Goal: Task Accomplishment & Management: Complete application form

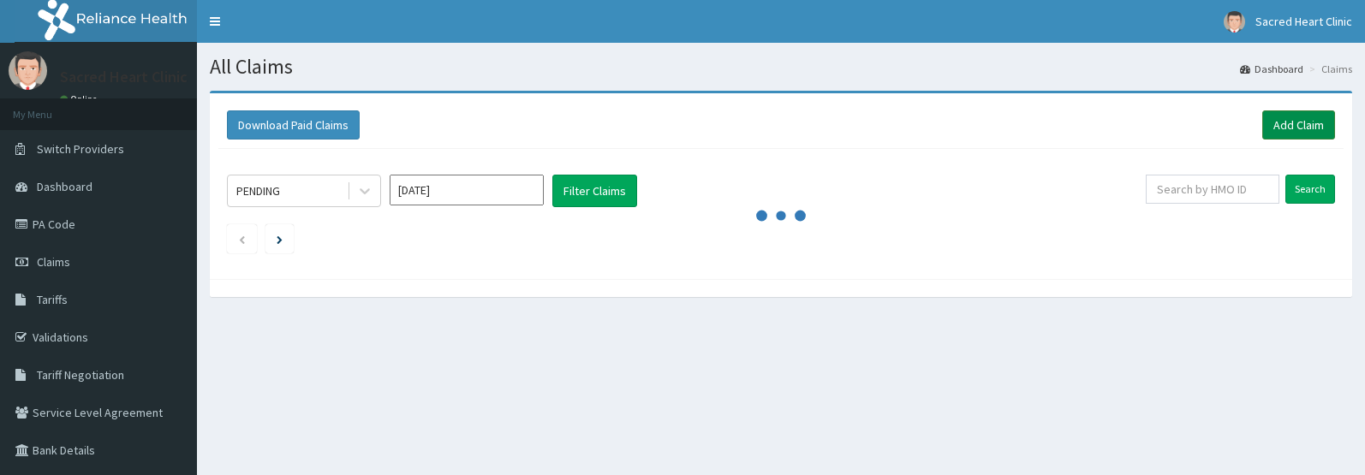
click at [1295, 128] on link "Add Claim" at bounding box center [1298, 124] width 73 height 29
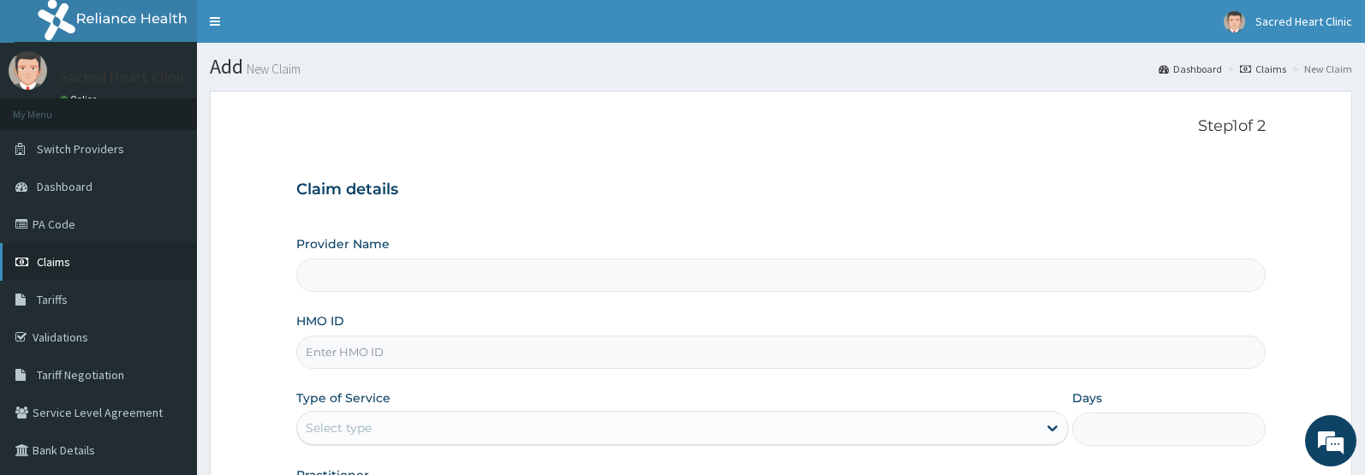
click at [51, 269] on span "Claims" at bounding box center [53, 261] width 33 height 15
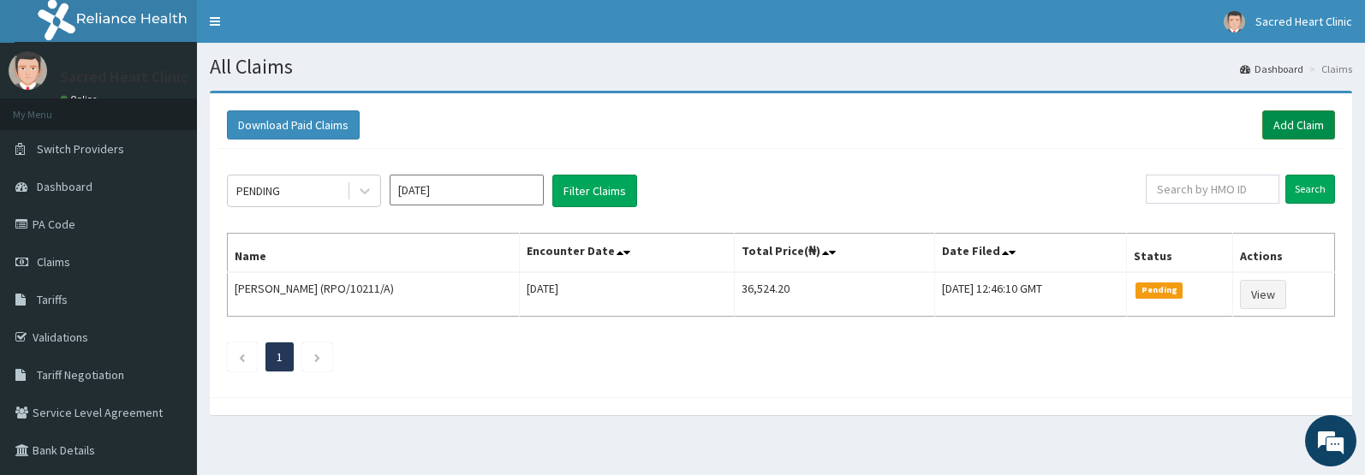
click at [1278, 128] on link "Add Claim" at bounding box center [1298, 124] width 73 height 29
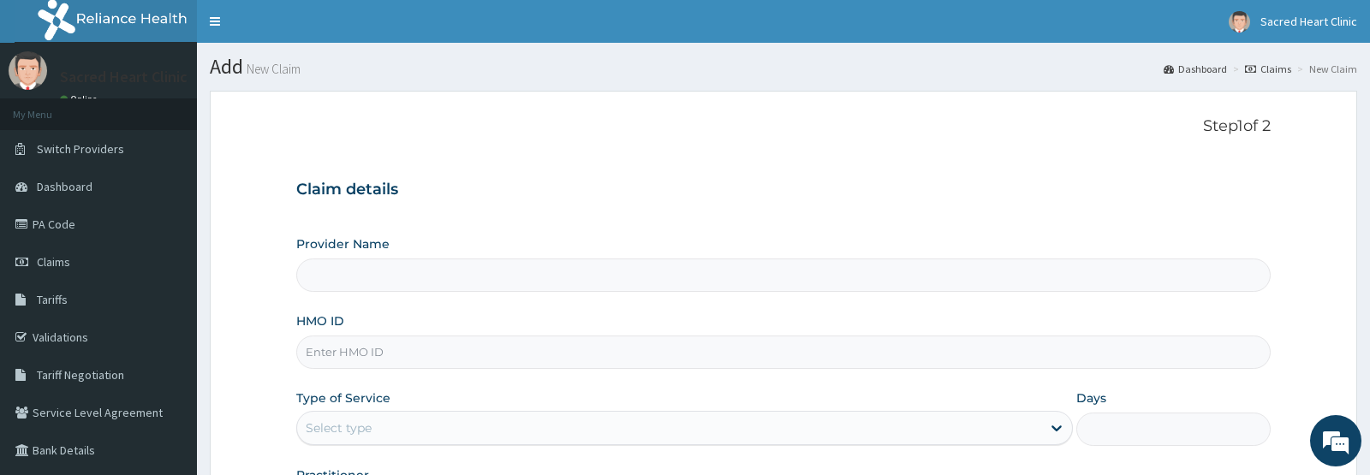
click at [398, 350] on input "HMO ID" at bounding box center [783, 352] width 974 height 33
paste input "RPO/10227/D"
type input "RPO/10227/D"
type input "Sacred Heart Clinic"
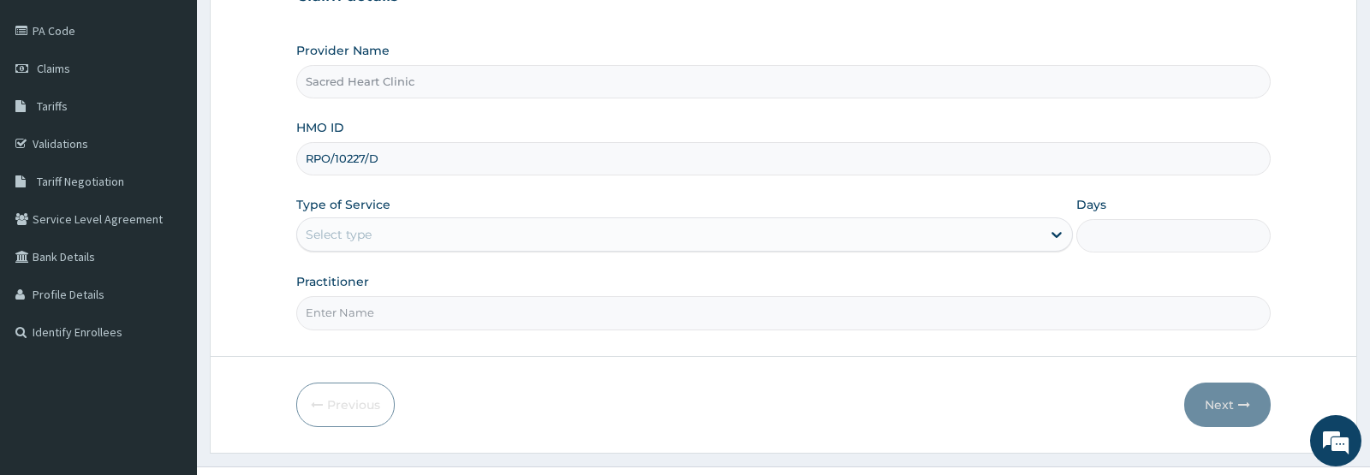
scroll to position [199, 0]
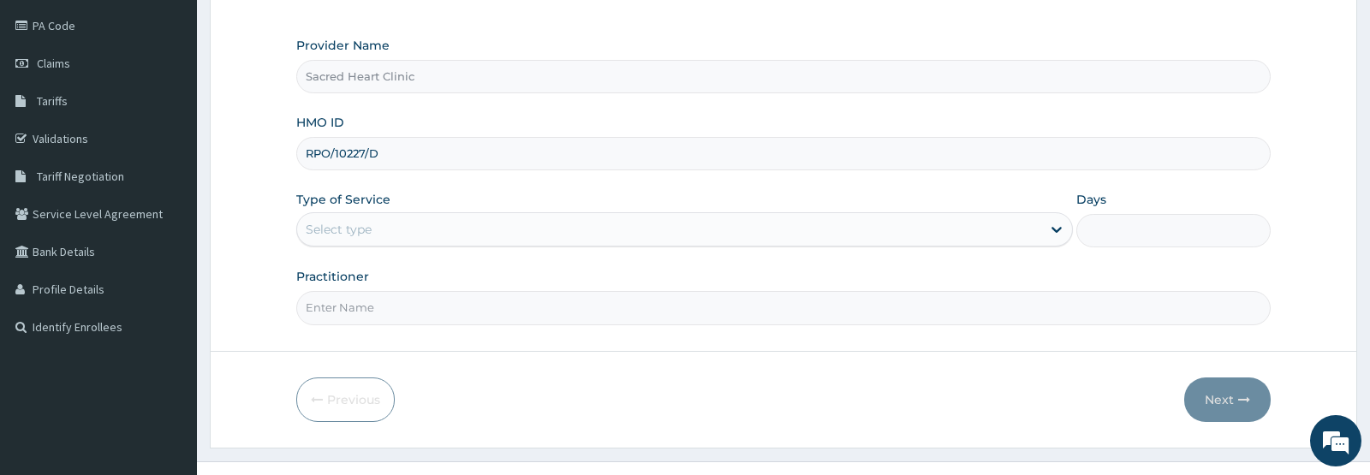
type input "RPO/10227/D"
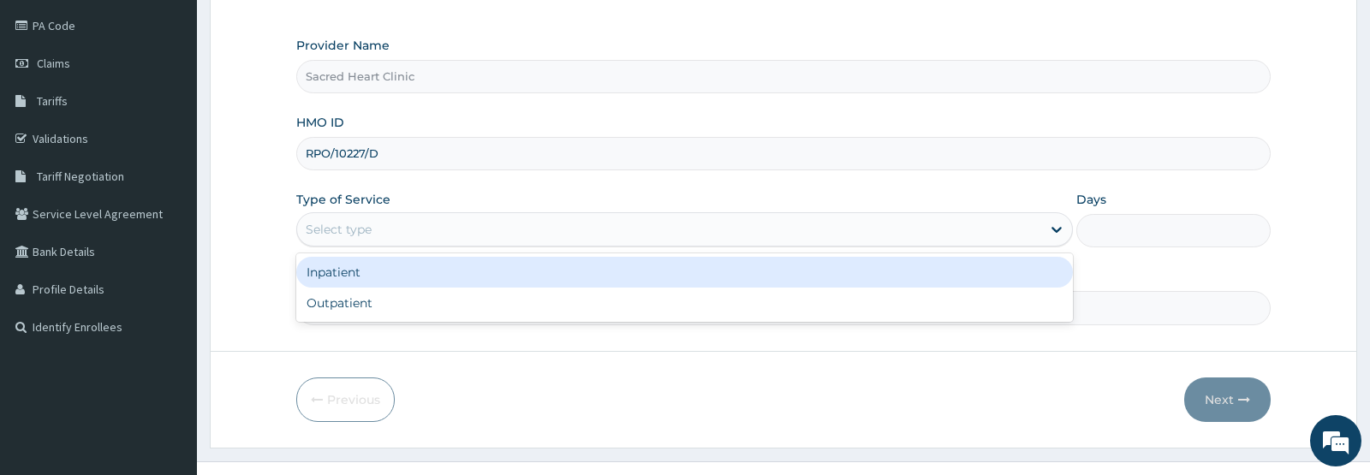
click at [638, 235] on div "Select type" at bounding box center [669, 229] width 744 height 27
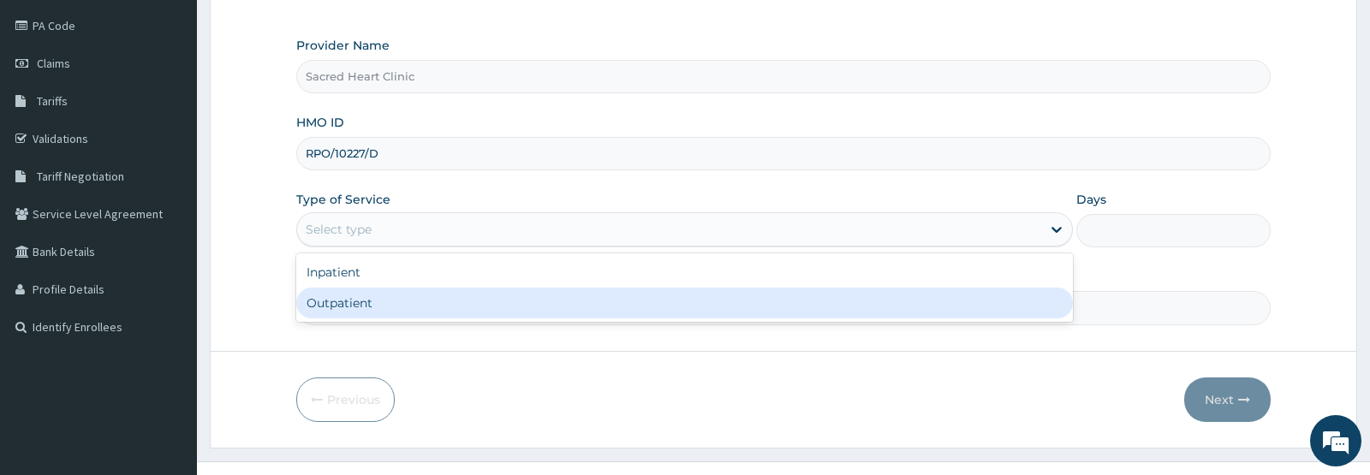
click at [357, 310] on div "Outpatient" at bounding box center [684, 303] width 777 height 31
type input "1"
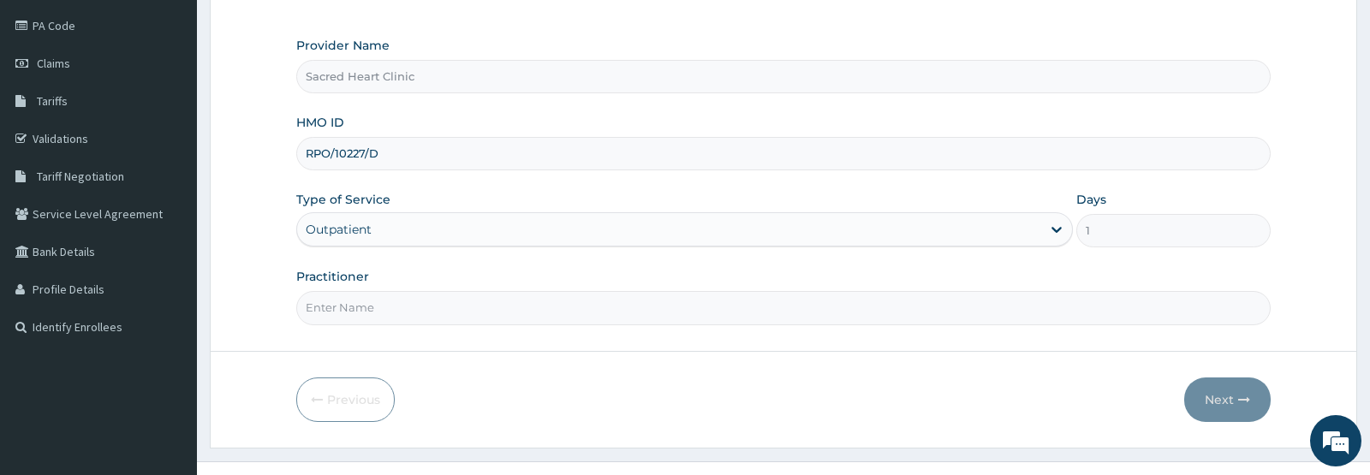
click at [486, 310] on input "Practitioner" at bounding box center [783, 307] width 974 height 33
type input "UDOH KOKO"
click at [1208, 396] on button "Next" at bounding box center [1227, 400] width 86 height 45
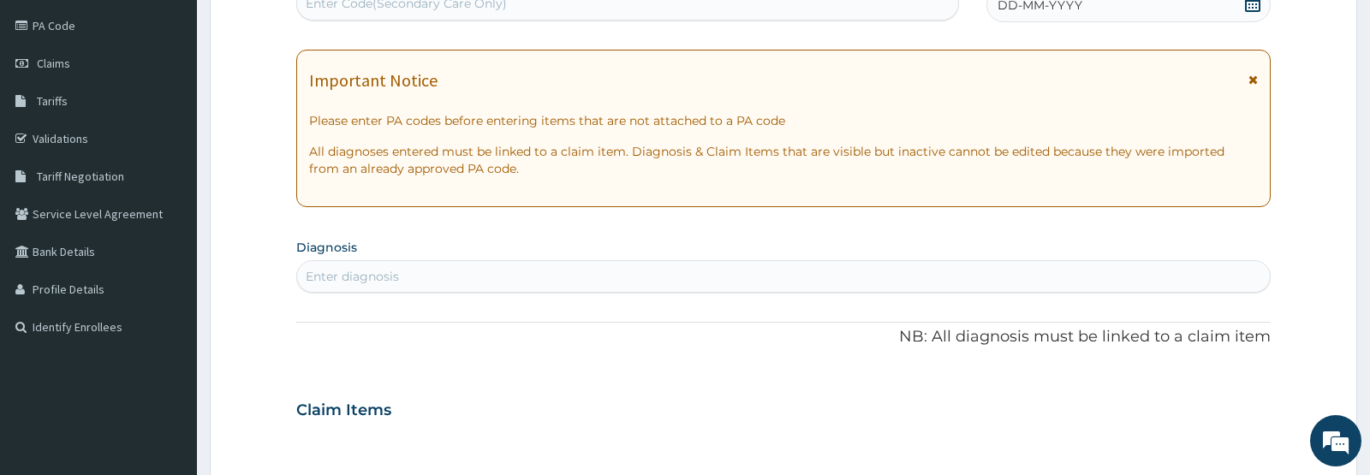
scroll to position [0, 0]
click at [1255, 10] on icon at bounding box center [1252, 3] width 15 height 17
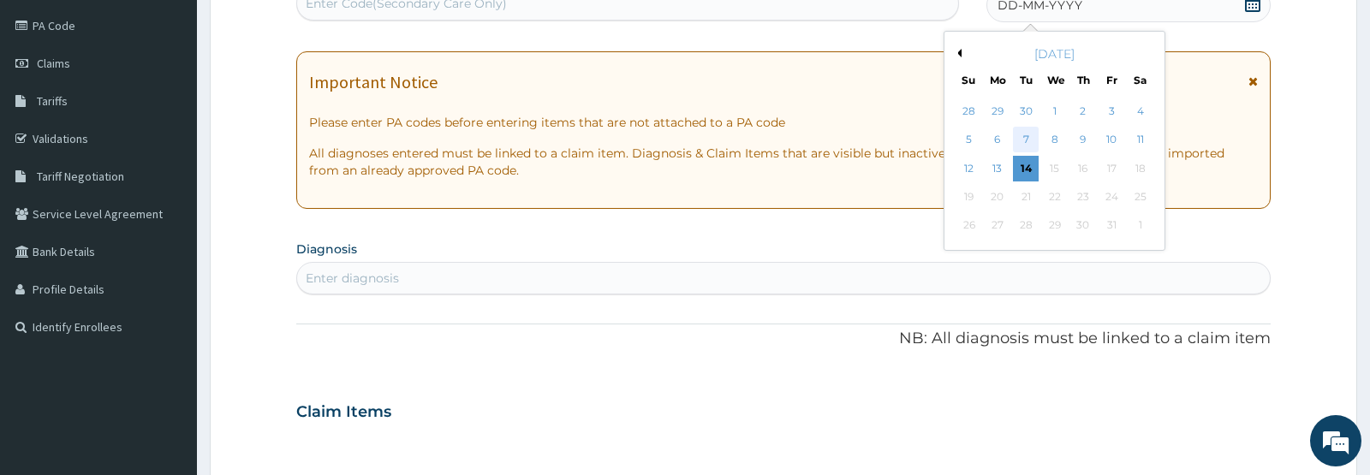
click at [1025, 137] on div "7" at bounding box center [1026, 141] width 26 height 26
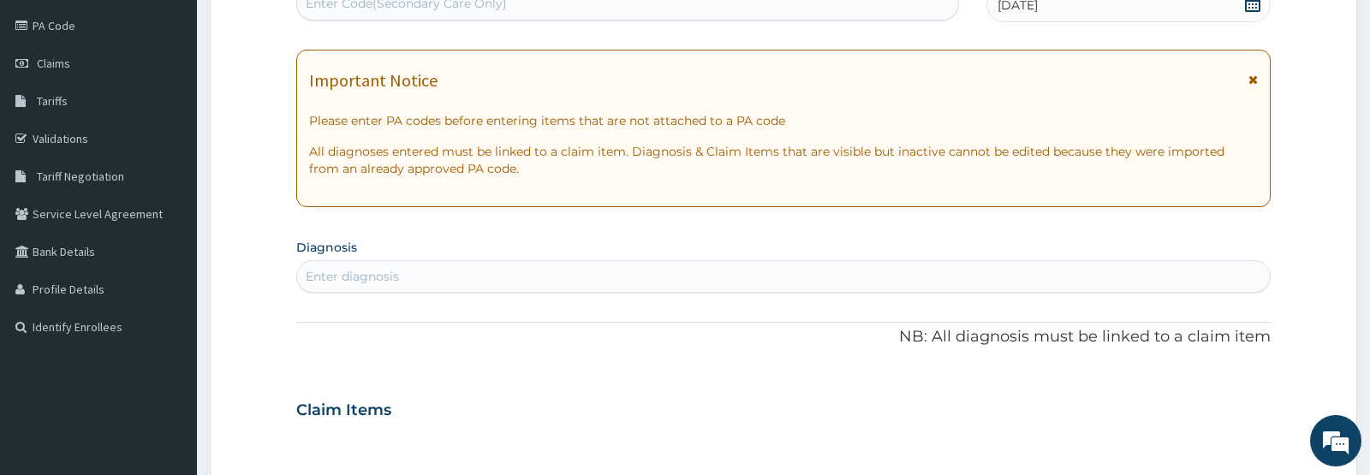
scroll to position [194, 0]
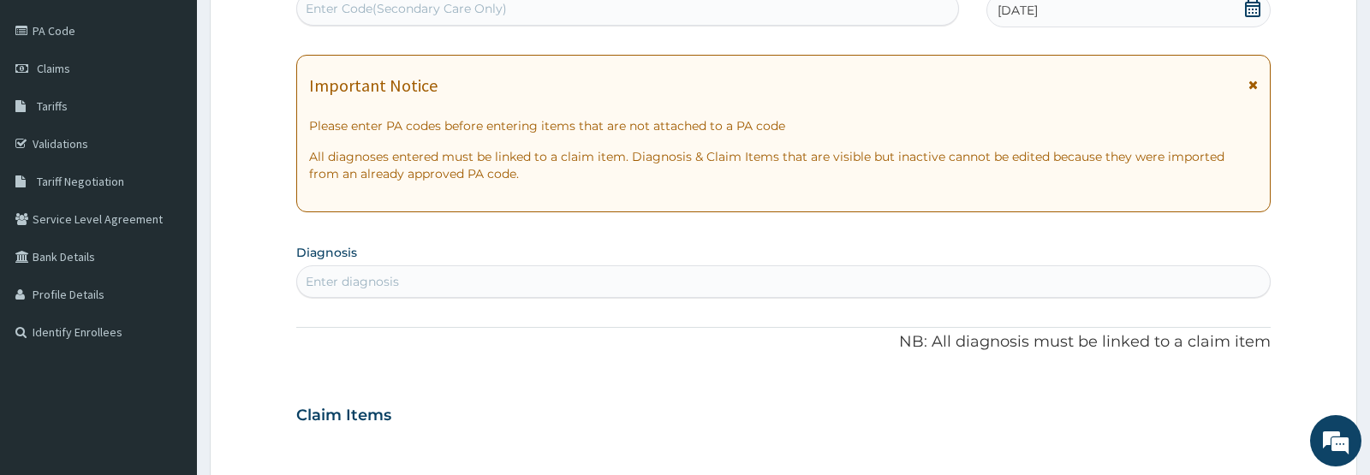
click at [783, 15] on div "Enter Code(Secondary Care Only)" at bounding box center [627, 8] width 661 height 27
click at [1255, 89] on icon at bounding box center [1253, 85] width 9 height 12
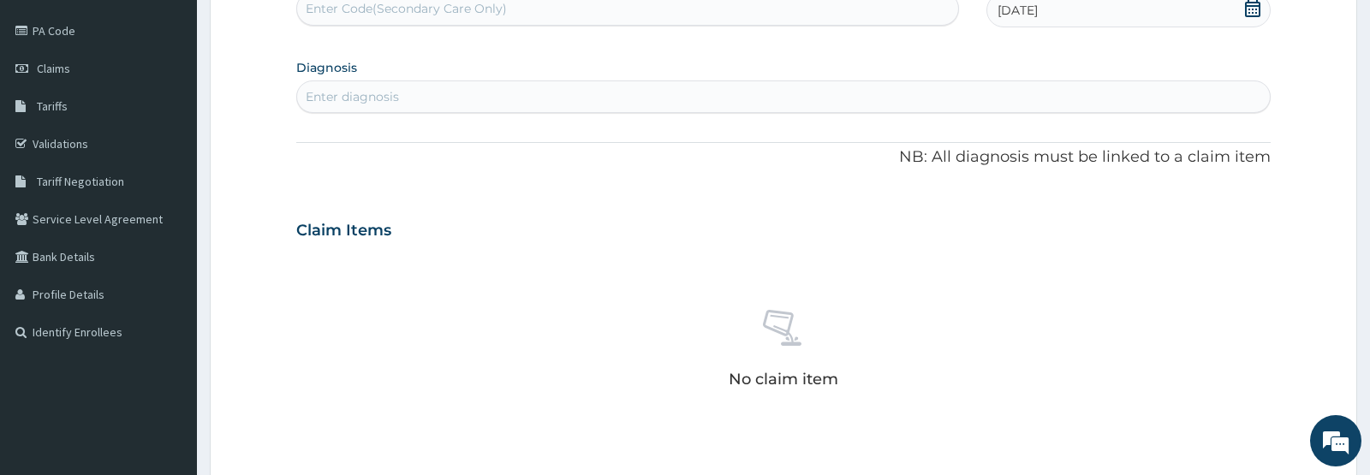
click at [508, 97] on div "Enter diagnosis" at bounding box center [783, 96] width 972 height 27
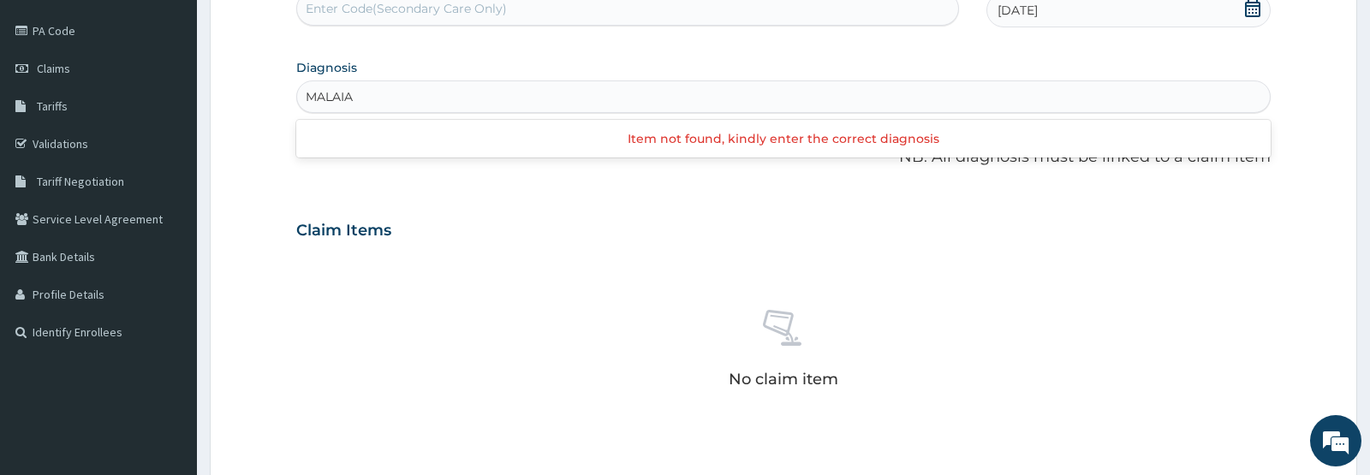
type input "MALARIA"
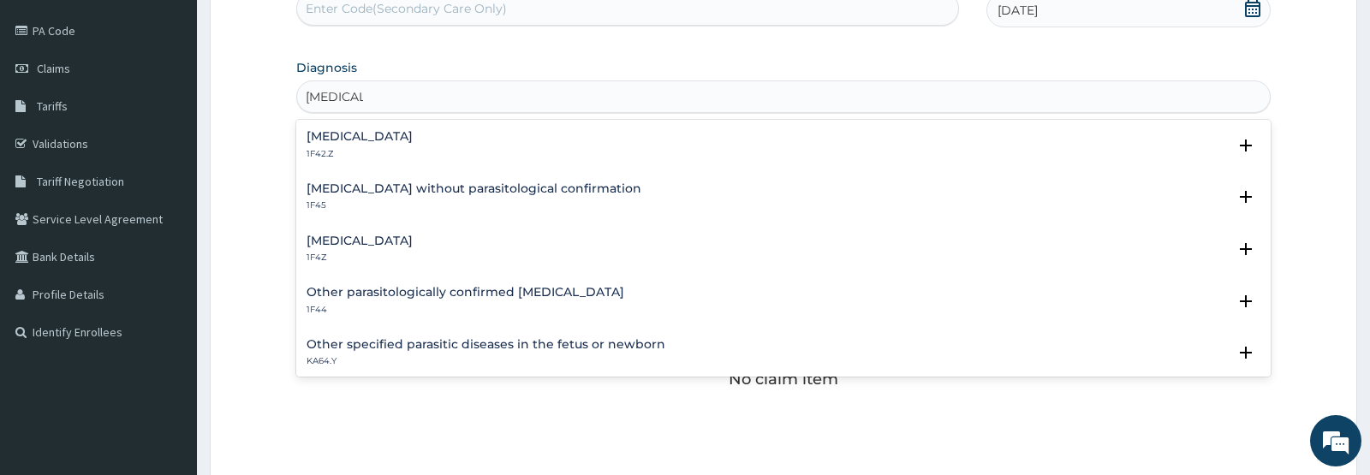
click at [375, 249] on div "Malaria, unspecified 1F4Z" at bounding box center [360, 250] width 106 height 30
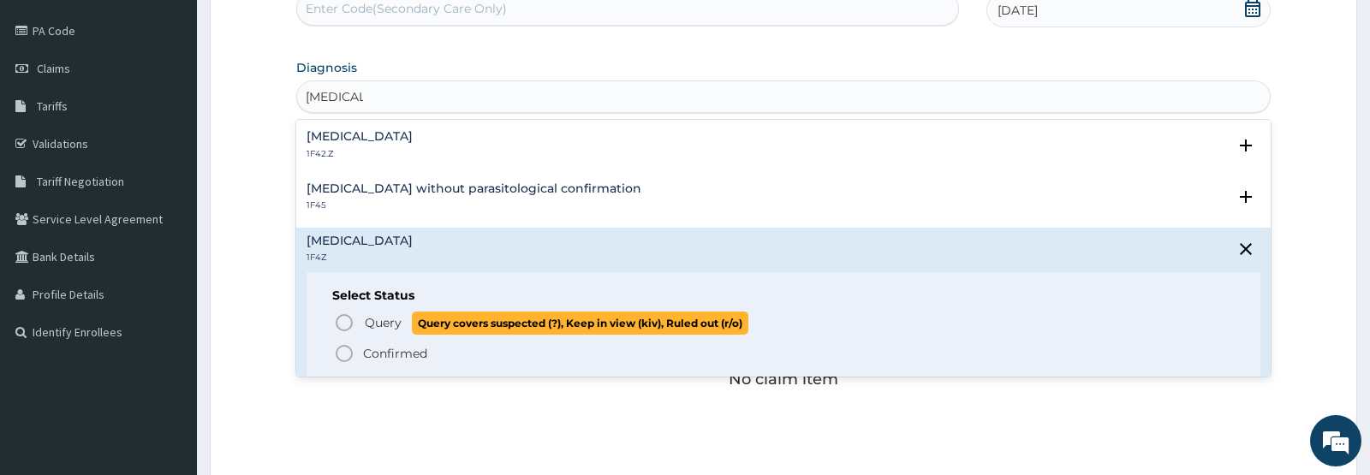
click at [345, 323] on icon "status option query" at bounding box center [344, 323] width 21 height 21
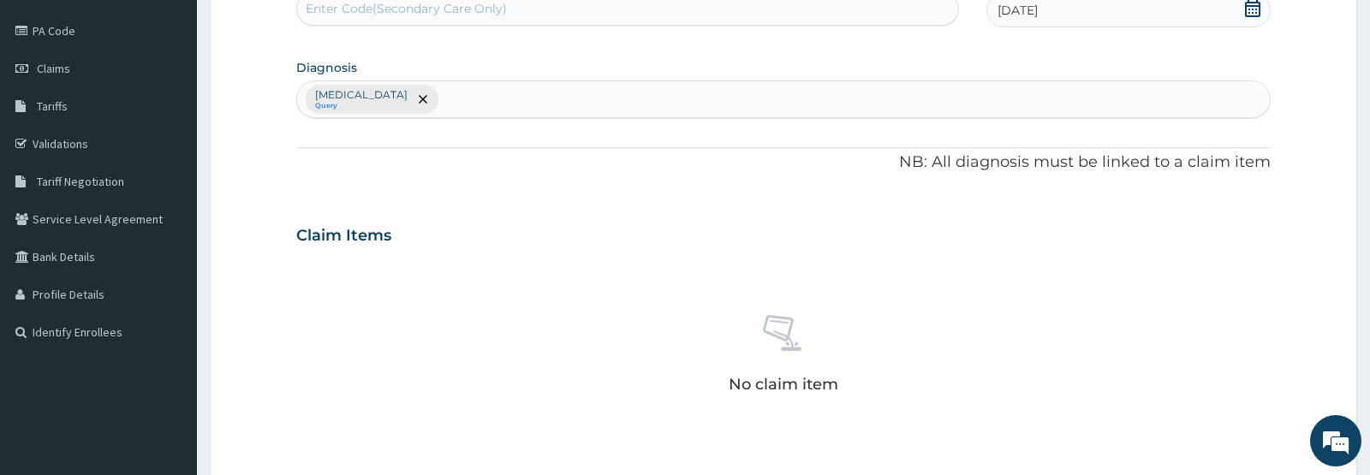
type input ","
type input "MUSCULO"
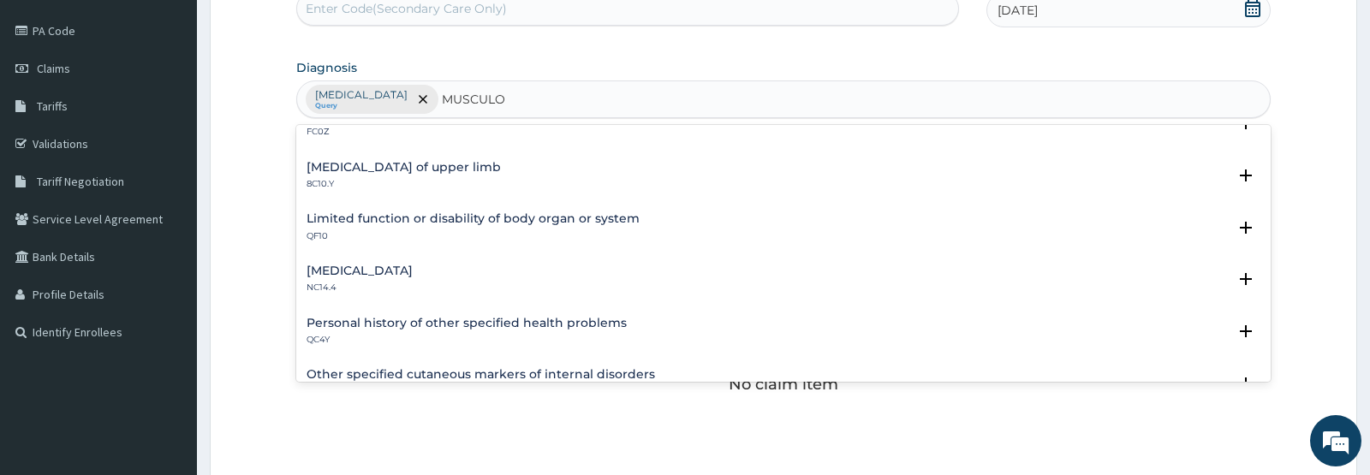
scroll to position [0, 0]
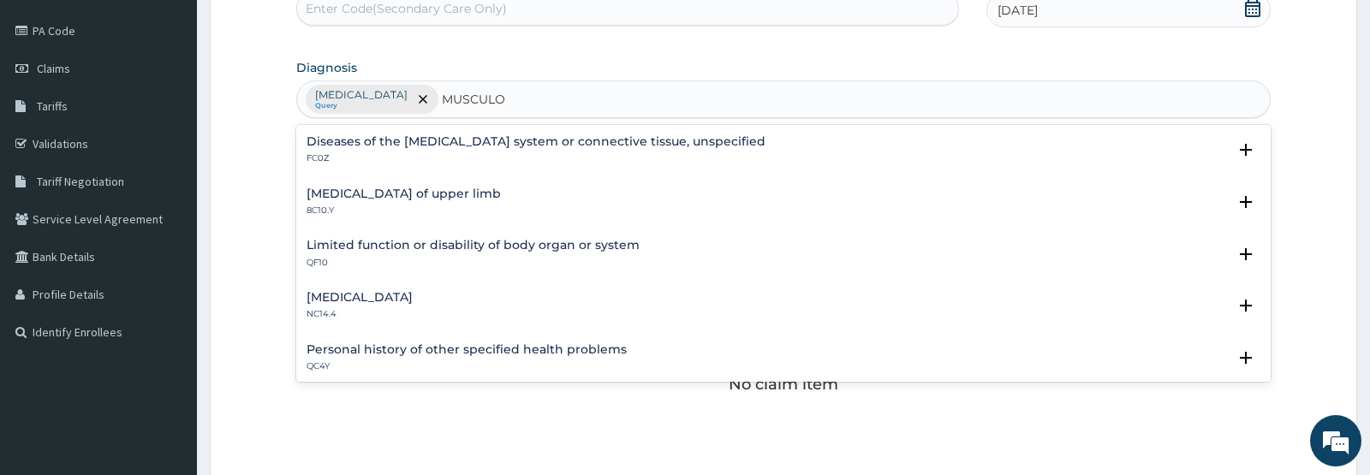
click at [484, 136] on h4 "Diseases of the musculoskeletal system or connective tissue, unspecified" at bounding box center [536, 141] width 459 height 13
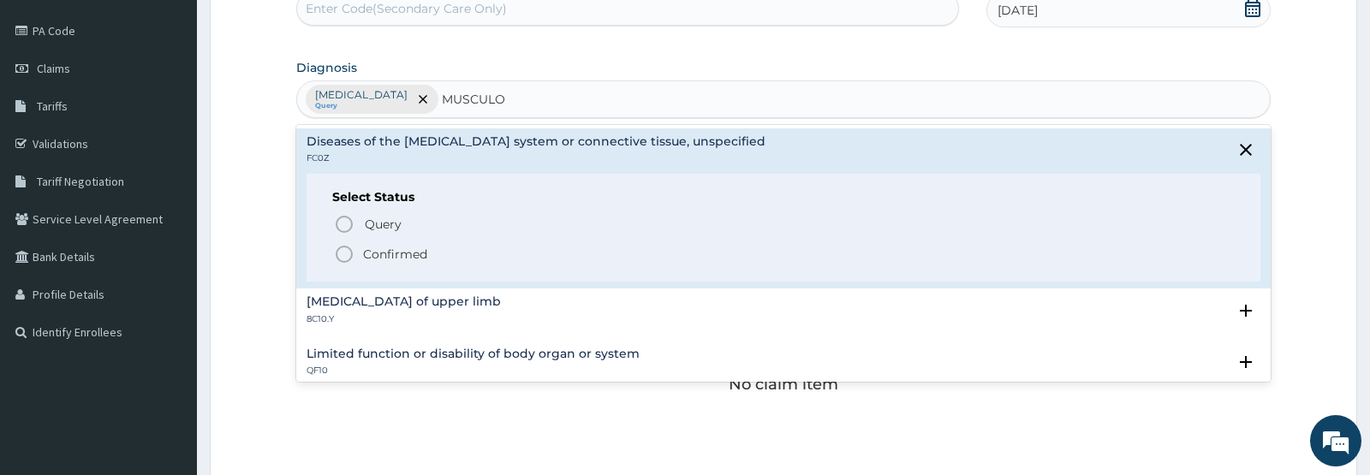
click at [348, 256] on icon "status option filled" at bounding box center [344, 254] width 21 height 21
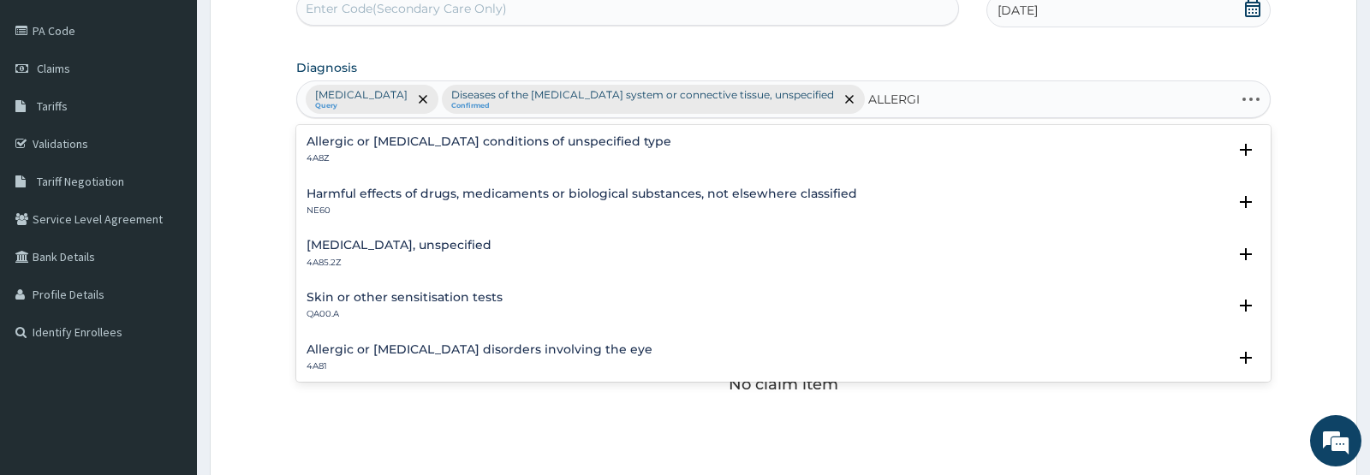
type input "ALLERGIC"
click at [950, 96] on div "Malaria, unspecified Query Diseases of the musculoskeletal system or connective…" at bounding box center [783, 99] width 972 height 36
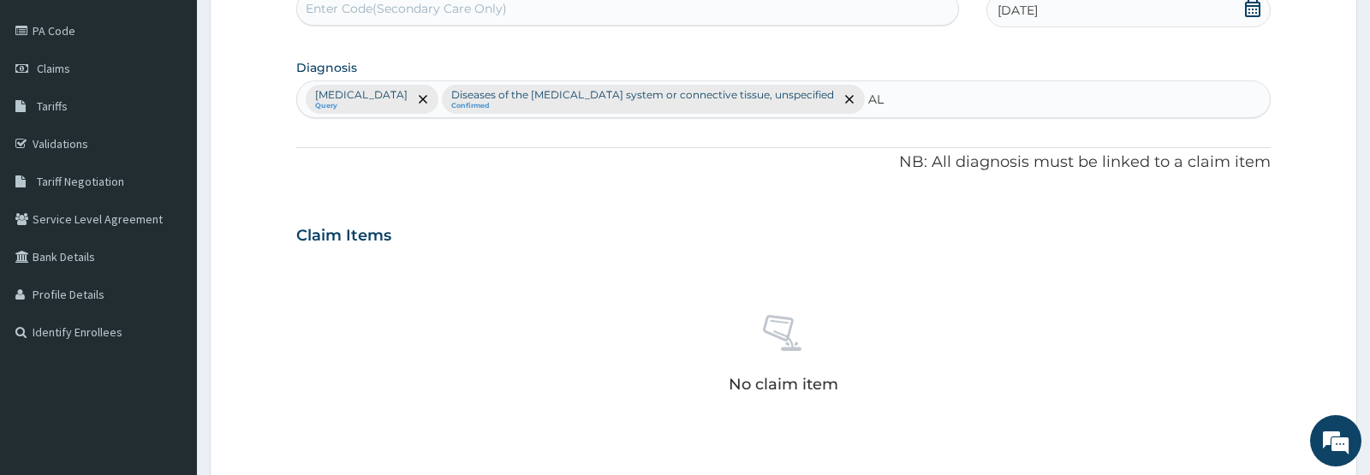
type input "A"
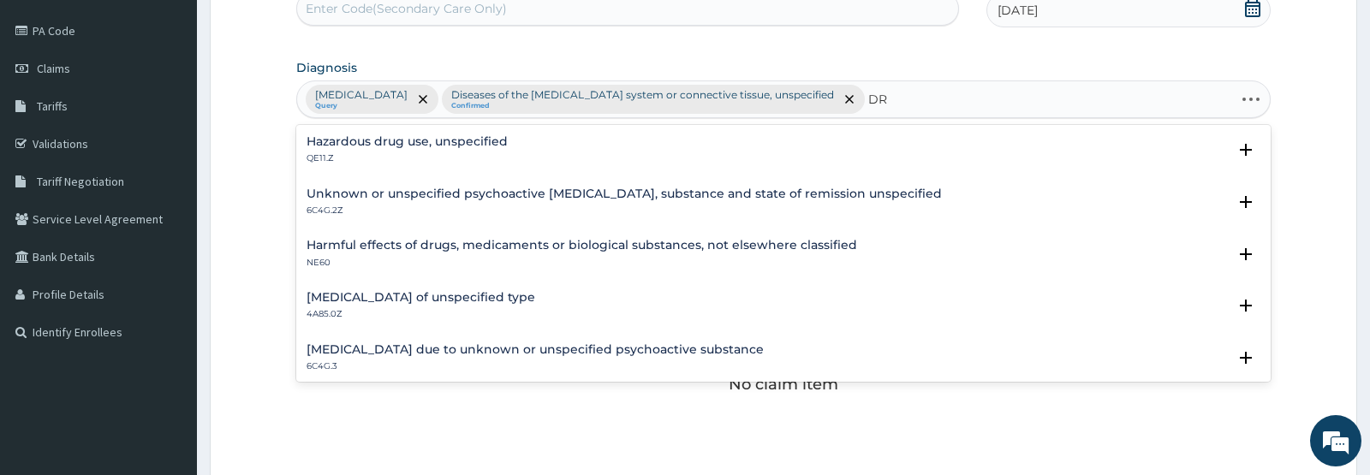
type input "D"
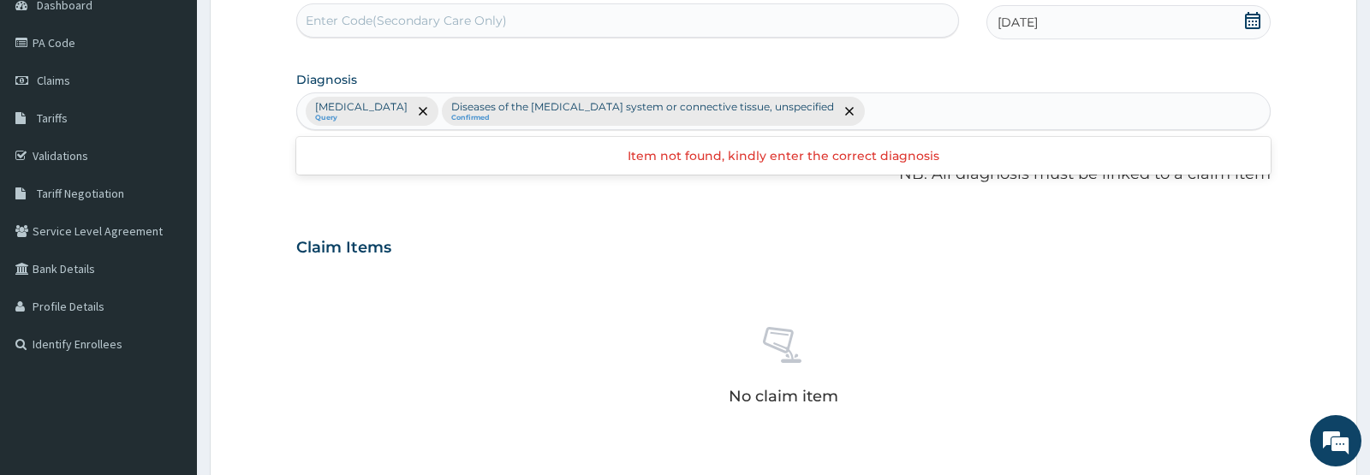
scroll to position [183, 0]
type input "ALLERG"
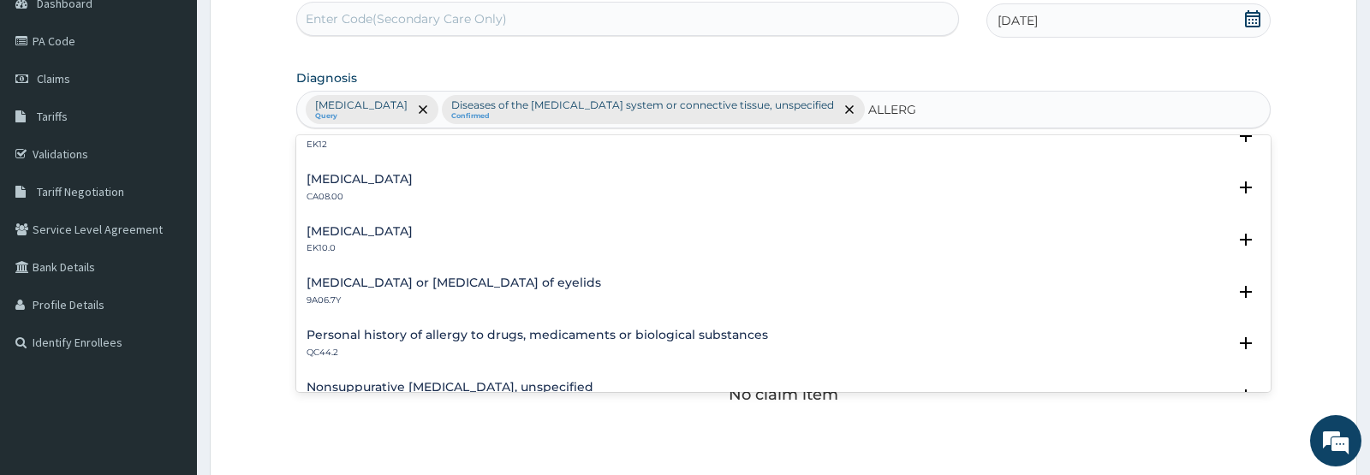
scroll to position [445, 0]
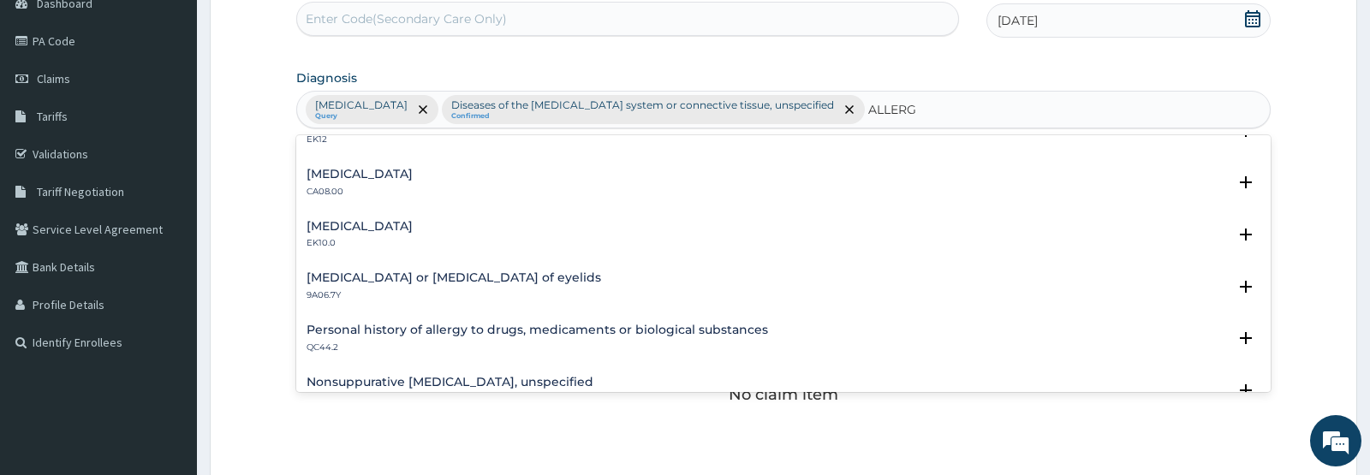
click at [389, 235] on div "Oral allergy syndrome EK10.0" at bounding box center [360, 235] width 106 height 30
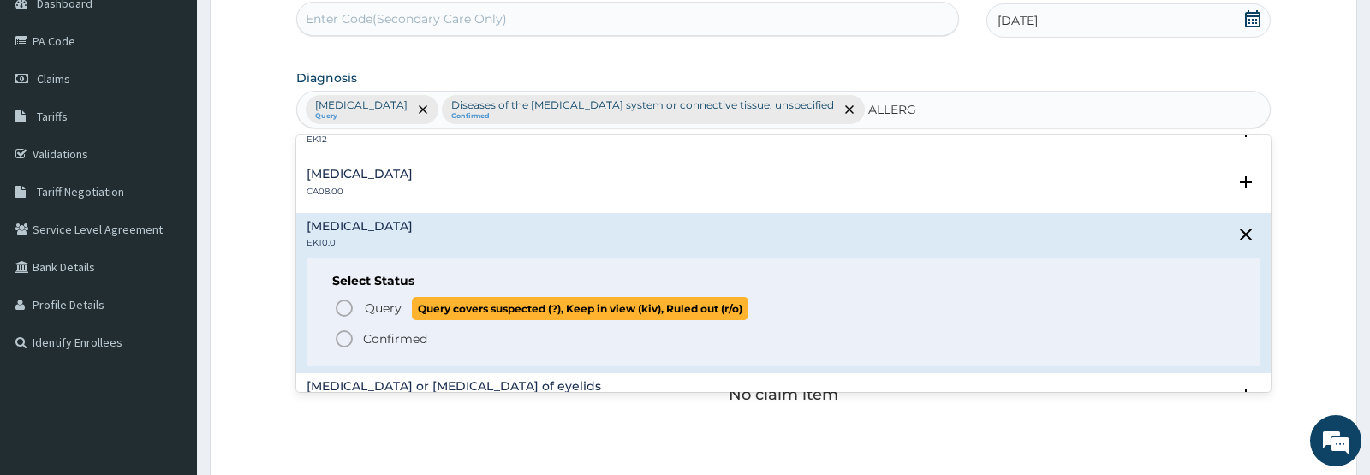
click at [347, 311] on icon "status option query" at bounding box center [344, 308] width 21 height 21
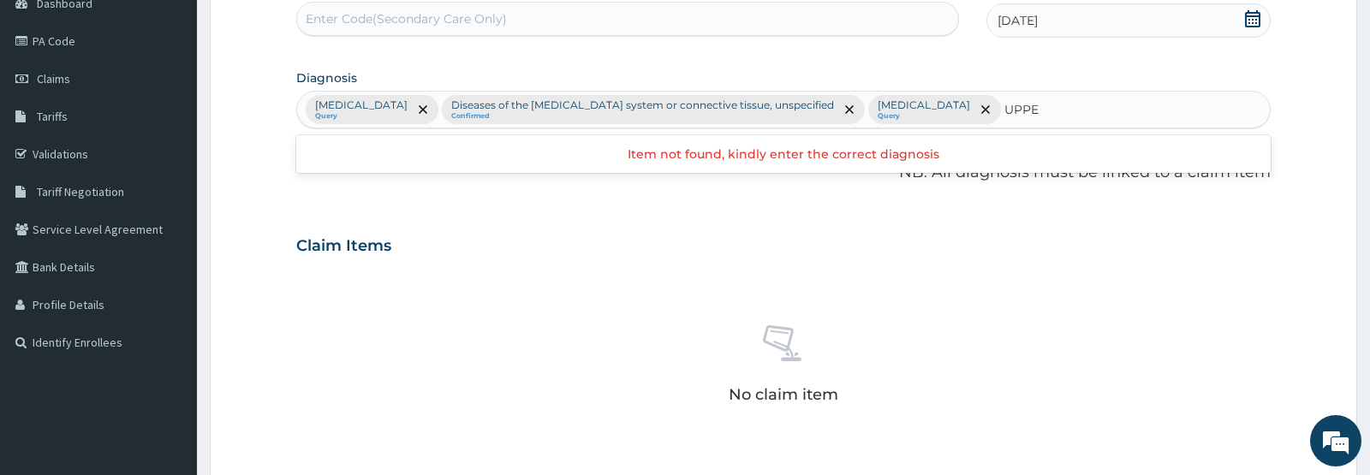
type input "UPPER"
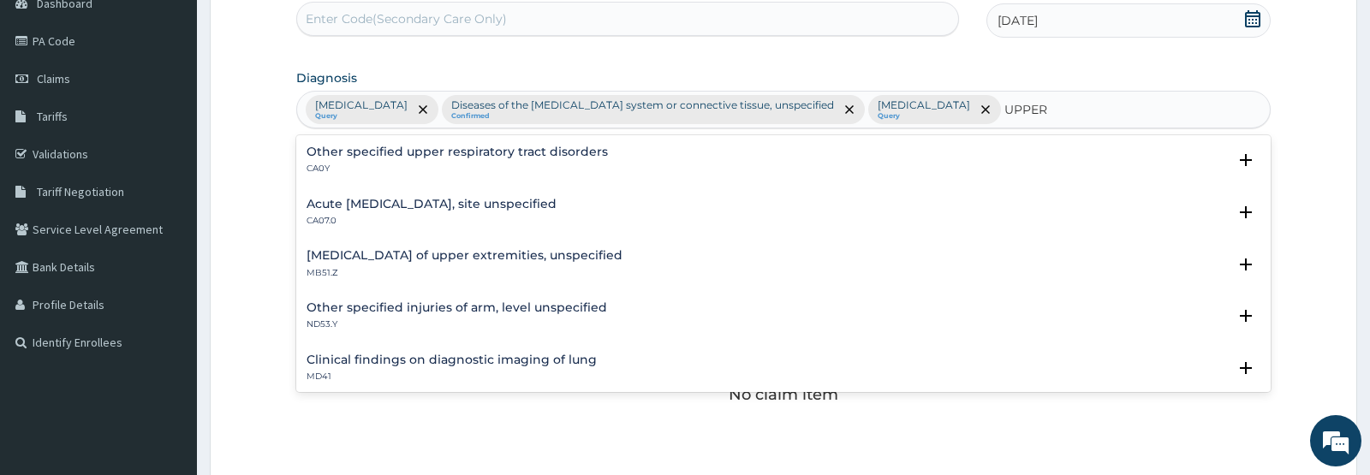
click at [504, 204] on h4 "Acute upper respiratory infection, site unspecified" at bounding box center [432, 204] width 250 height 13
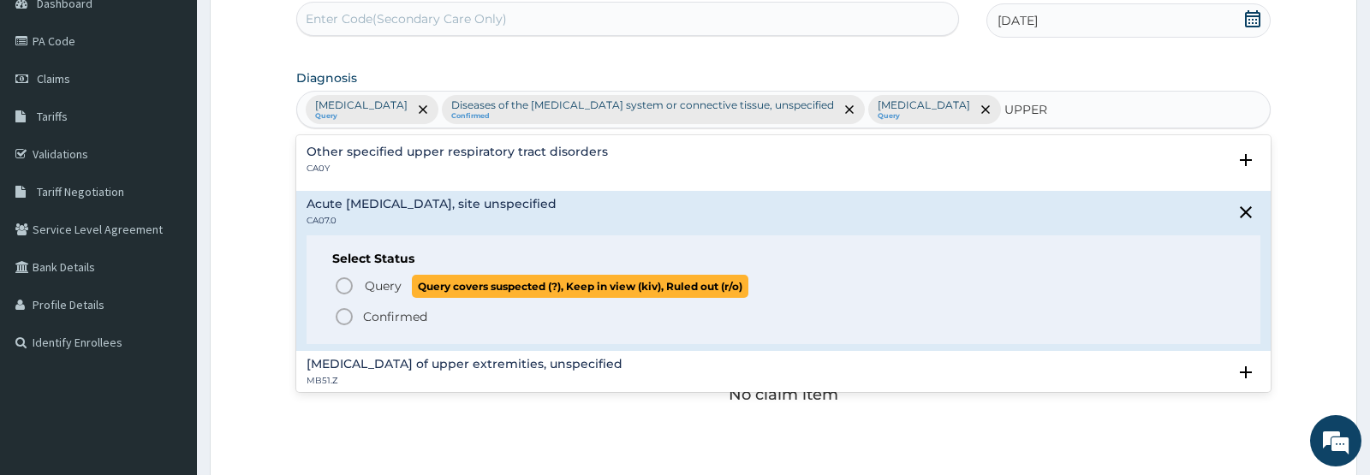
click at [342, 284] on icon "status option query" at bounding box center [344, 286] width 21 height 21
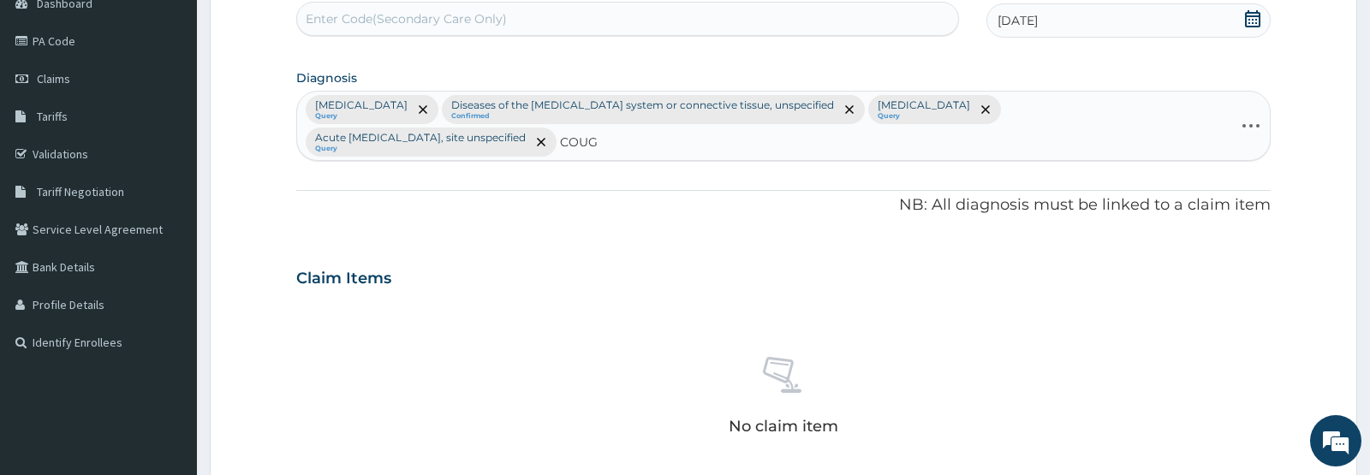
type input "COUGH"
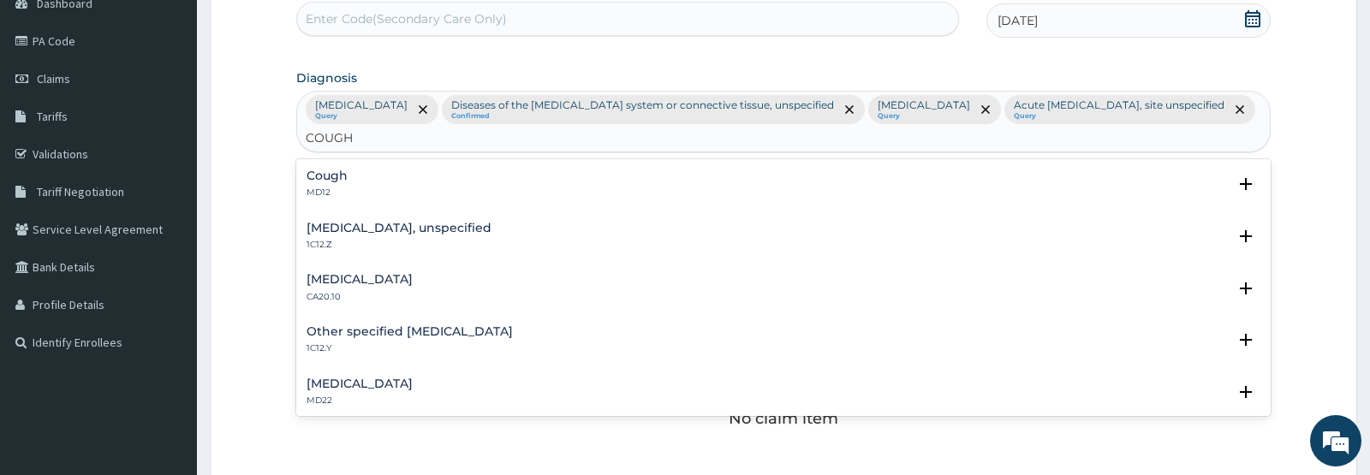
click at [332, 199] on p "MD12" at bounding box center [327, 193] width 41 height 12
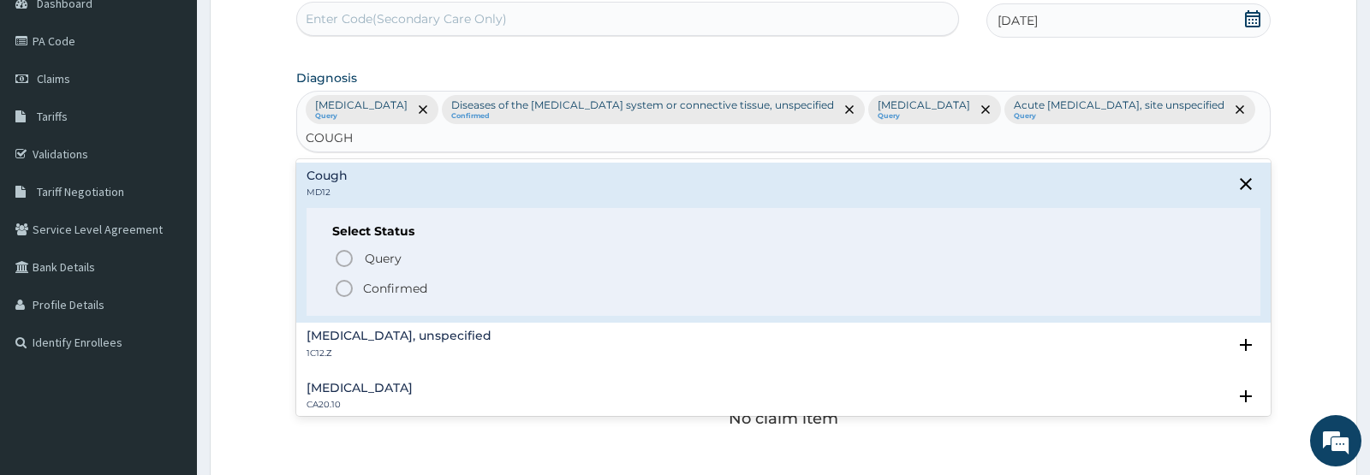
click at [345, 297] on icon "status option filled" at bounding box center [344, 288] width 21 height 21
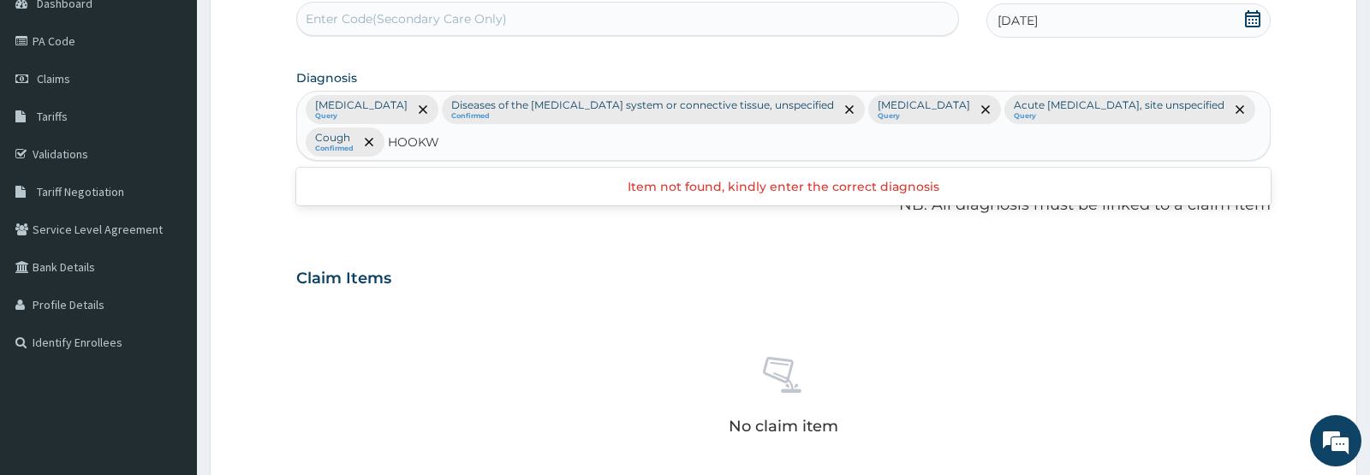
type input "HOOK"
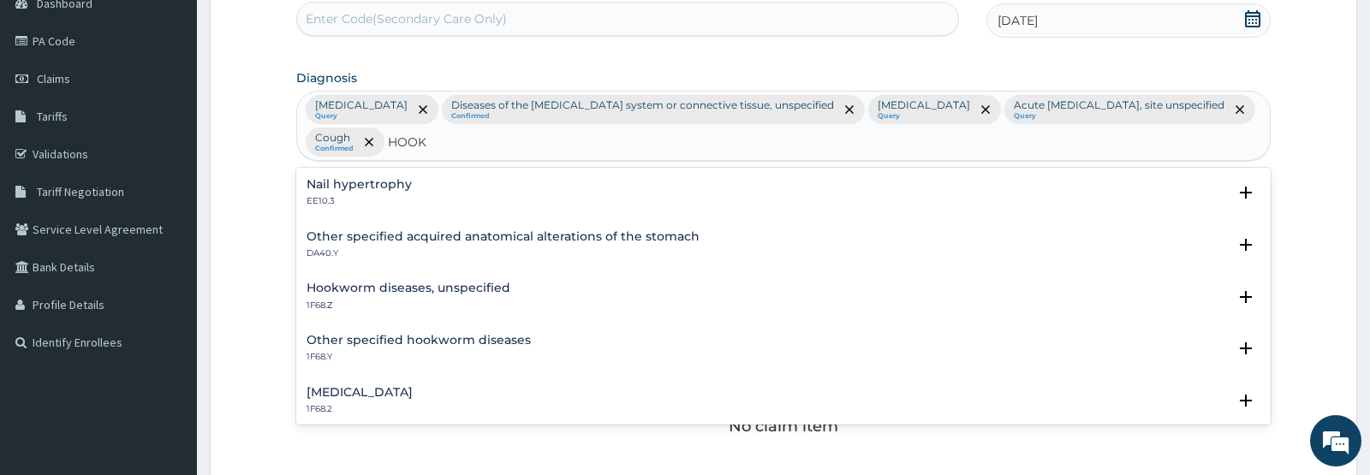
click at [341, 301] on p "1F68.Z" at bounding box center [409, 306] width 204 height 12
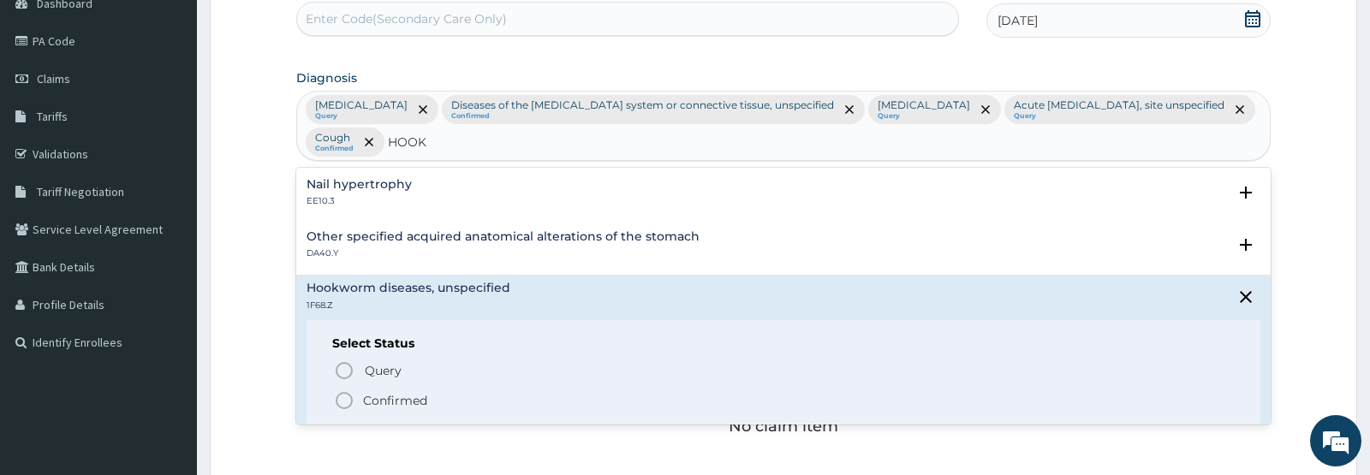
click at [340, 378] on circle "status option query" at bounding box center [344, 370] width 15 height 15
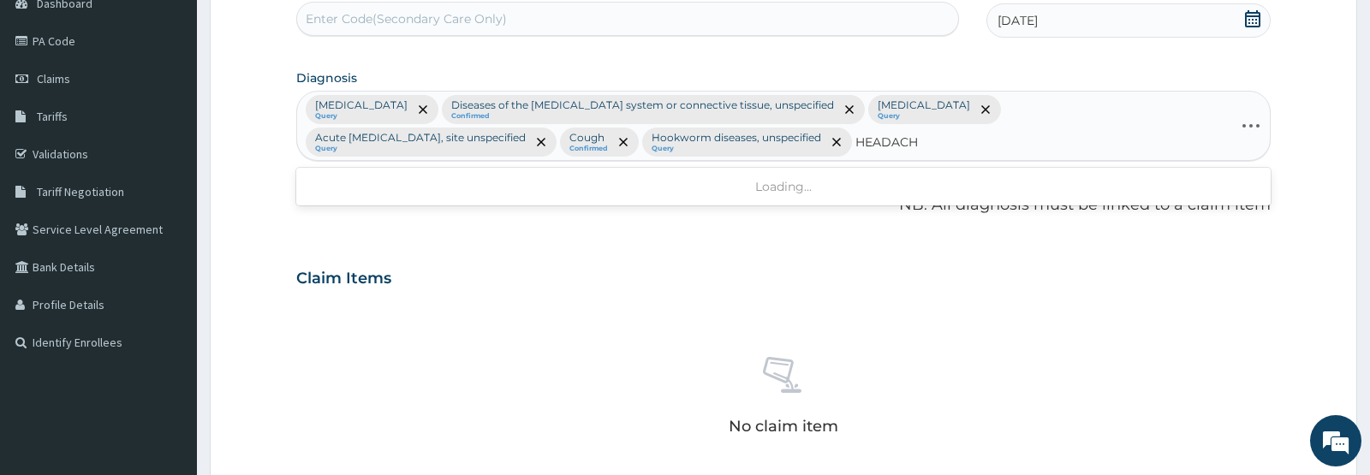
type input "HEADACHE"
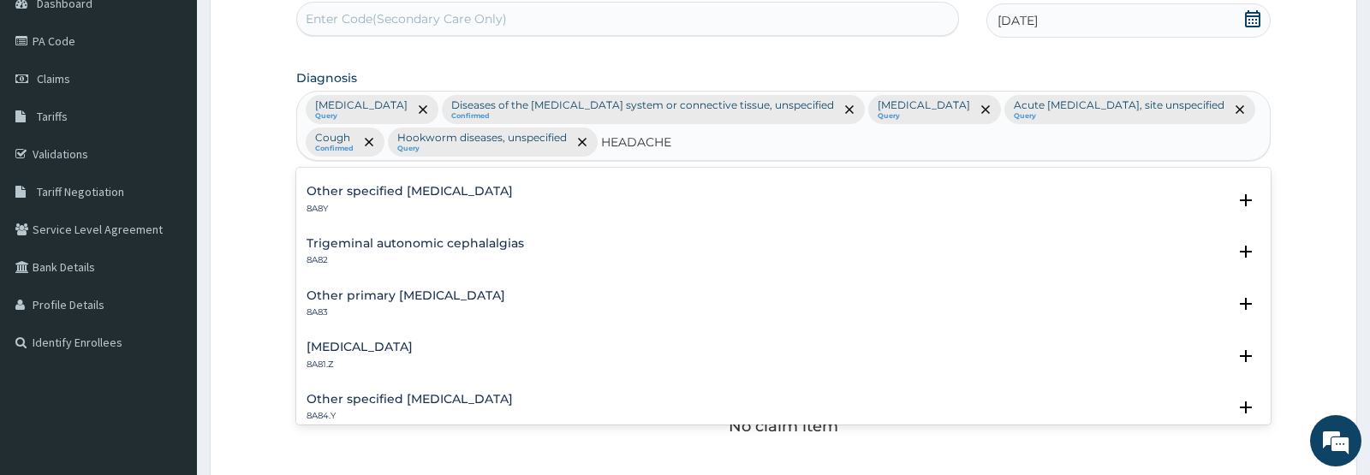
scroll to position [0, 0]
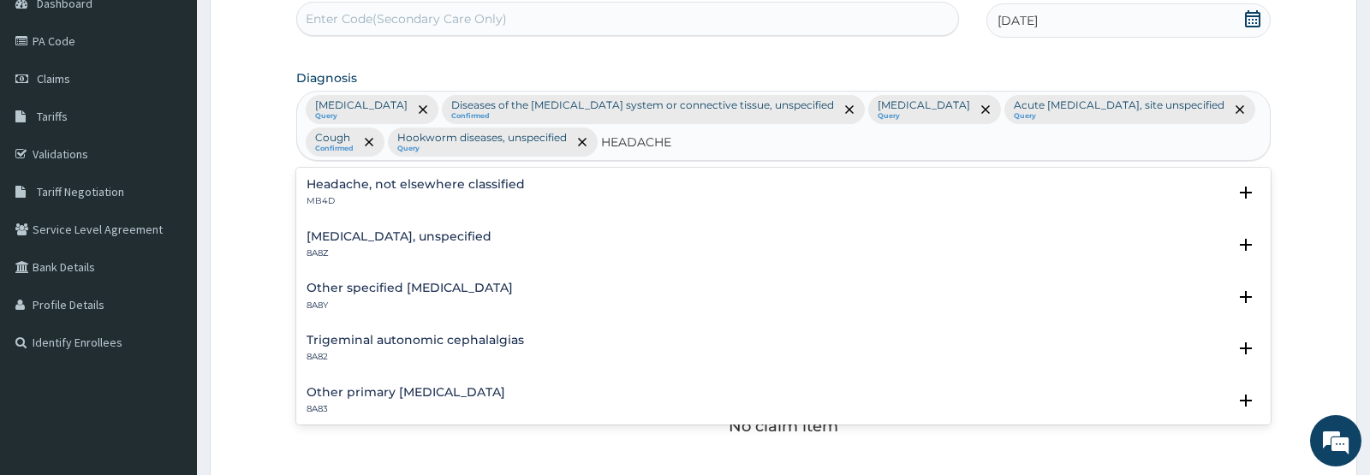
click at [354, 392] on h4 "Other primary headache disorder" at bounding box center [406, 392] width 199 height 13
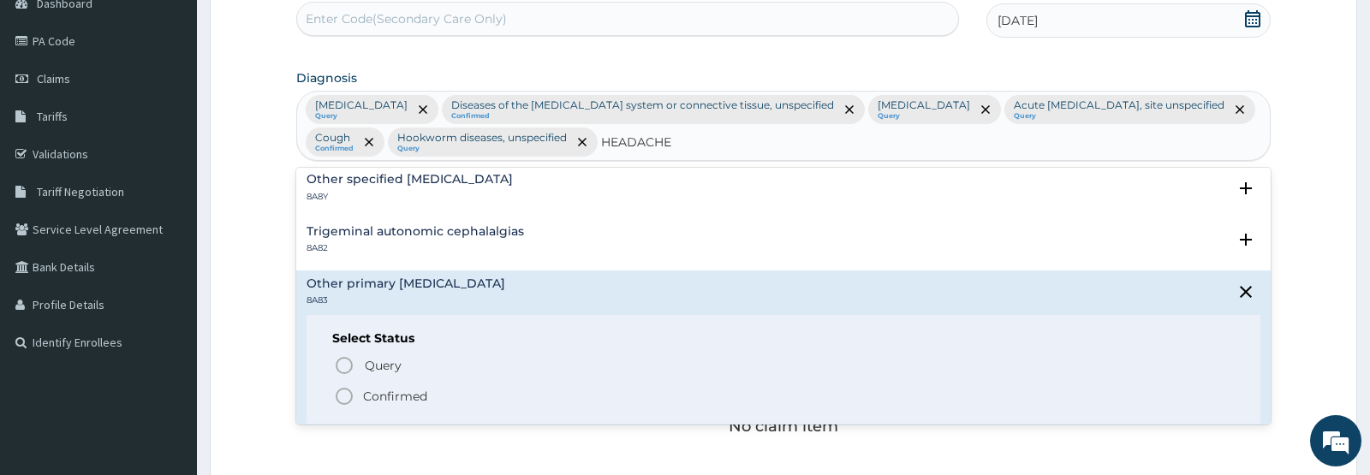
scroll to position [171, 0]
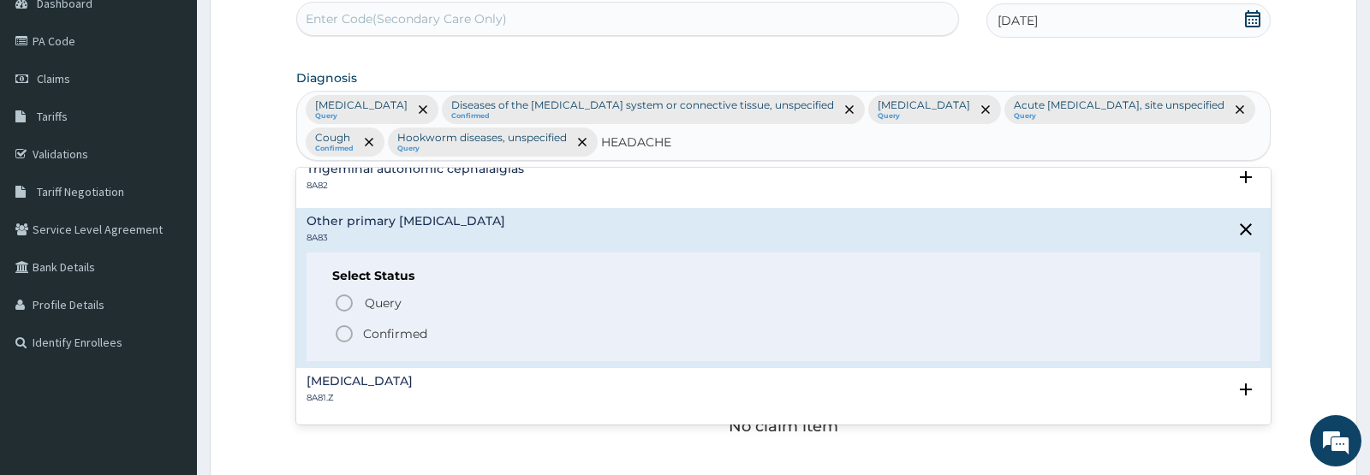
click at [346, 341] on circle "status option filled" at bounding box center [344, 333] width 15 height 15
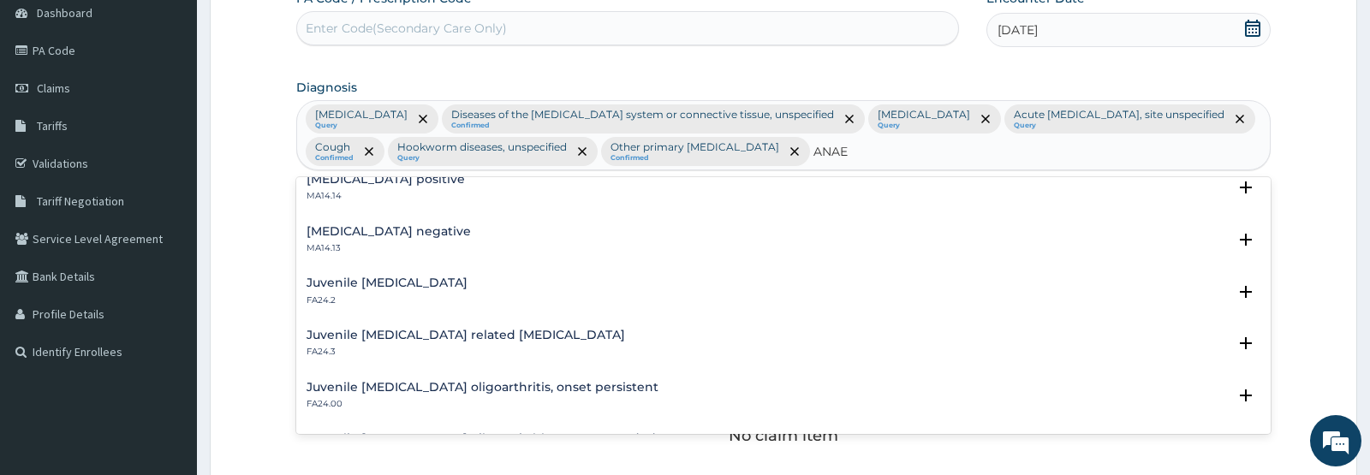
scroll to position [0, 0]
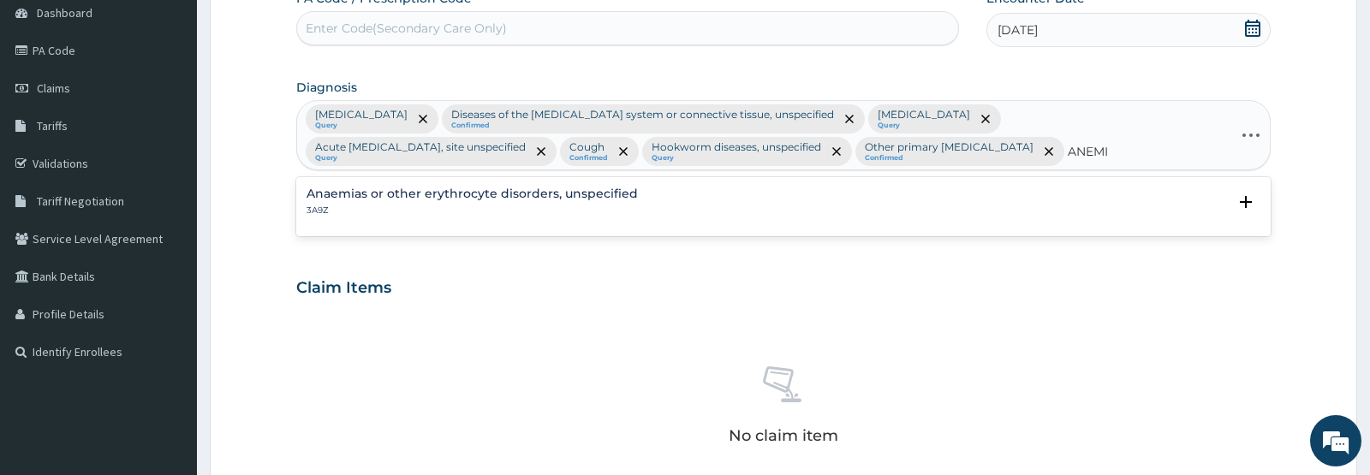
type input "ANEMIA"
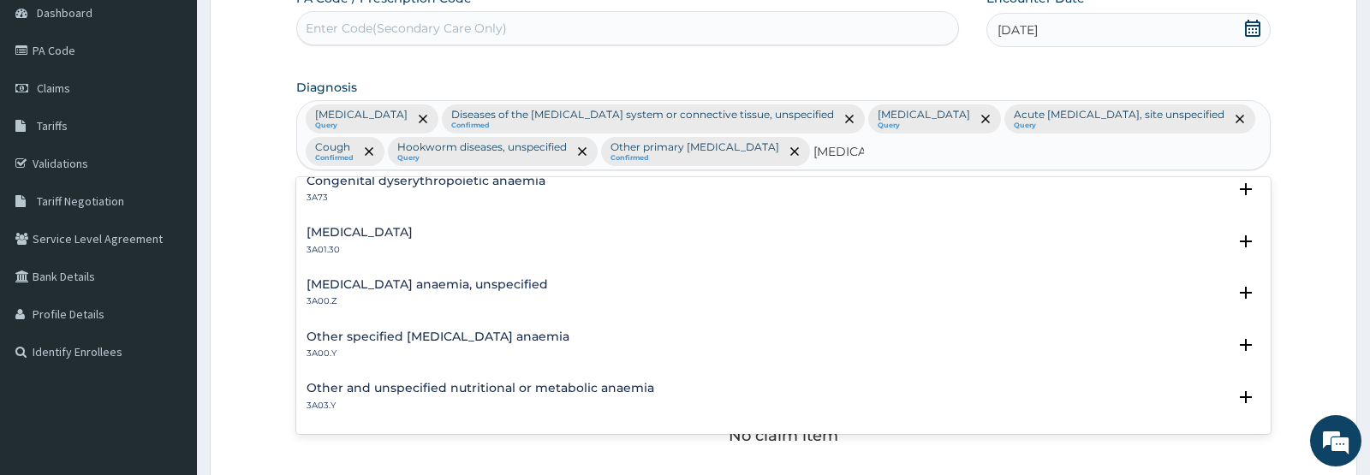
scroll to position [856, 0]
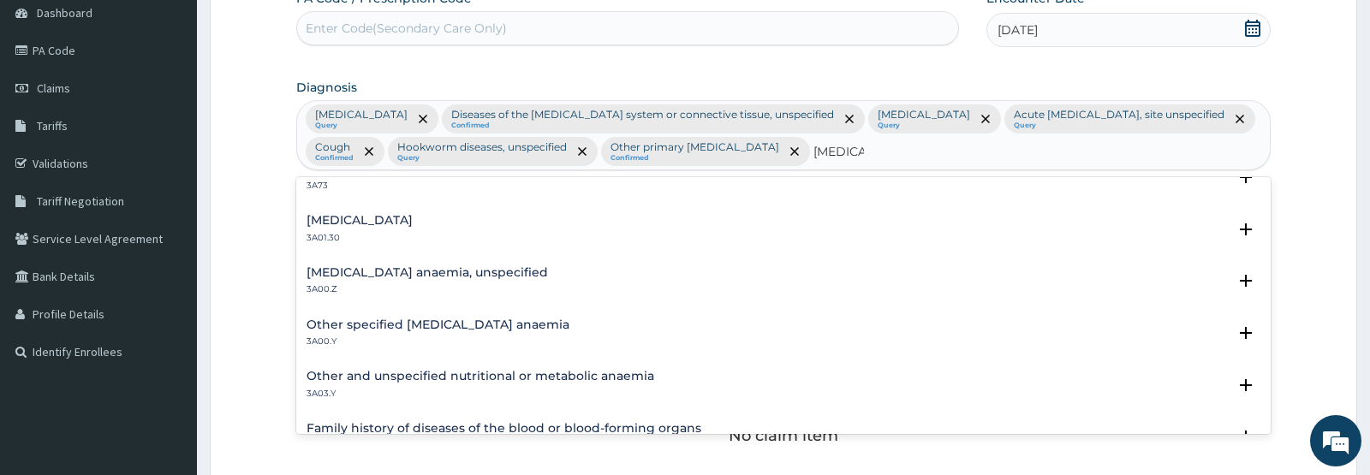
click at [373, 276] on h4 "Iron deficiency anaemia, unspecified" at bounding box center [427, 272] width 241 height 13
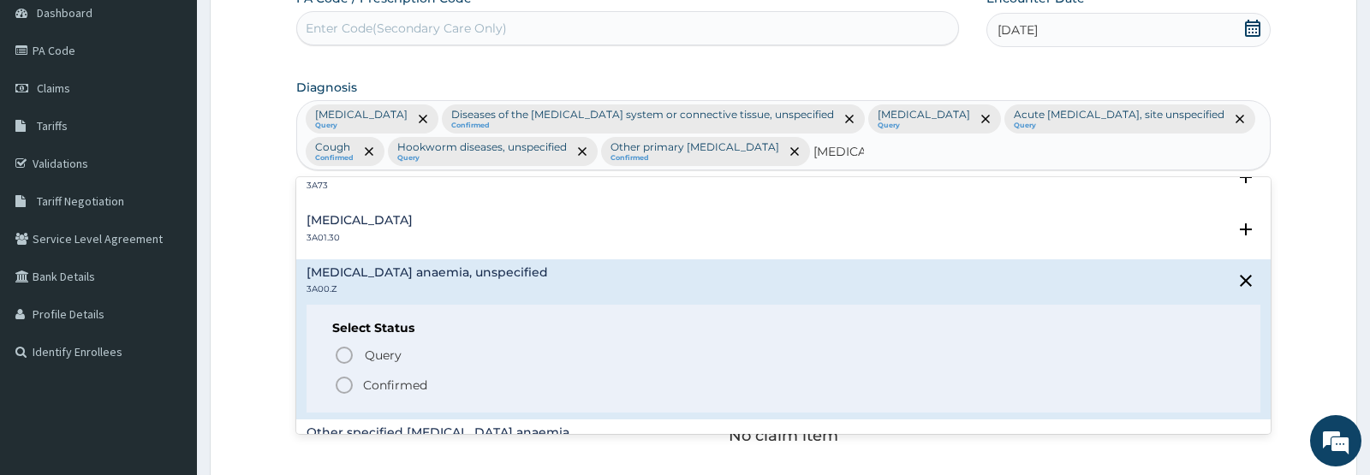
click at [339, 381] on circle "status option filled" at bounding box center [344, 385] width 15 height 15
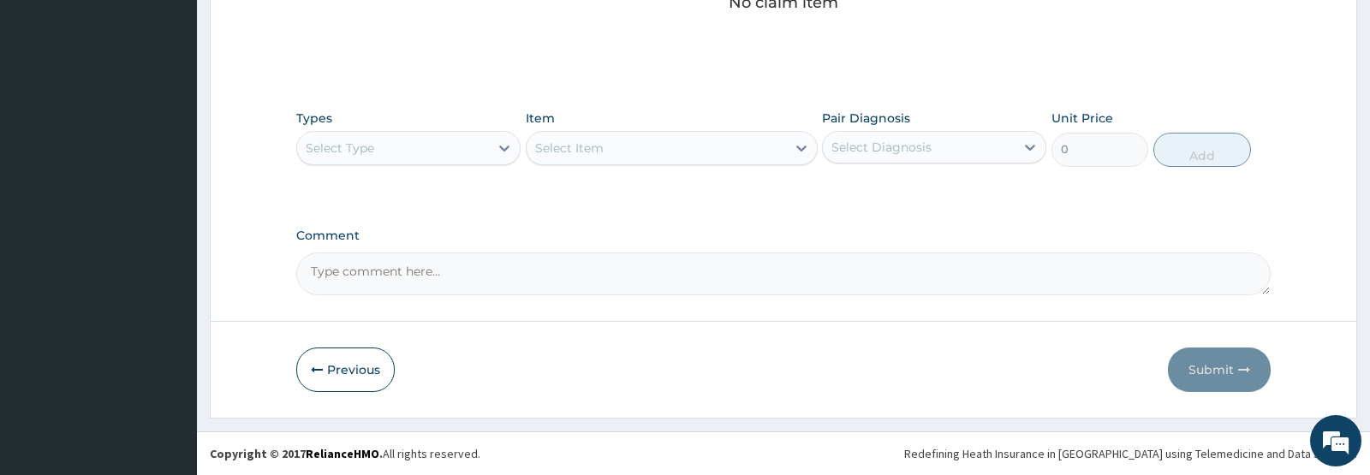
scroll to position [639, 0]
click at [464, 147] on div "Select Type" at bounding box center [393, 147] width 192 height 27
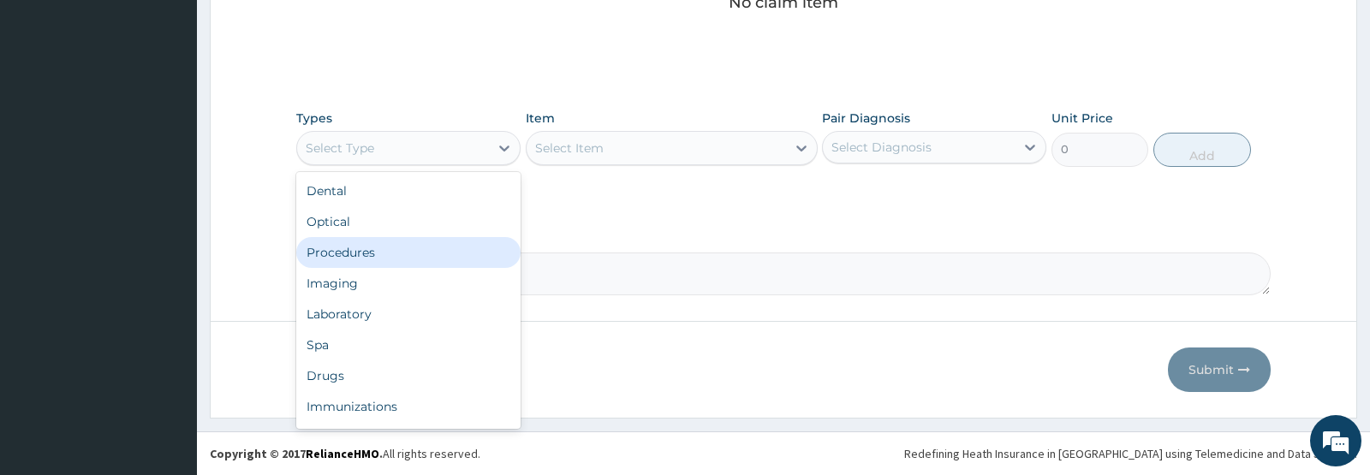
click at [354, 255] on div "Procedures" at bounding box center [408, 252] width 224 height 31
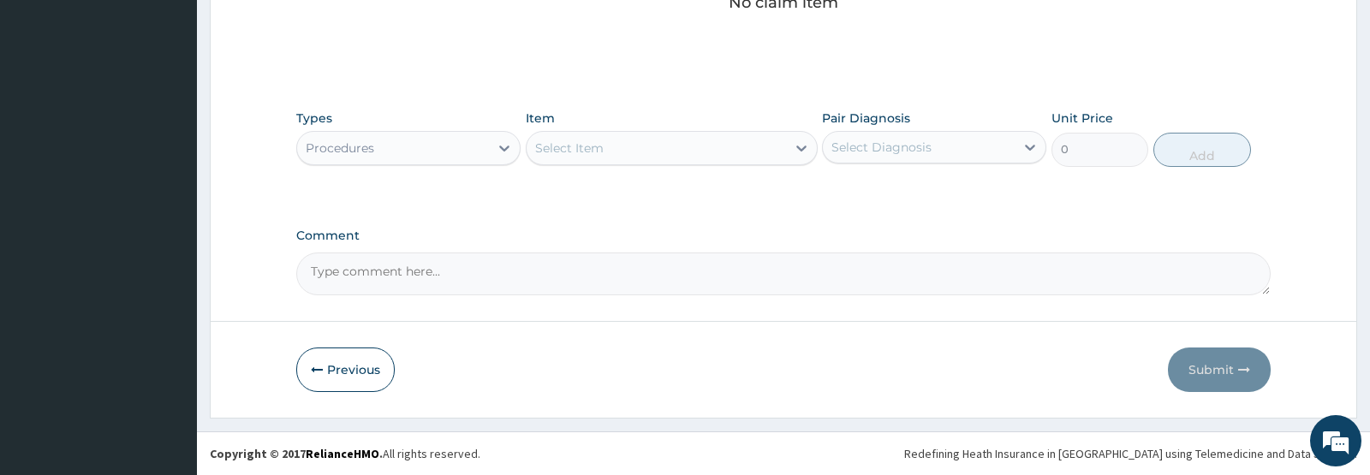
click at [676, 148] on div "Select Item" at bounding box center [656, 147] width 259 height 27
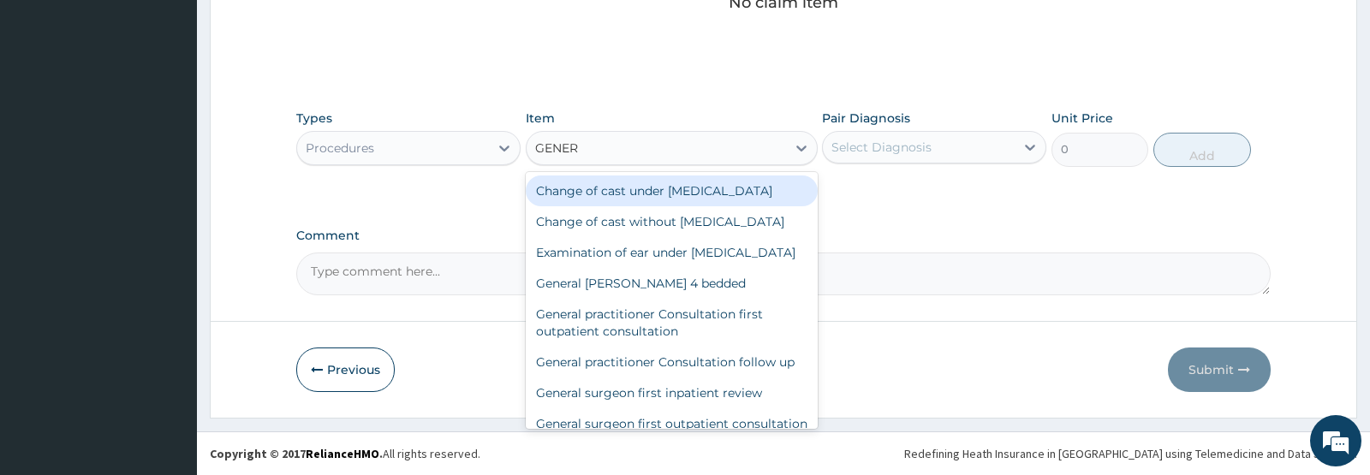
type input "GENERA"
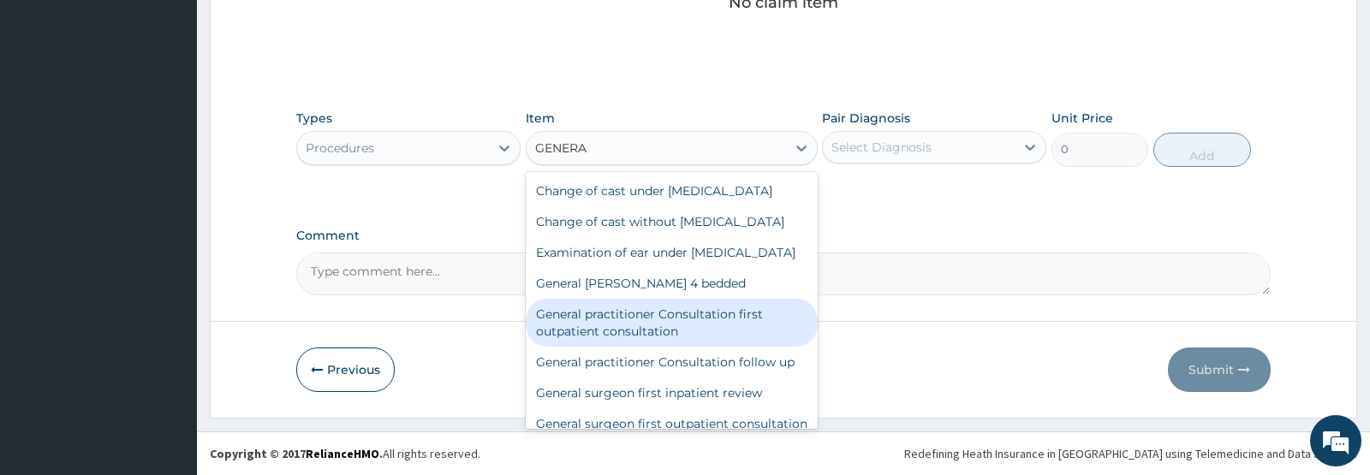
click at [597, 347] on div "General practitioner Consultation first outpatient consultation" at bounding box center [672, 323] width 292 height 48
type input "3547.5"
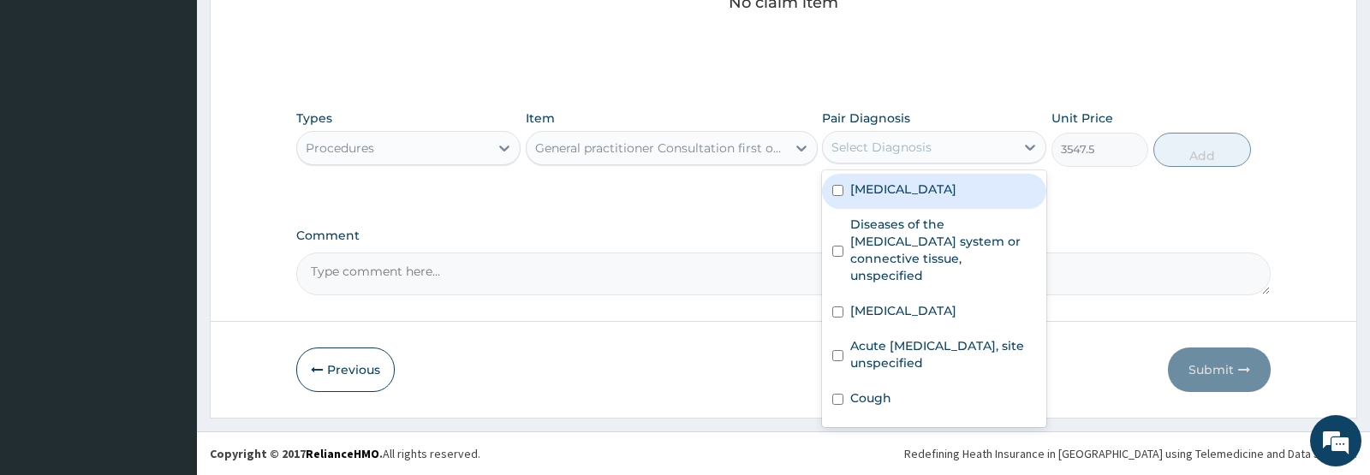
click at [1003, 144] on div "Select Diagnosis" at bounding box center [919, 147] width 192 height 27
click at [932, 182] on label "Malaria, unspecified" at bounding box center [903, 189] width 106 height 17
checkbox input "true"
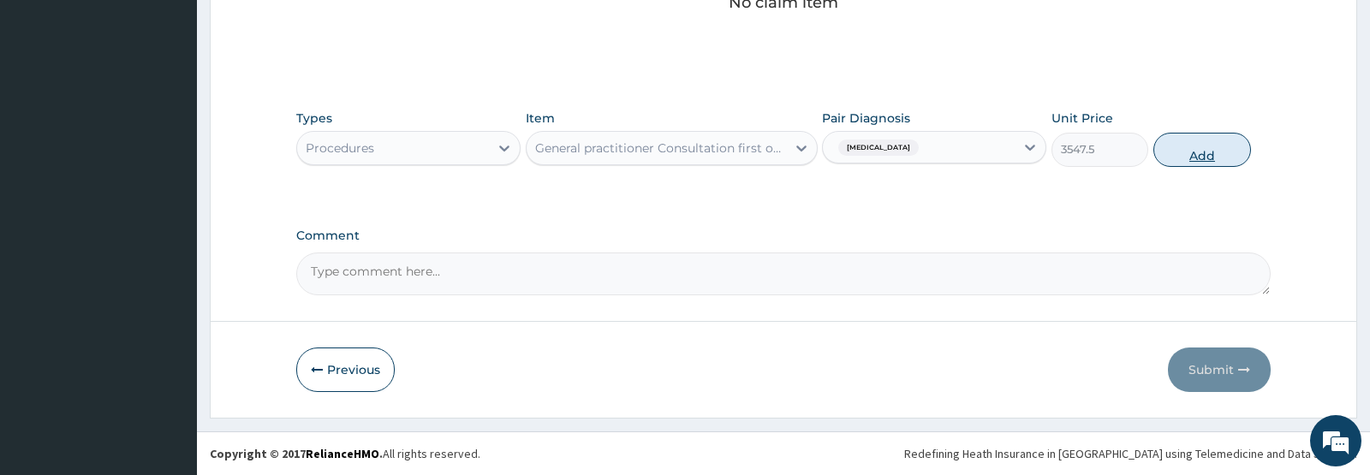
click at [1207, 163] on button "Add" at bounding box center [1202, 150] width 98 height 34
type input "0"
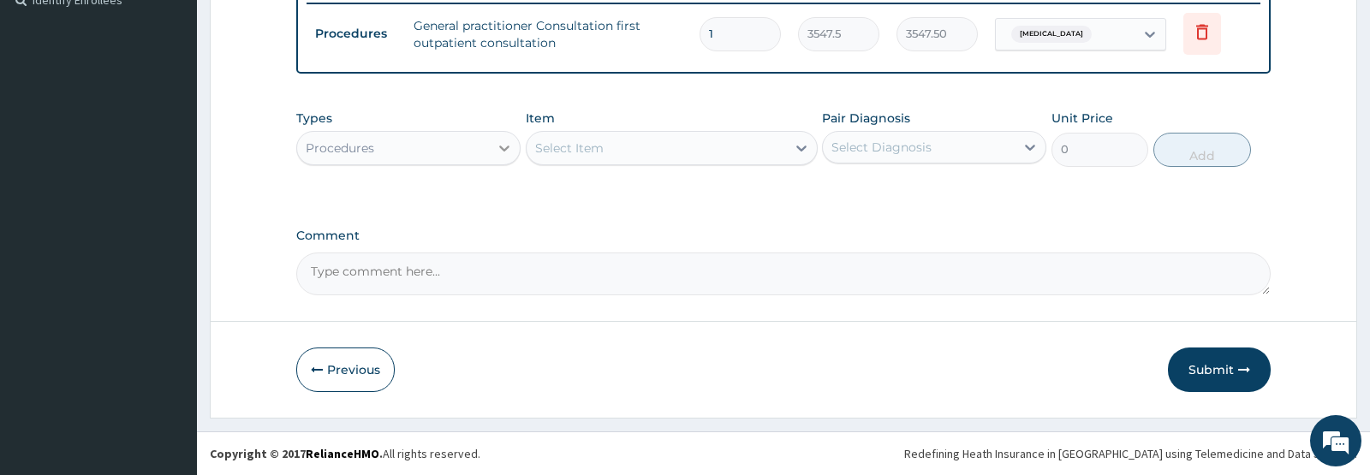
click at [506, 154] on icon at bounding box center [504, 148] width 17 height 17
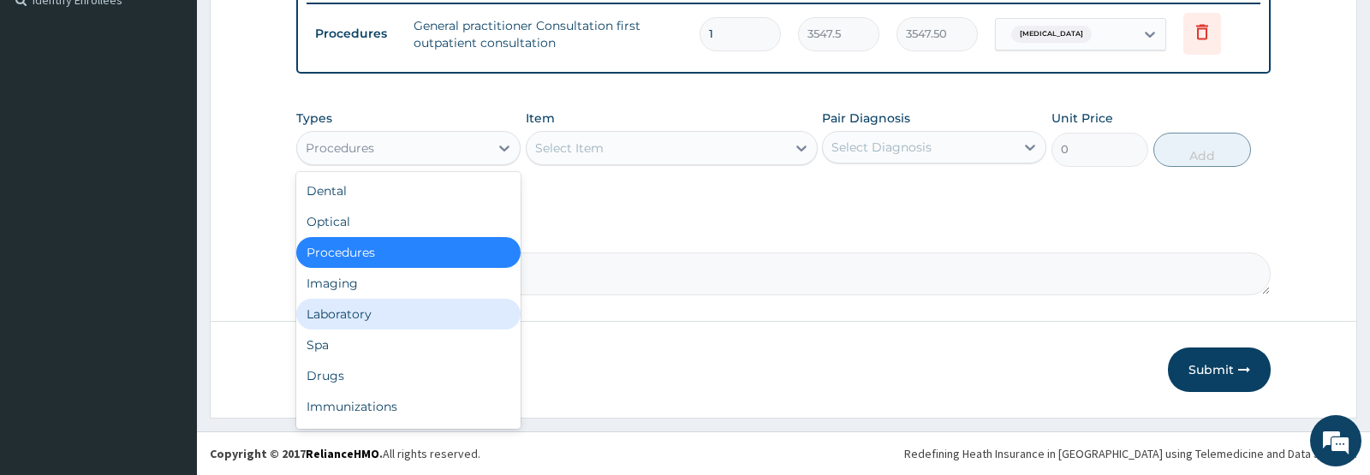
click at [330, 305] on div "Laboratory" at bounding box center [408, 314] width 224 height 31
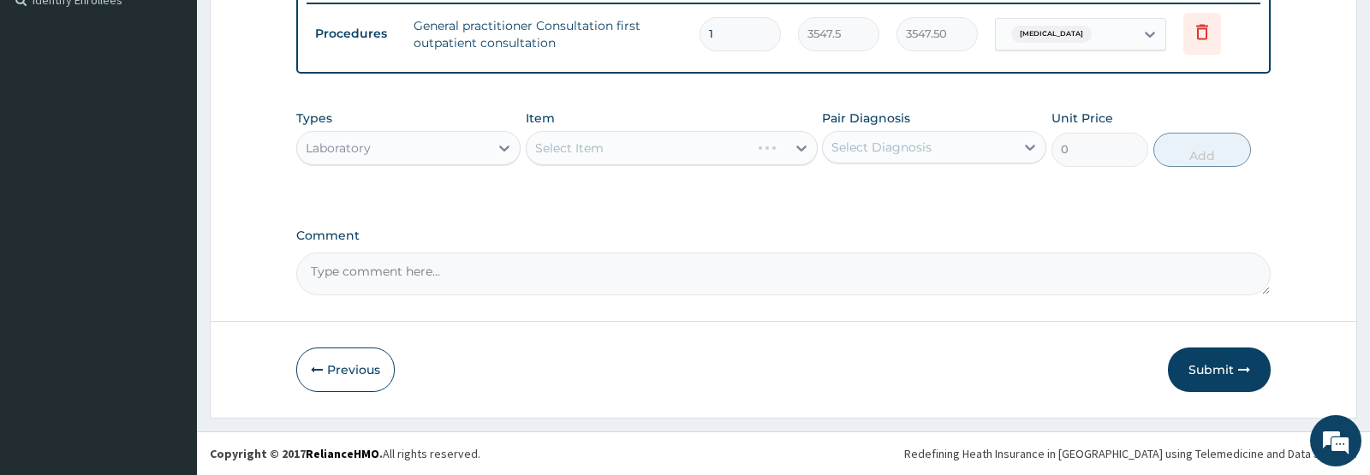
click at [664, 152] on div "Select Item" at bounding box center [672, 148] width 292 height 34
click at [664, 152] on div "Select Item" at bounding box center [656, 147] width 259 height 27
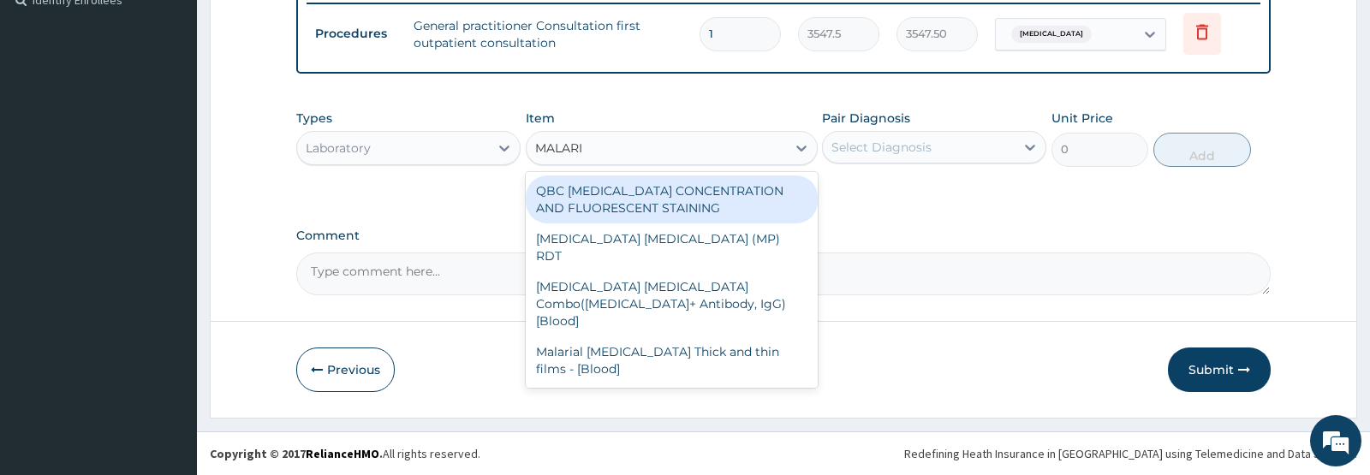
type input "MALARIA"
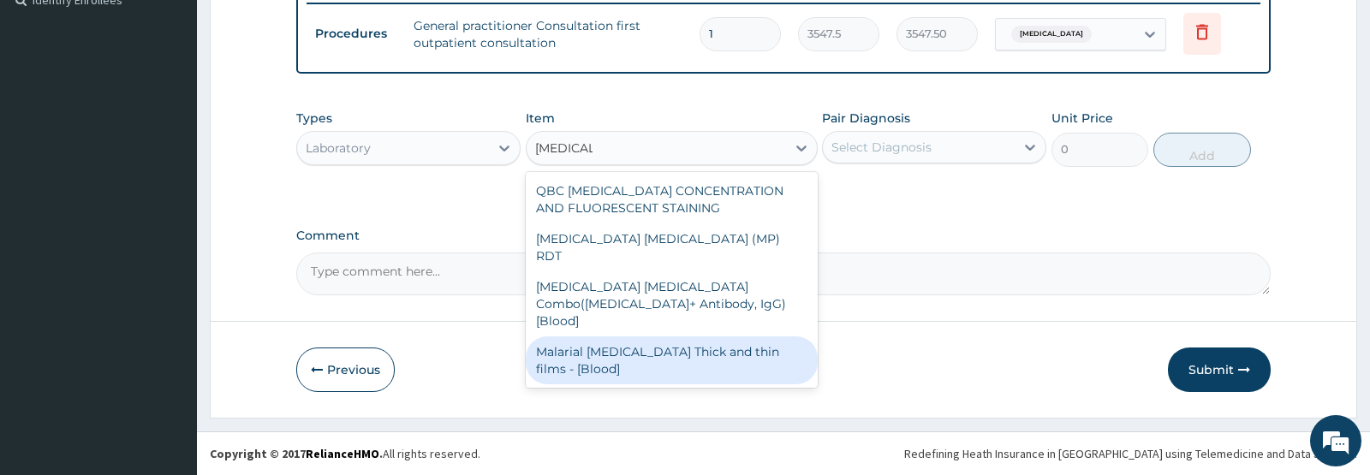
click at [609, 337] on div "Malarial Parasite Thick and thin films - [Blood]" at bounding box center [672, 361] width 292 height 48
type input "1612.5"
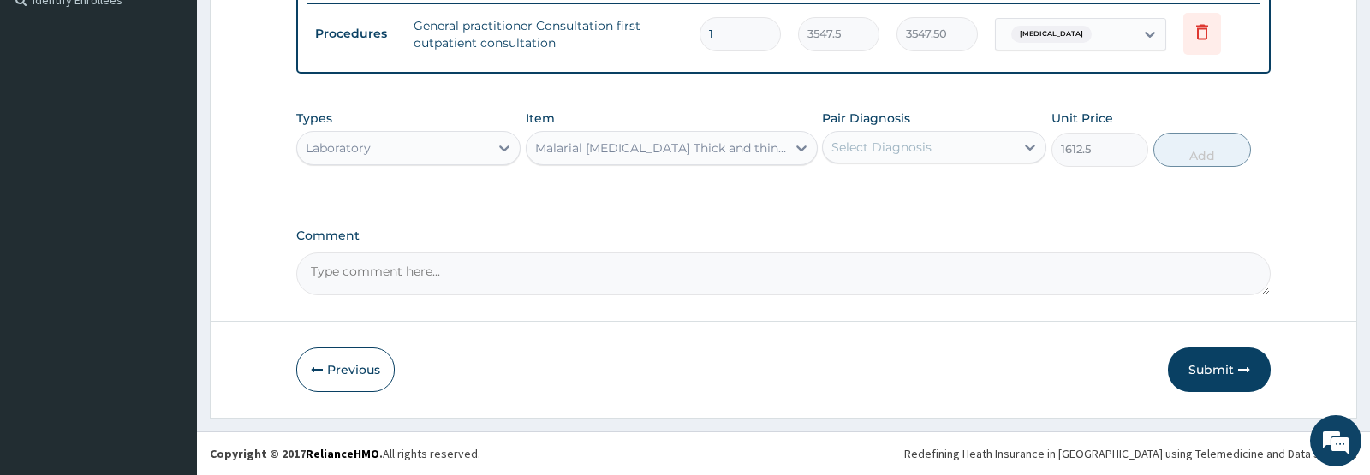
click at [888, 154] on div "Select Diagnosis" at bounding box center [882, 147] width 100 height 17
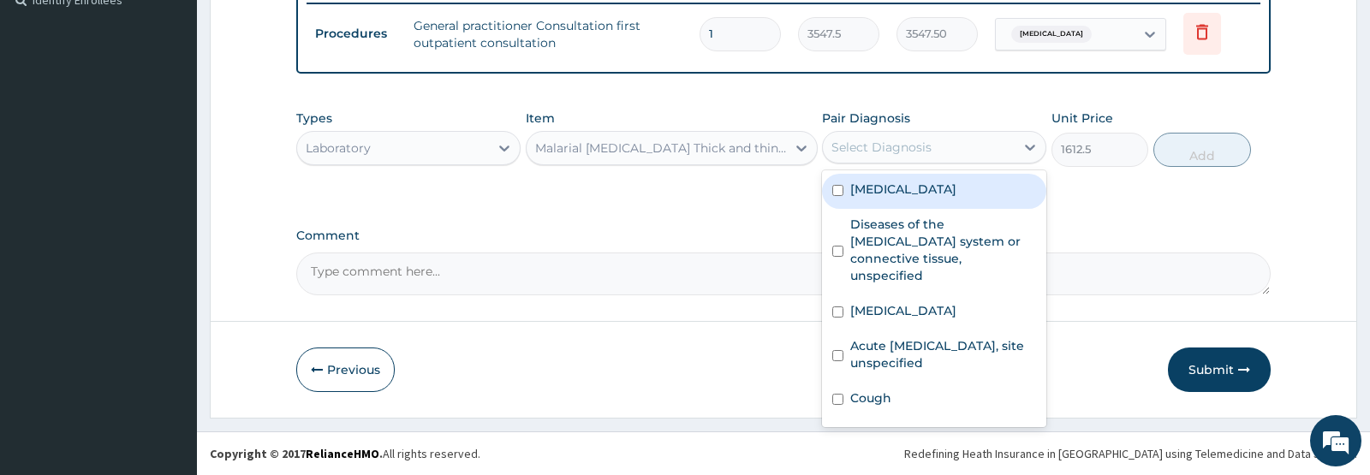
click at [918, 194] on label "Malaria, unspecified" at bounding box center [903, 189] width 106 height 17
checkbox input "true"
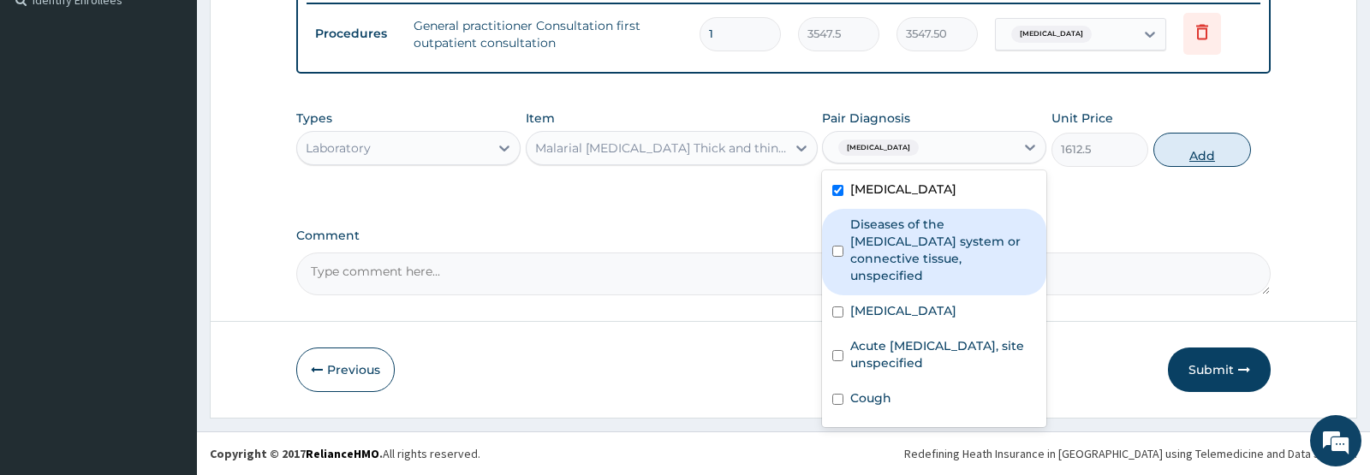
click at [1209, 157] on button "Add" at bounding box center [1202, 150] width 98 height 34
type input "0"
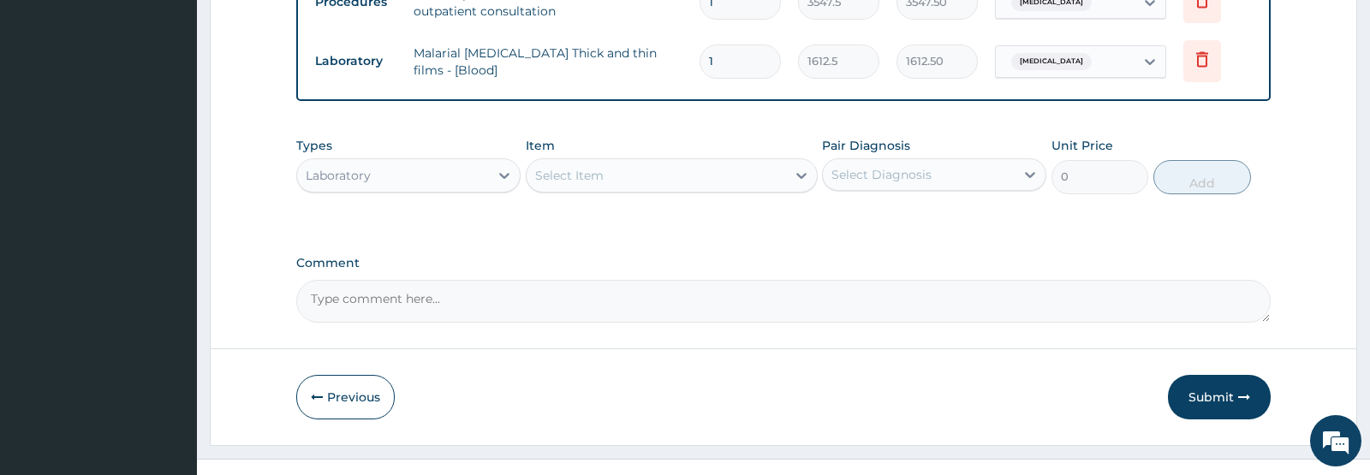
click at [633, 189] on div "Select Item" at bounding box center [656, 175] width 259 height 27
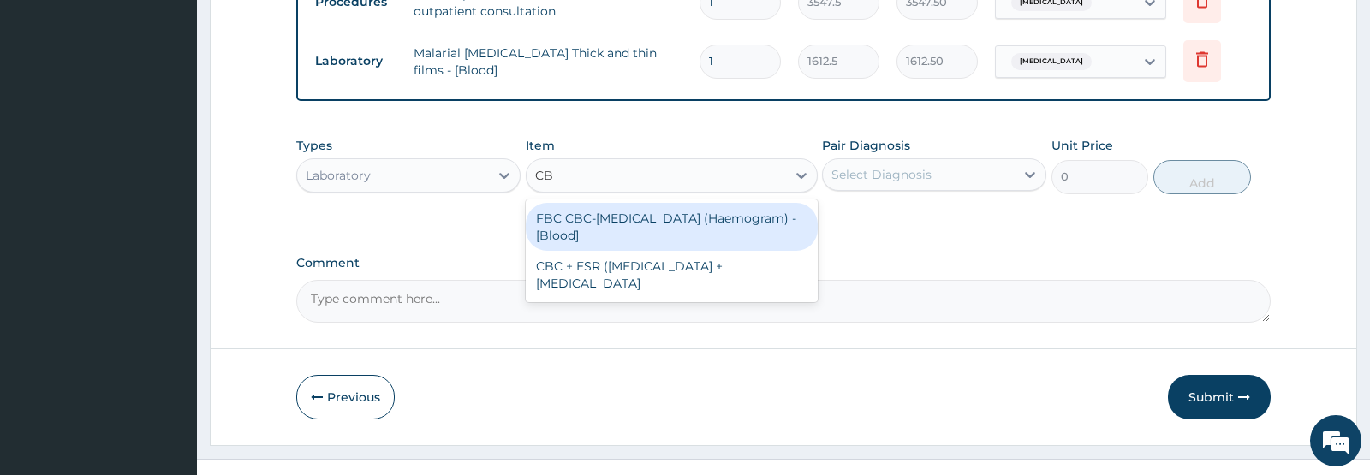
type input "CBC"
click at [652, 251] on div "FBC CBC-Complete Blood Count (Haemogram) - [Blood]" at bounding box center [672, 227] width 292 height 48
type input "4300"
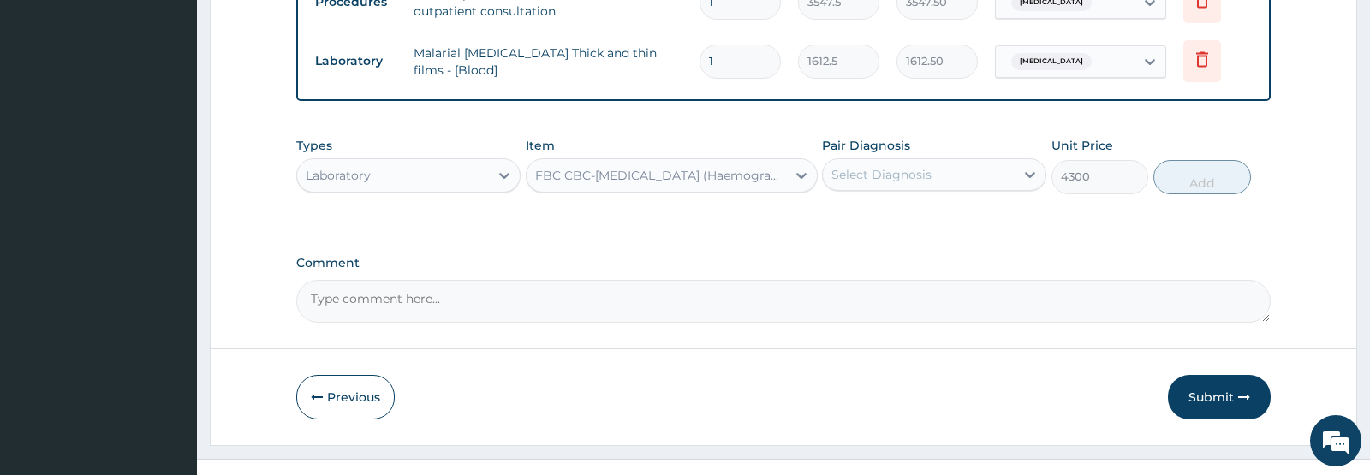
click at [953, 188] on div "Select Diagnosis" at bounding box center [919, 174] width 192 height 27
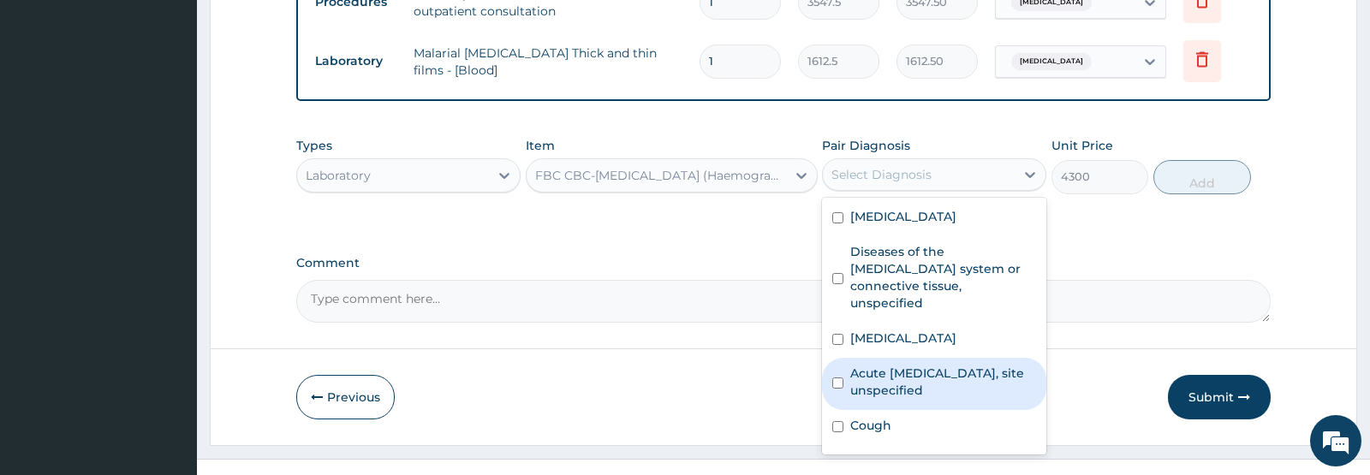
click at [928, 399] on label "Acute upper respiratory infection, site unspecified" at bounding box center [943, 382] width 186 height 34
checkbox input "true"
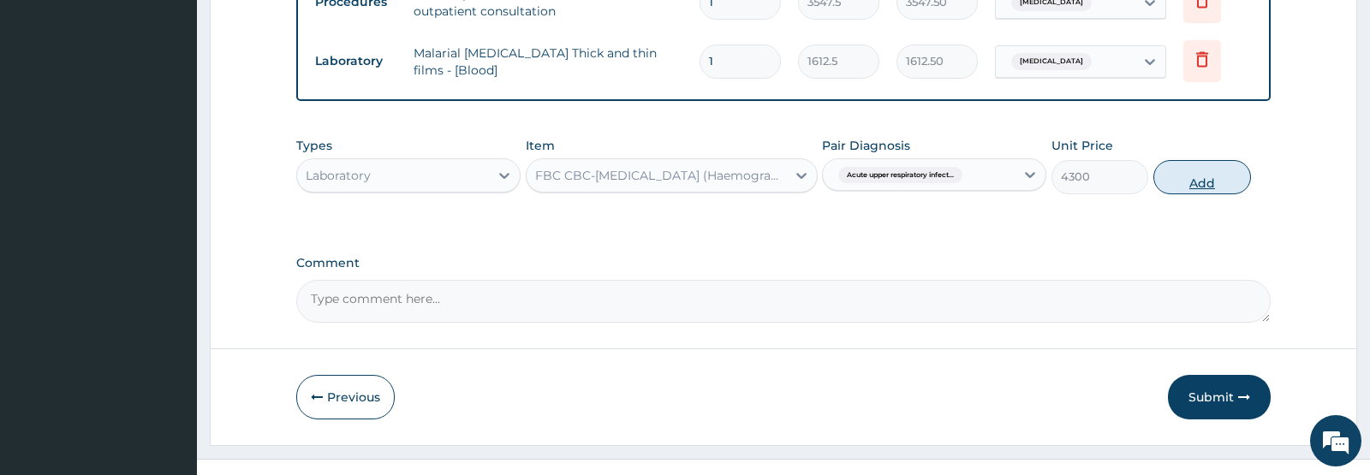
click at [1204, 194] on button "Add" at bounding box center [1202, 177] width 98 height 34
type input "0"
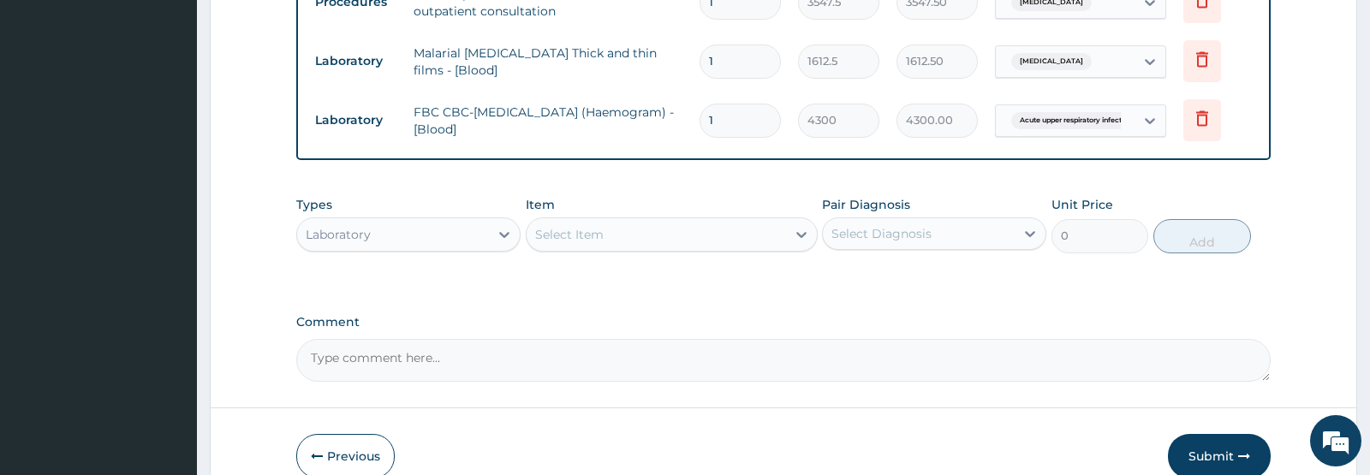
scroll to position [676, 0]
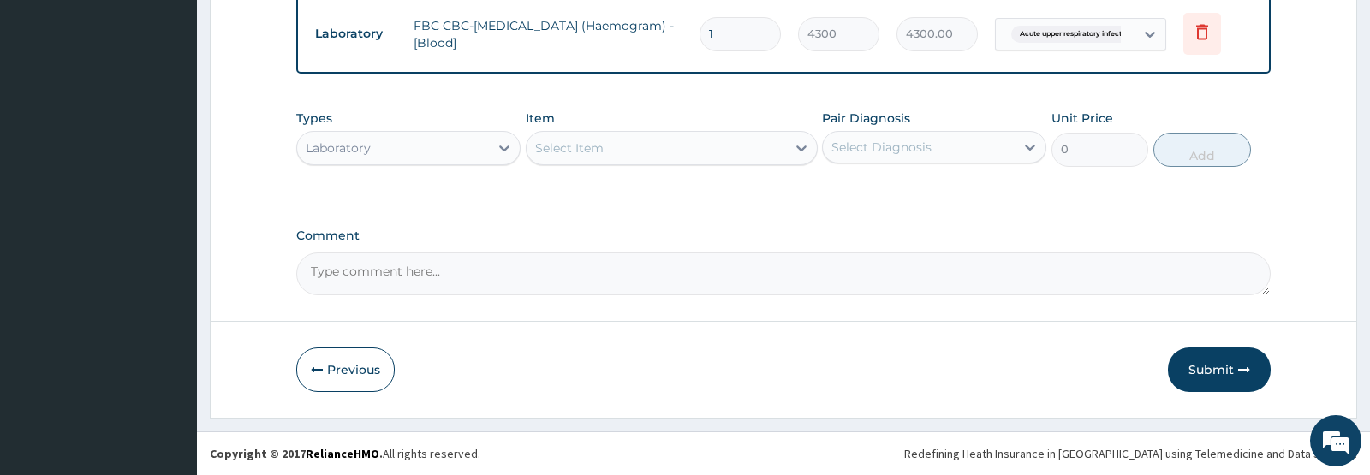
click at [449, 157] on div "Laboratory" at bounding box center [393, 147] width 192 height 27
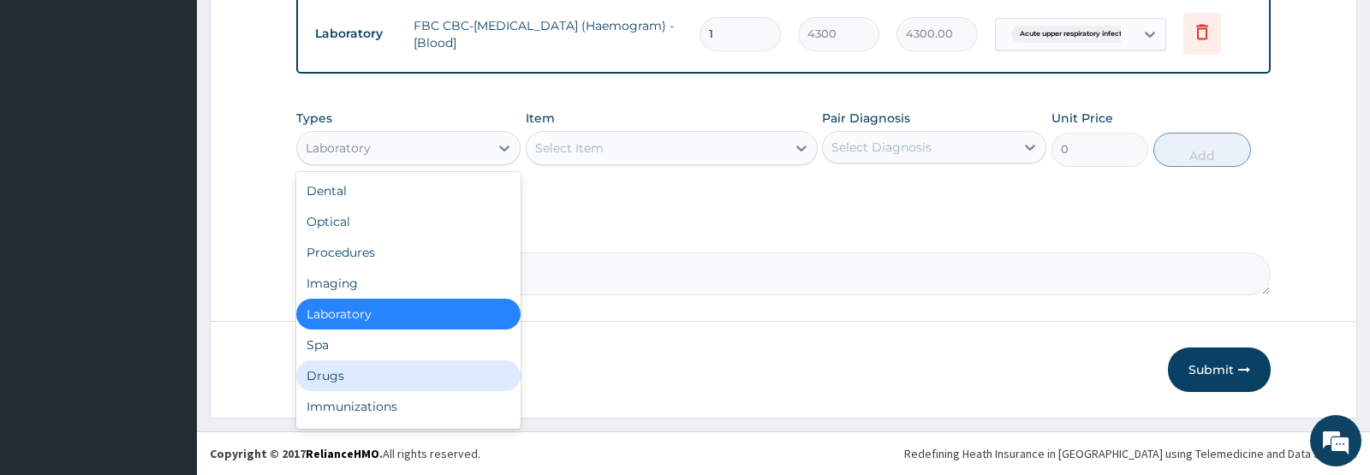
click at [355, 372] on div "Drugs" at bounding box center [408, 376] width 224 height 31
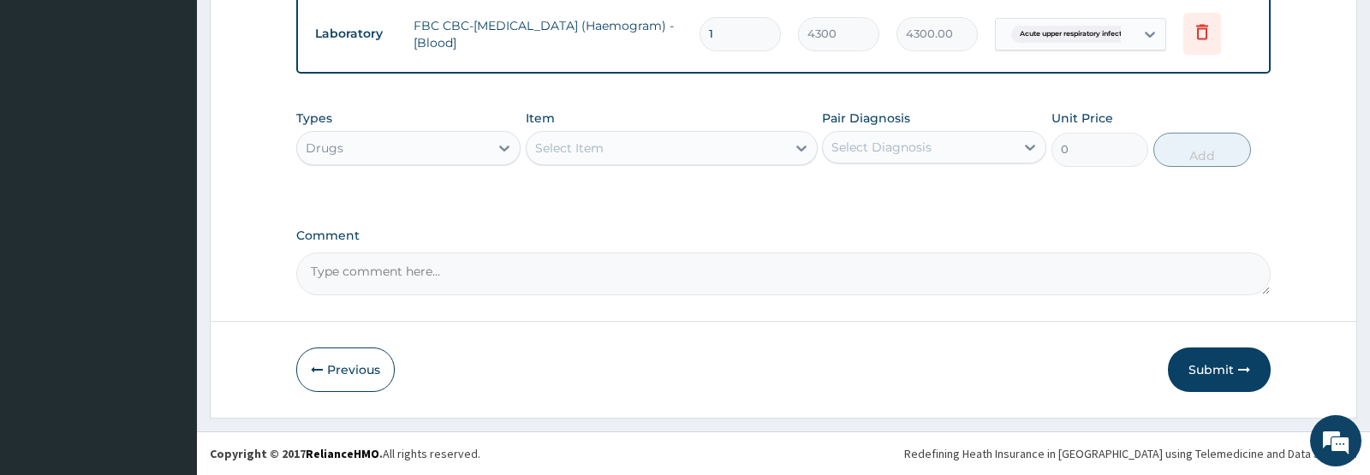
click at [680, 152] on div "Select Item" at bounding box center [656, 147] width 259 height 27
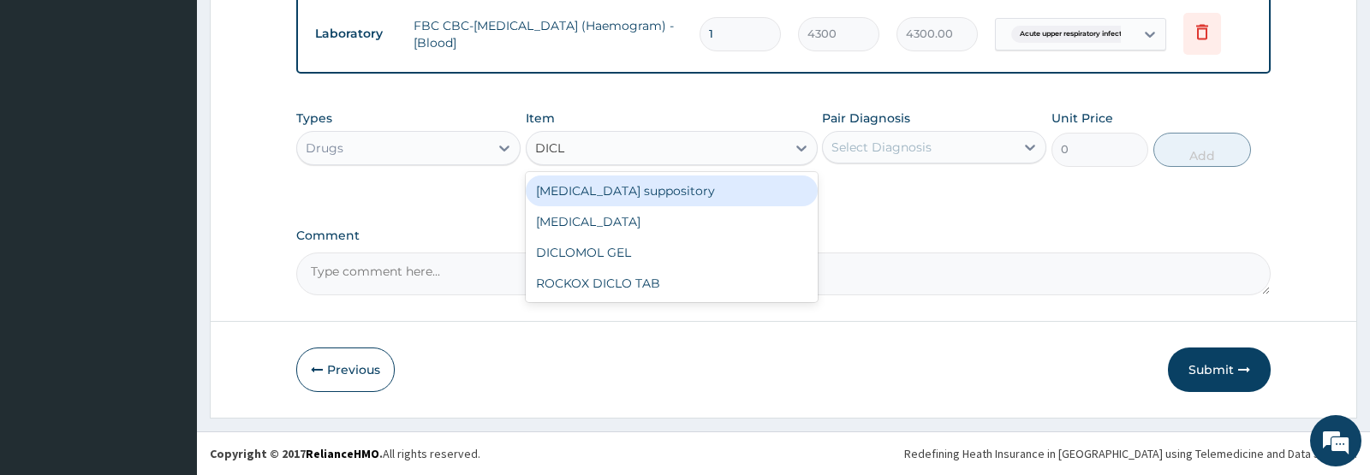
type input "DICLO"
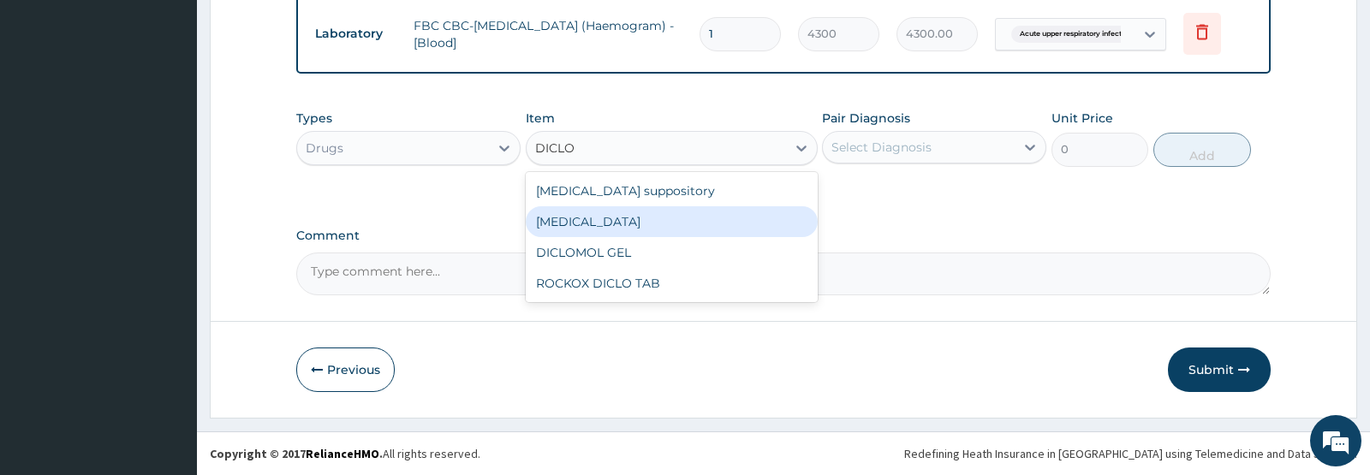
click at [591, 225] on div "Diclofenac" at bounding box center [672, 221] width 292 height 31
type input "591.25"
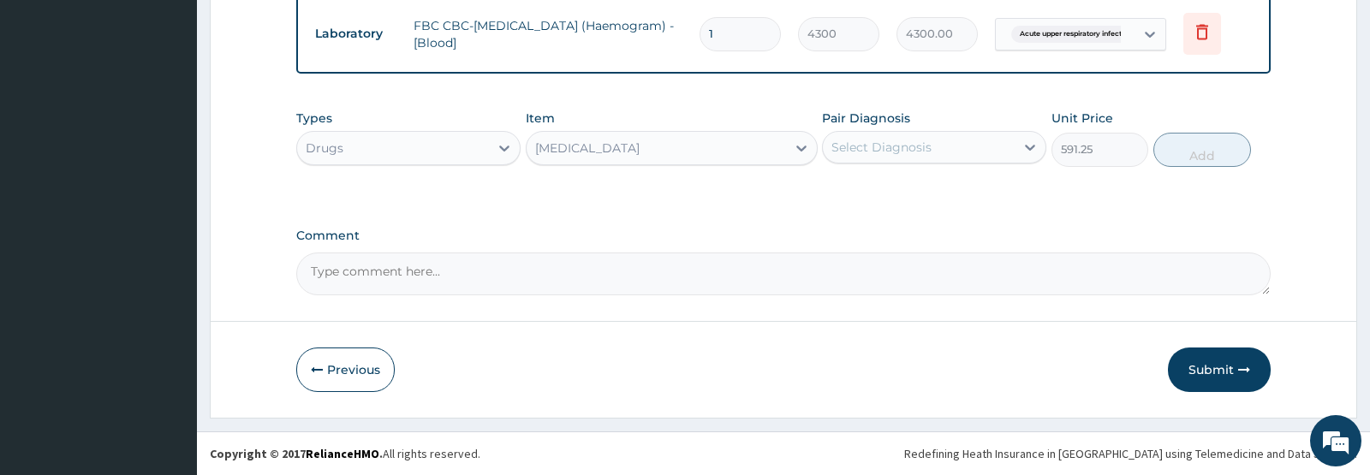
click at [944, 149] on div "Select Diagnosis" at bounding box center [919, 147] width 192 height 27
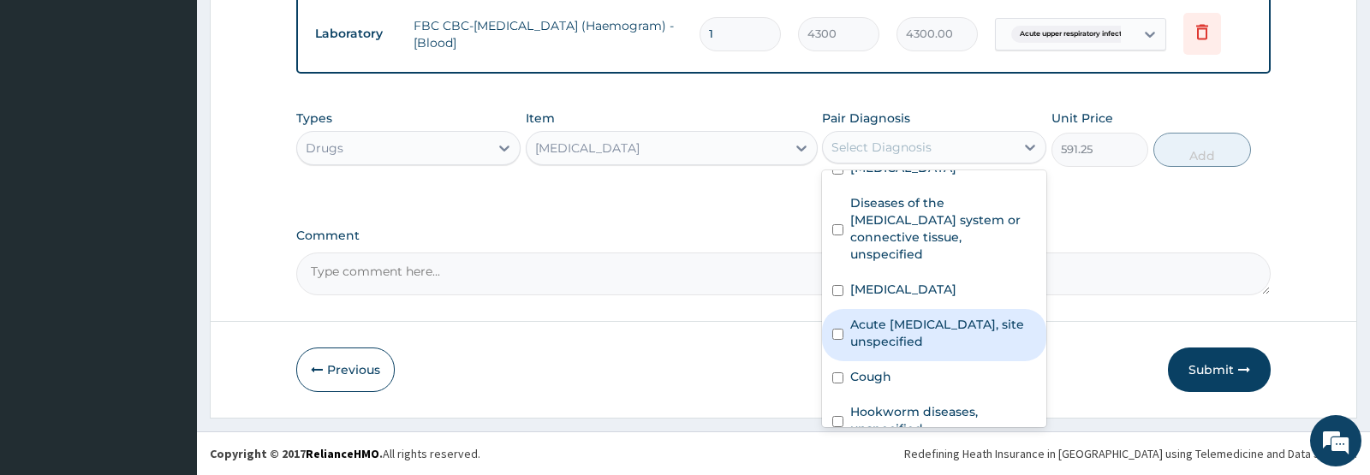
scroll to position [0, 0]
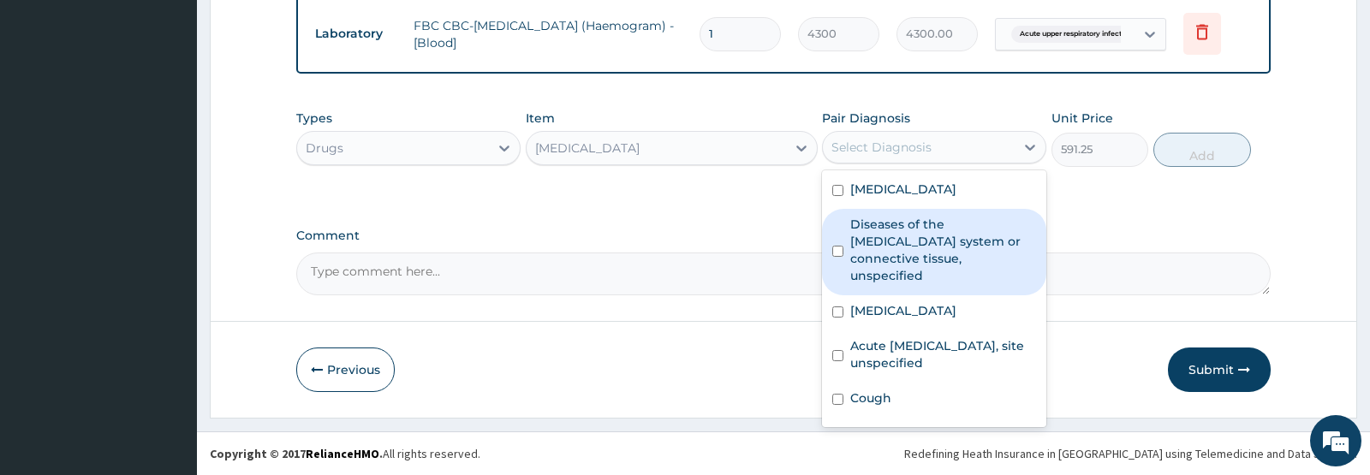
click at [911, 255] on label "Diseases of the musculoskeletal system or connective tissue, unspecified" at bounding box center [943, 250] width 186 height 69
checkbox input "true"
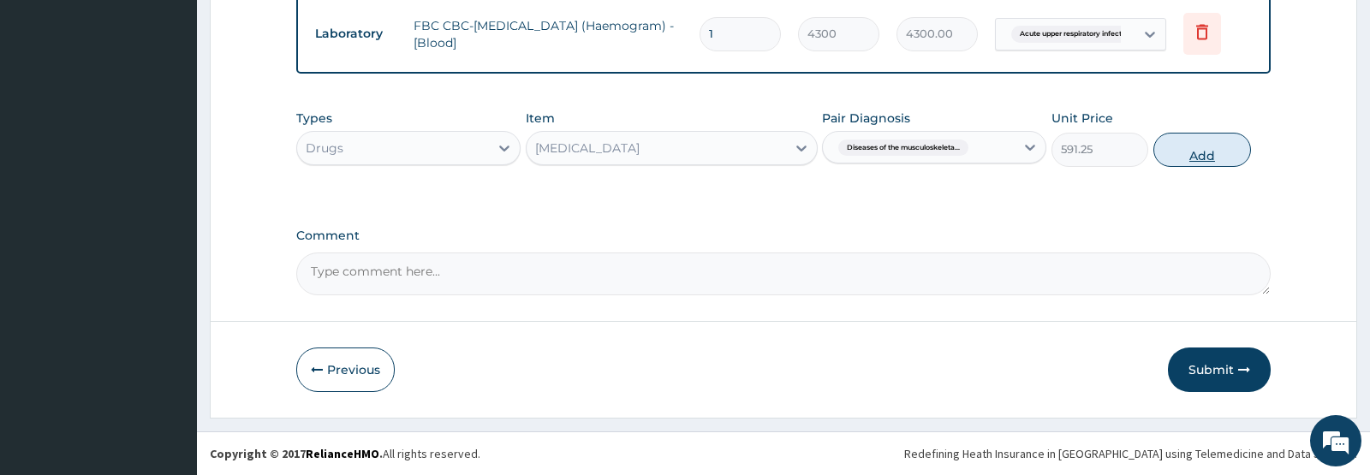
click at [1204, 153] on button "Add" at bounding box center [1202, 150] width 98 height 34
type input "0"
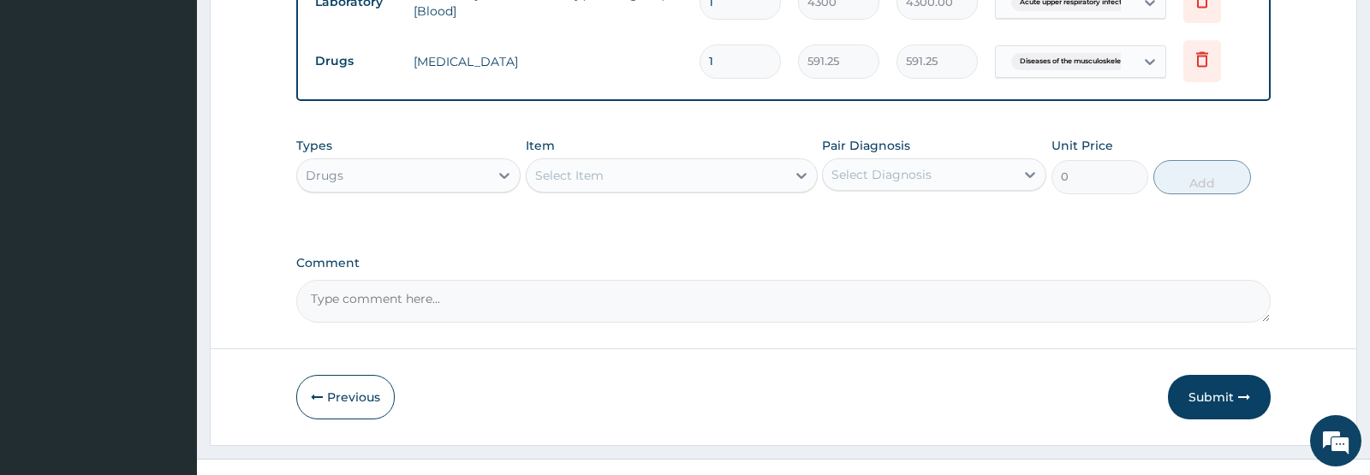
click at [654, 189] on div "Select Item" at bounding box center [656, 175] width 259 height 27
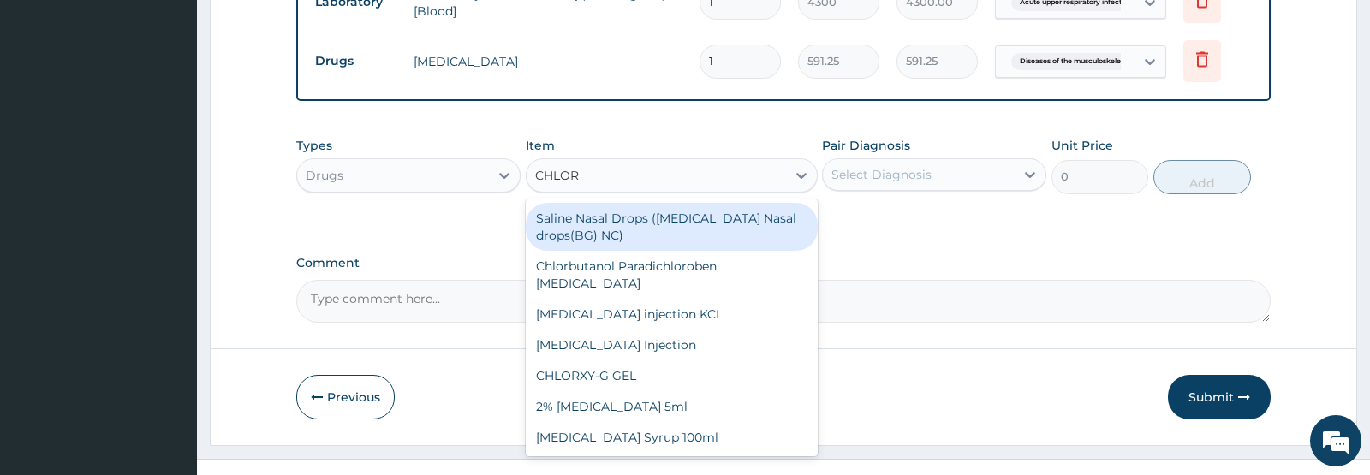
type input "CHLORO"
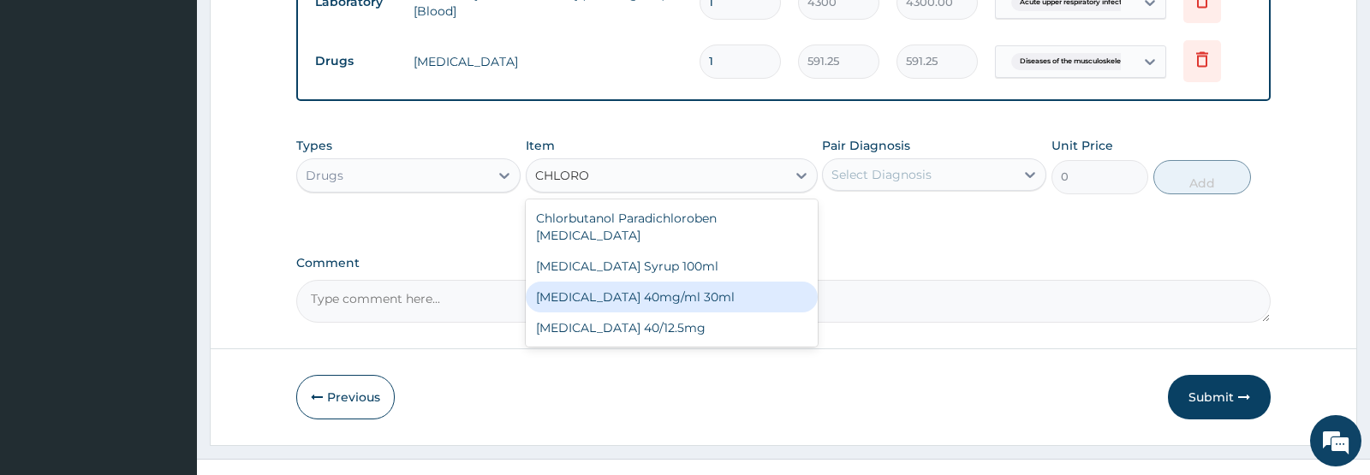
click at [653, 311] on div "CHLOROQUINE 40mg/ml 30ml" at bounding box center [672, 297] width 292 height 31
type input "1419"
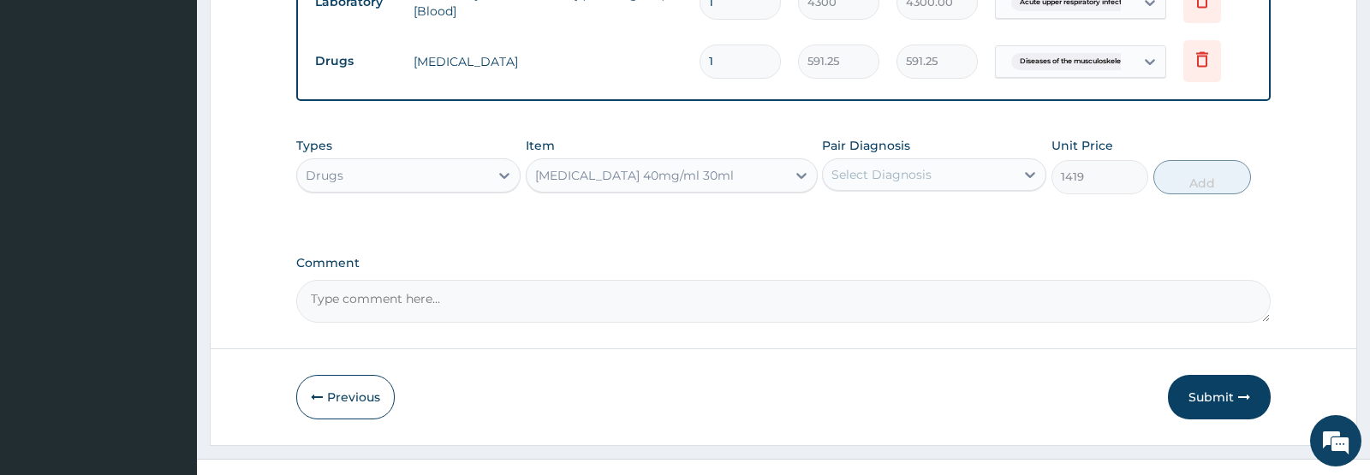
click at [959, 188] on div "Select Diagnosis" at bounding box center [919, 174] width 192 height 27
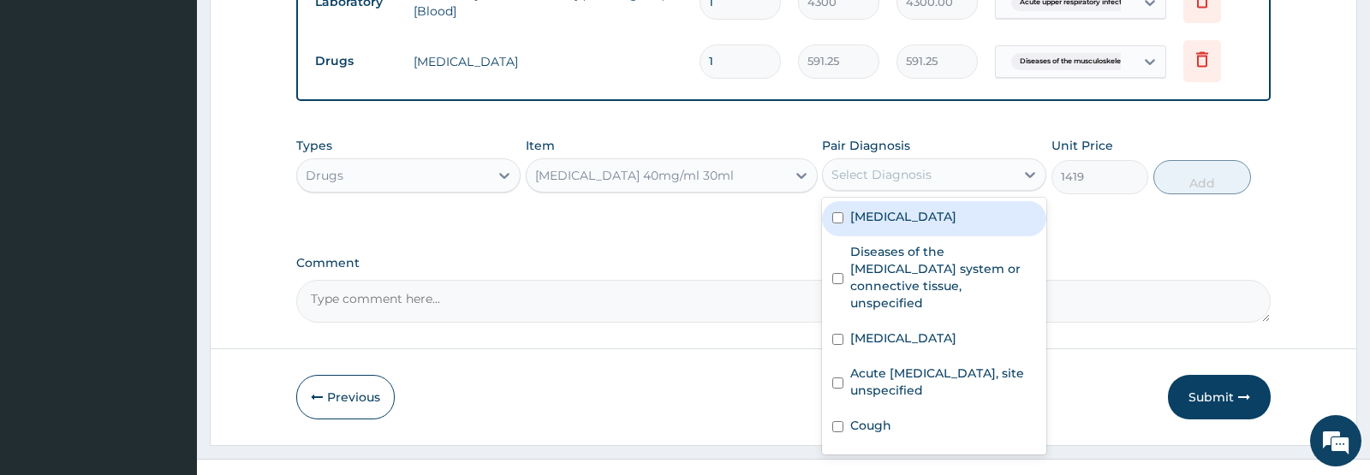
click at [847, 236] on div "Malaria, unspecified" at bounding box center [934, 218] width 224 height 35
checkbox input "true"
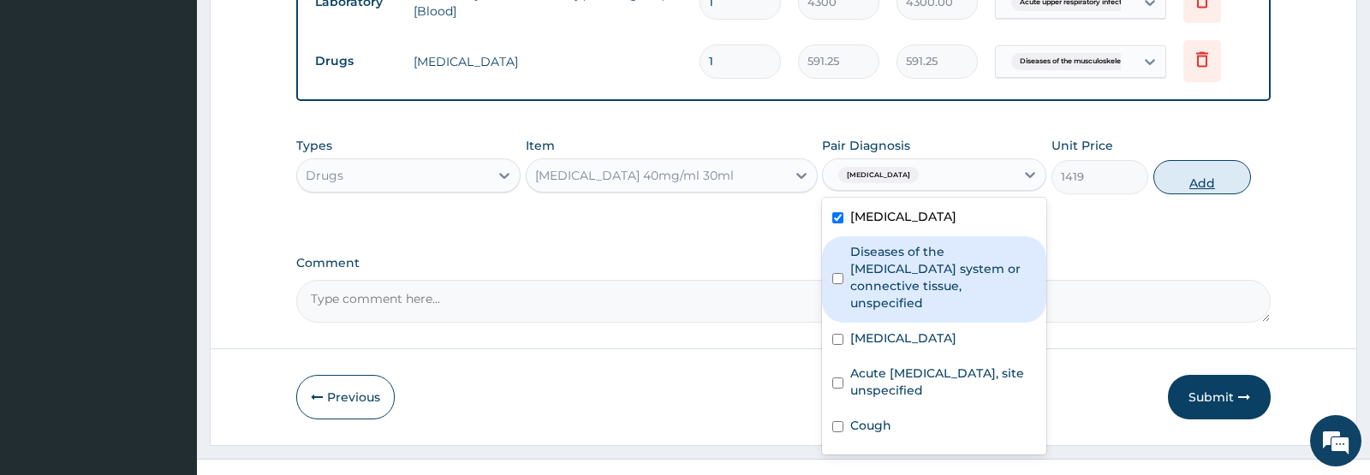
click at [1202, 194] on button "Add" at bounding box center [1202, 177] width 98 height 34
type input "0"
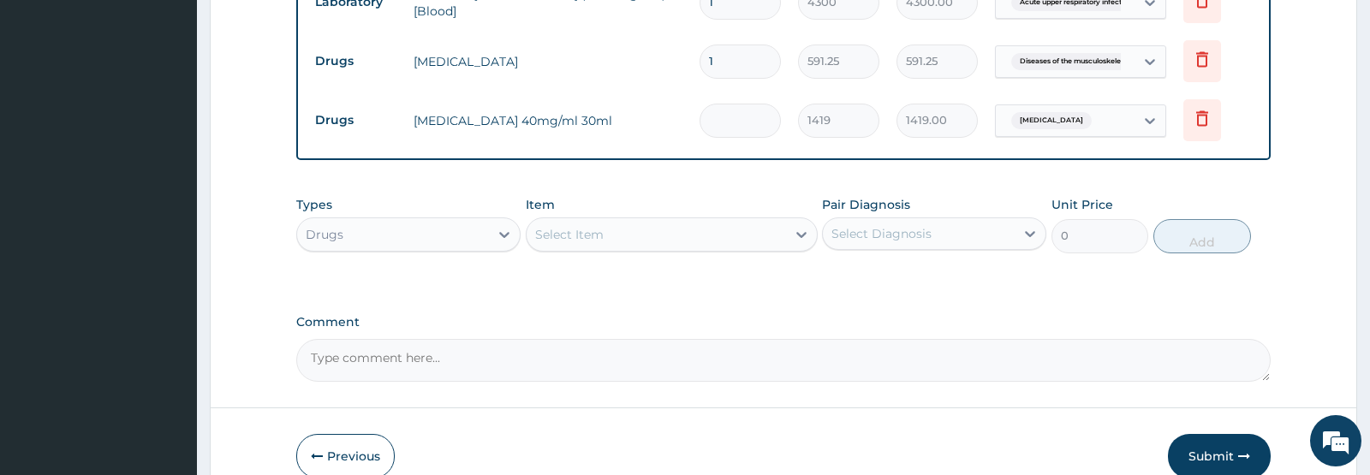
type input "0.00"
type input "2"
type input "2838.00"
type input "2"
click at [617, 248] on div "Select Item" at bounding box center [656, 234] width 259 height 27
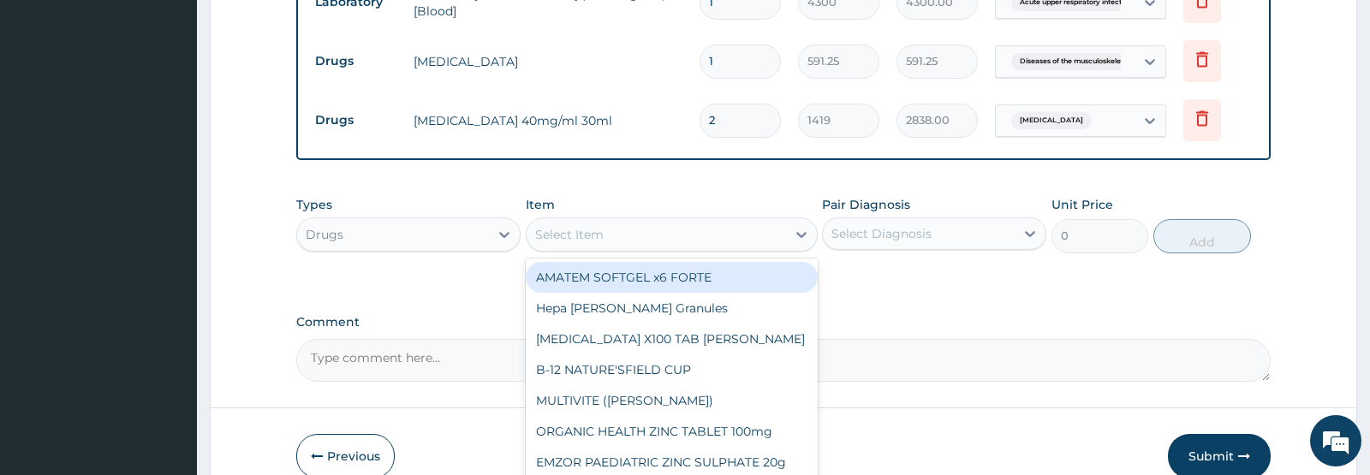
type input "E"
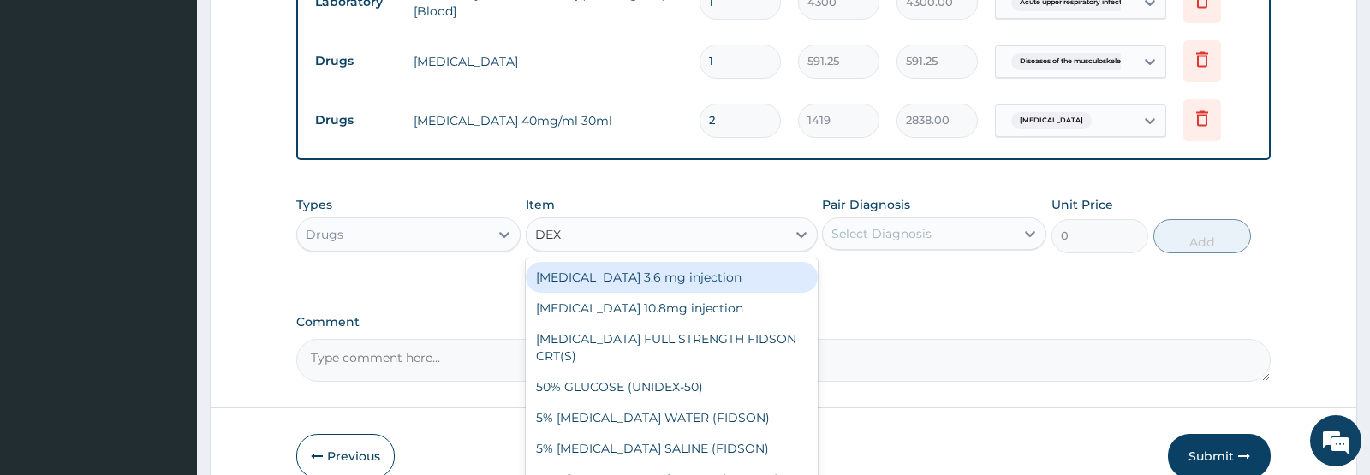
type input "DEXA"
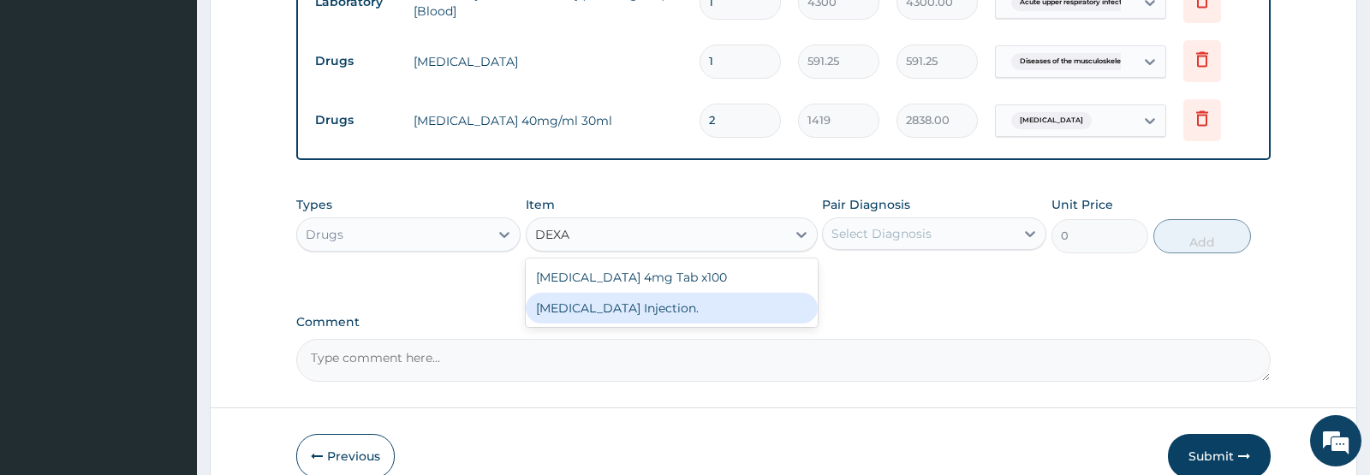
click at [626, 324] on div "DEXAMETHASONE Injection." at bounding box center [672, 308] width 292 height 31
type input "591.25"
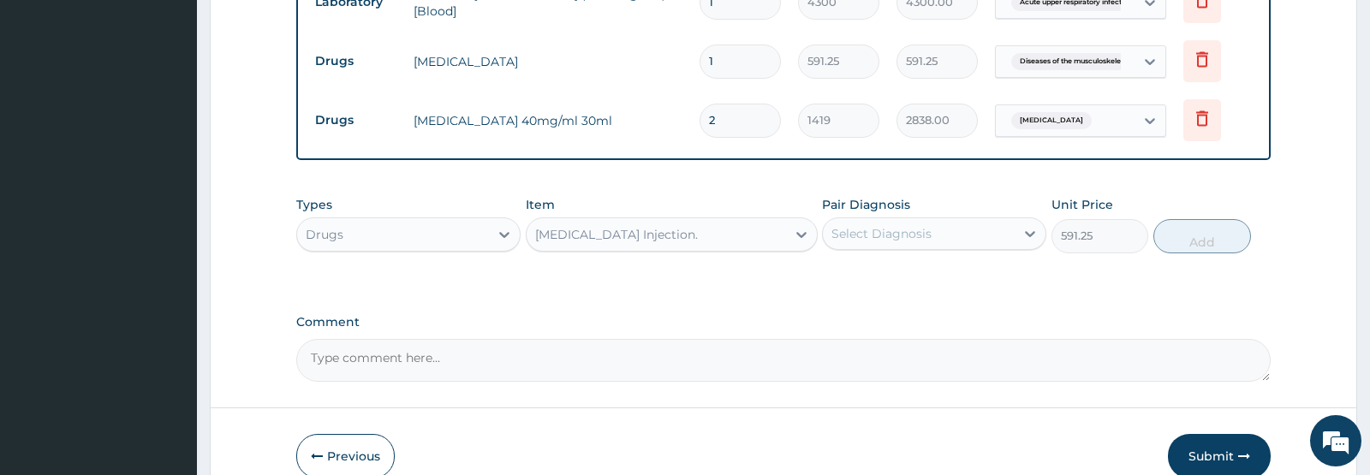
click at [921, 242] on div "Select Diagnosis" at bounding box center [882, 233] width 100 height 17
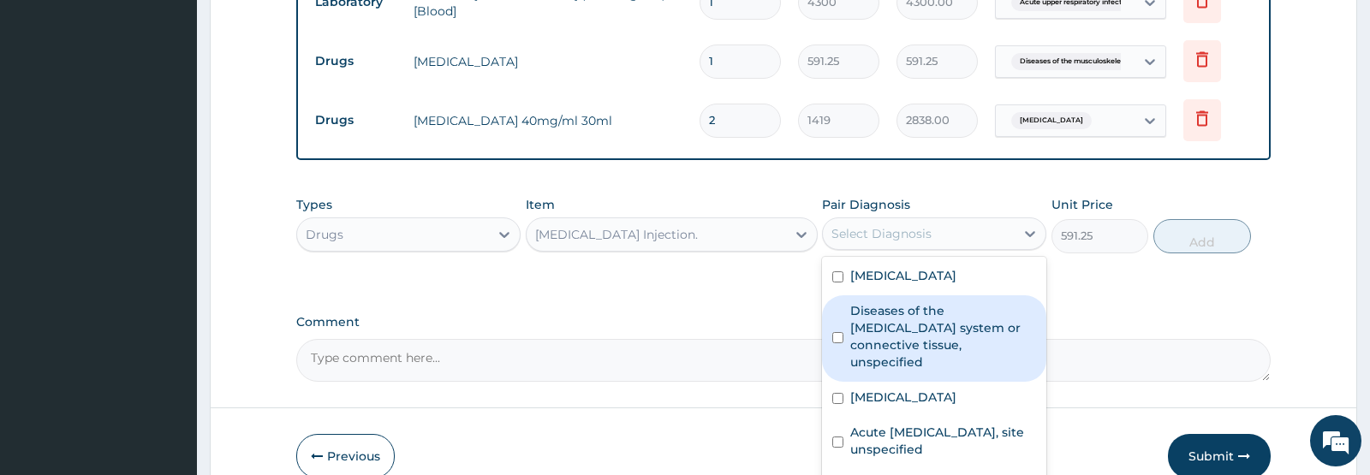
scroll to position [20, 0]
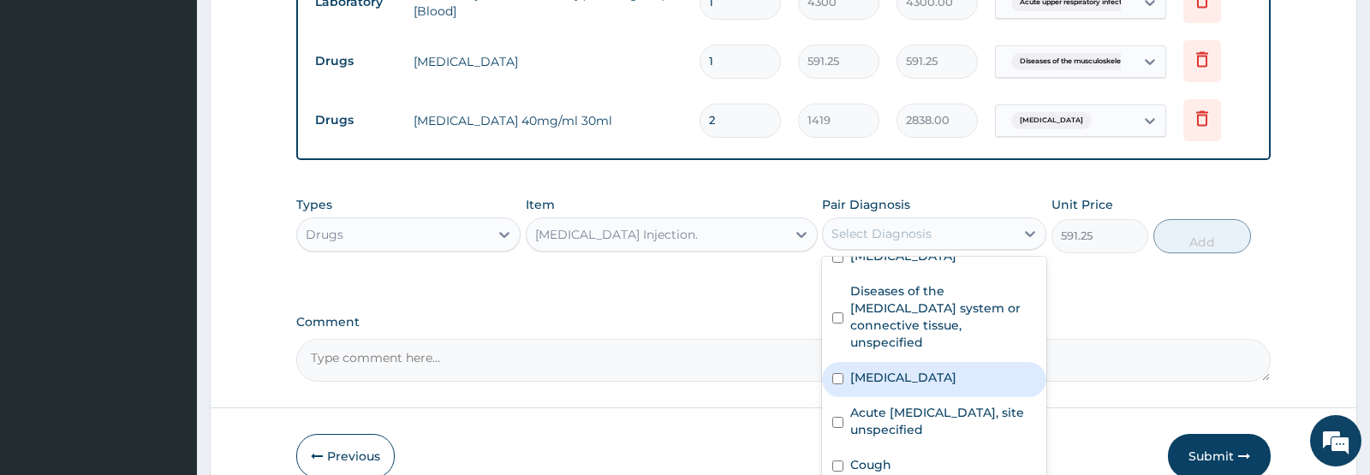
click at [957, 386] on label "Oral allergy syndrome" at bounding box center [903, 377] width 106 height 17
checkbox input "true"
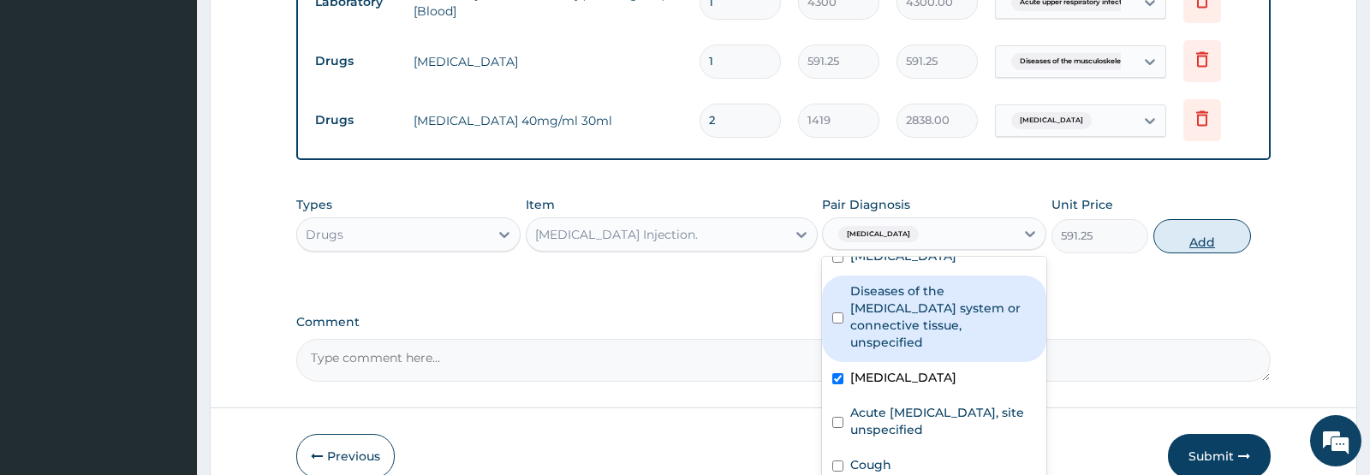
click at [1197, 253] on button "Add" at bounding box center [1202, 236] width 98 height 34
type input "0"
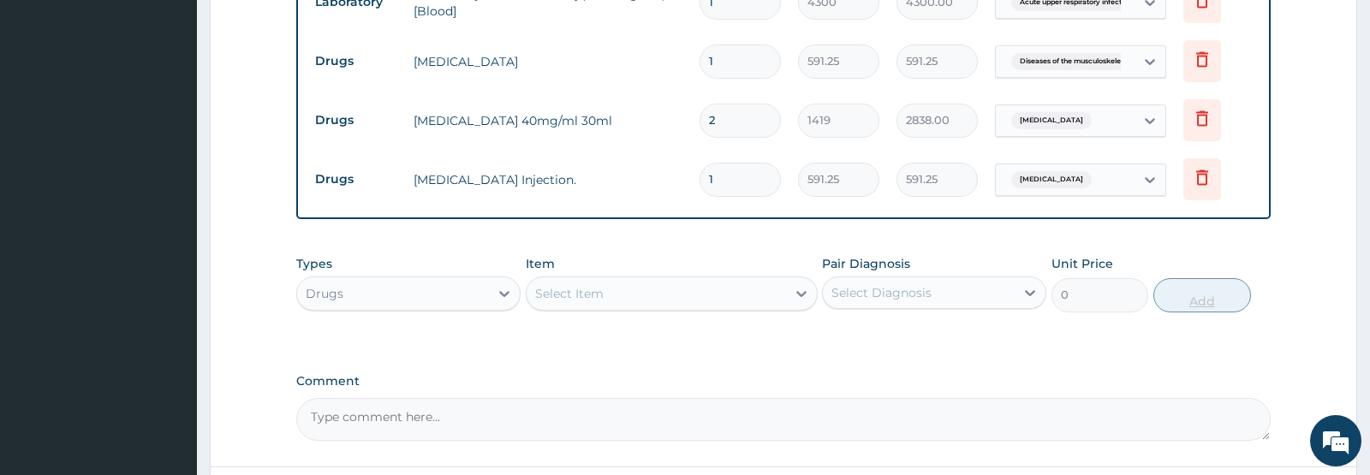
type input "0.00"
type input "2"
type input "1182.50"
type input "2"
click at [622, 307] on div "Select Item" at bounding box center [656, 293] width 259 height 27
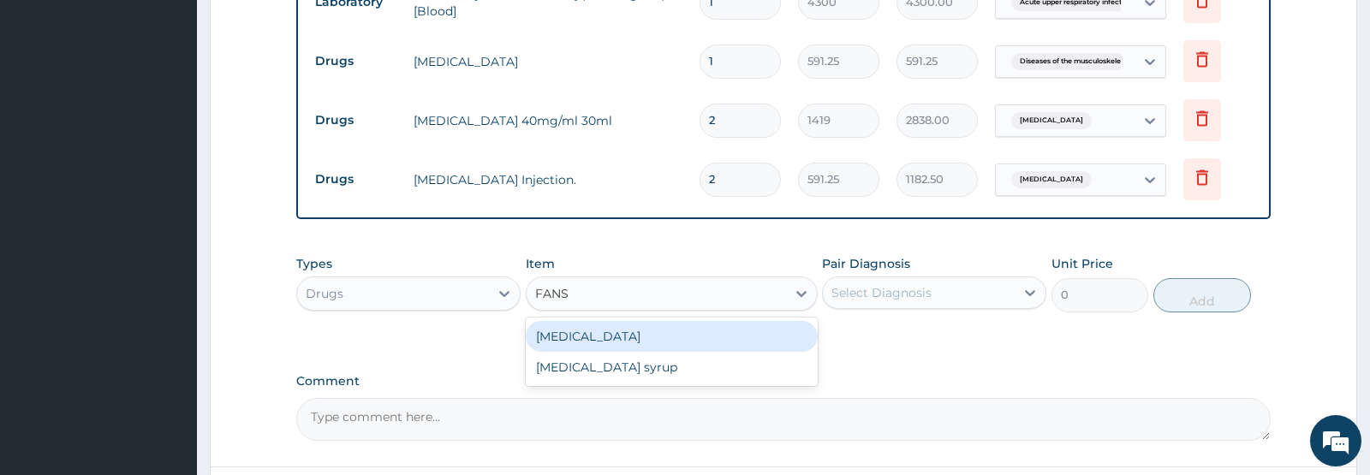
type input "FANSI"
click at [587, 352] on div "Fansidar" at bounding box center [672, 336] width 292 height 31
type input "212.85"
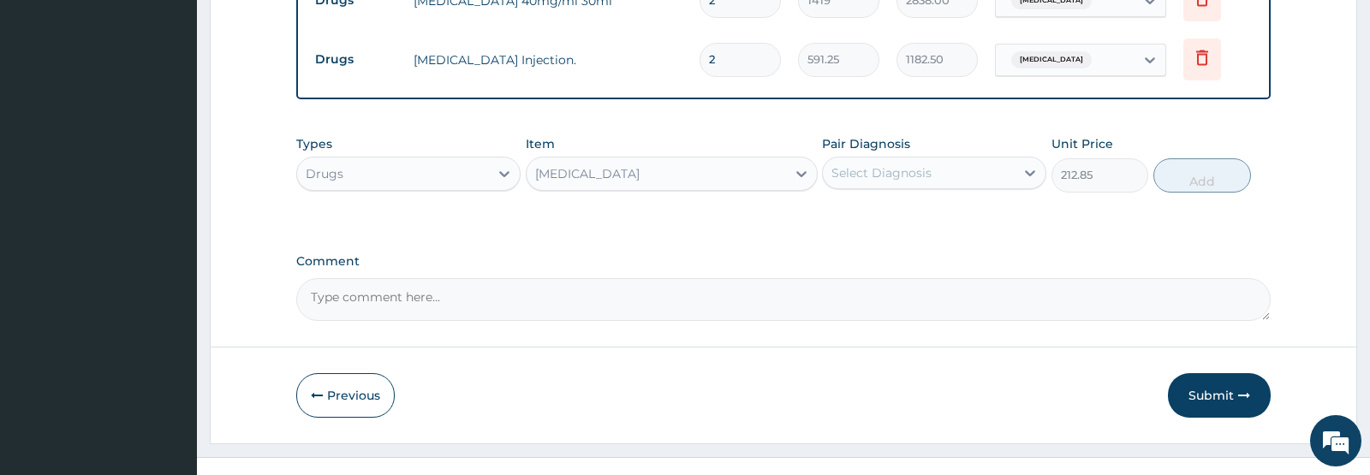
scroll to position [853, 0]
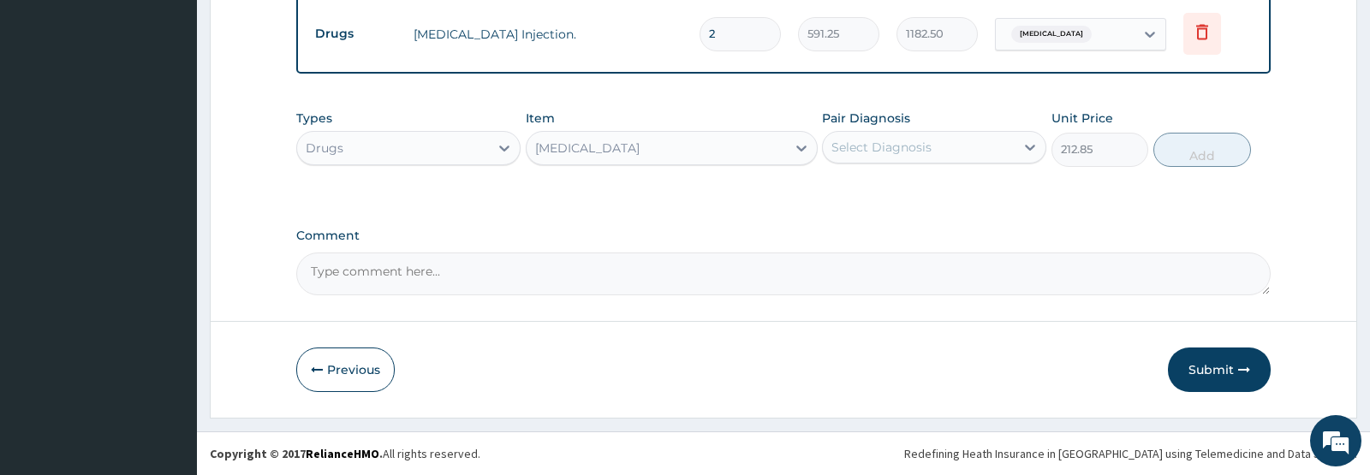
click at [963, 165] on div "Pair Diagnosis Select Diagnosis" at bounding box center [934, 138] width 224 height 57
click at [948, 149] on div "Select Diagnosis" at bounding box center [919, 147] width 192 height 27
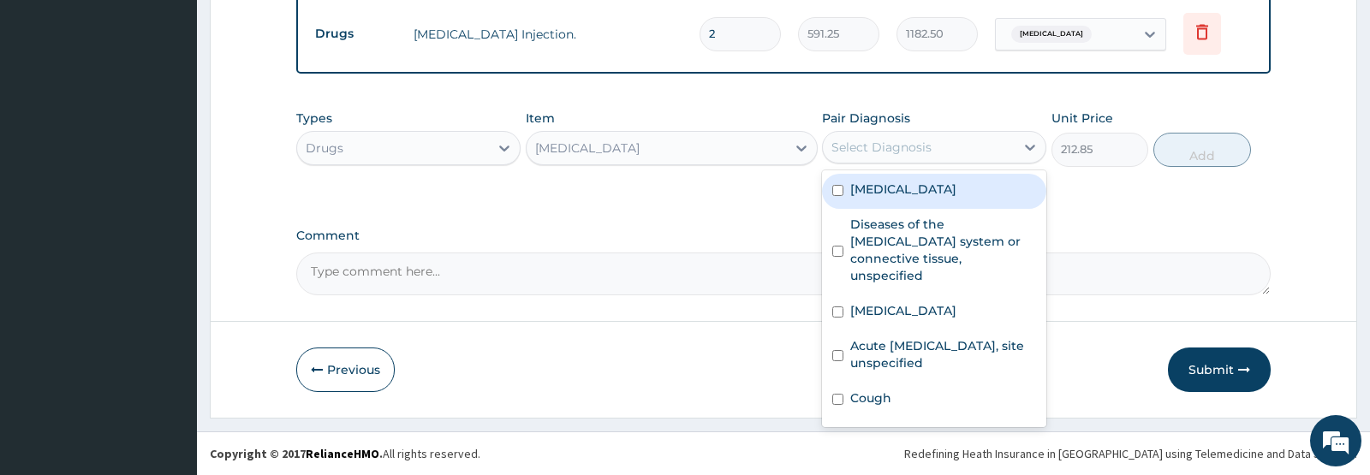
click at [891, 187] on label "Malaria, unspecified" at bounding box center [903, 189] width 106 height 17
checkbox input "true"
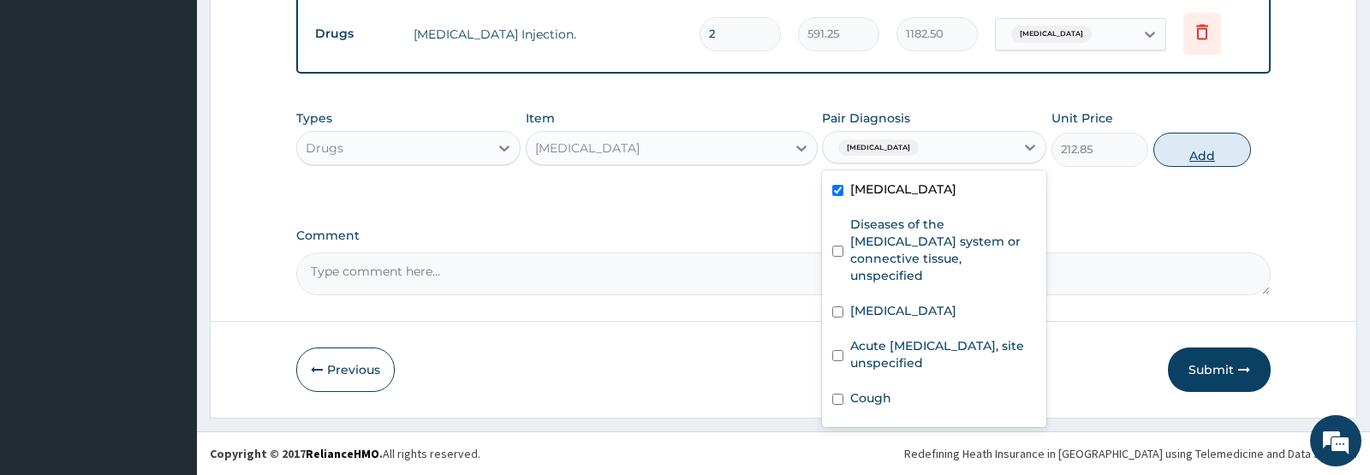
click at [1198, 152] on button "Add" at bounding box center [1202, 150] width 98 height 34
type input "0"
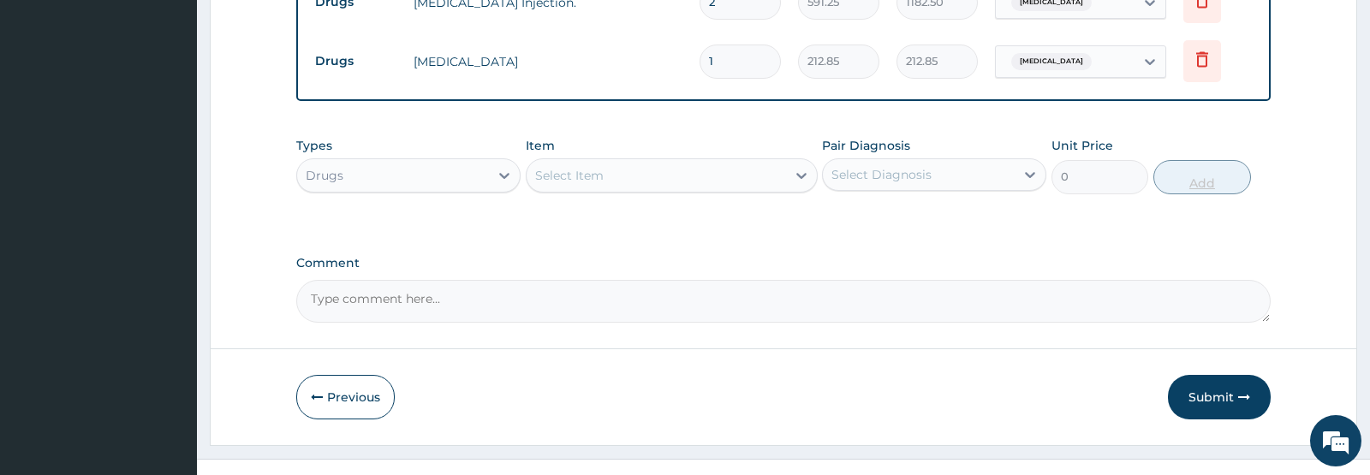
type input "0.00"
type input "2"
type input "425.70"
type input "2"
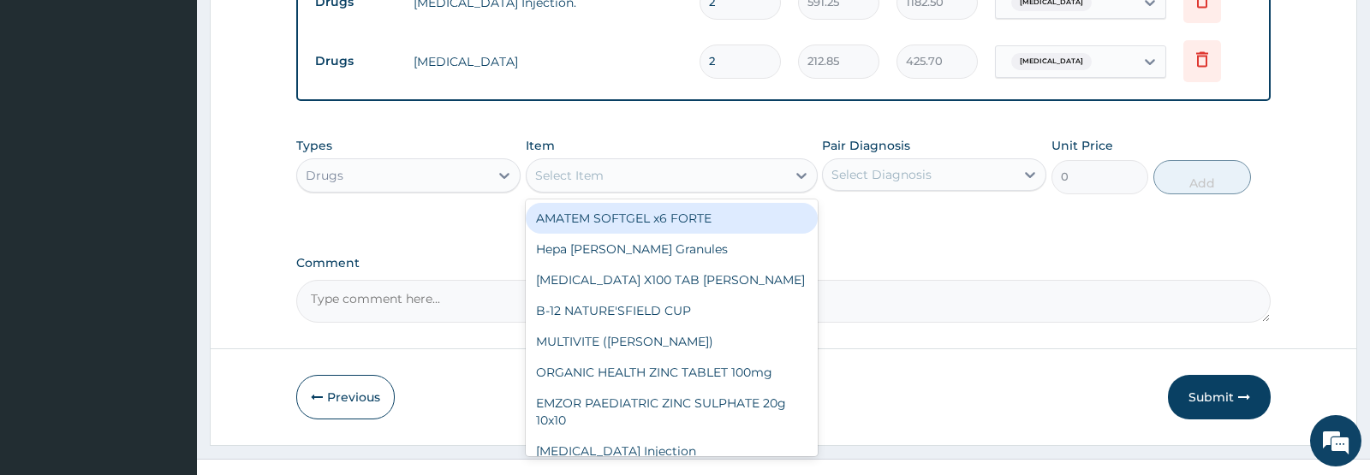
click at [659, 189] on div "Select Item" at bounding box center [656, 175] width 259 height 27
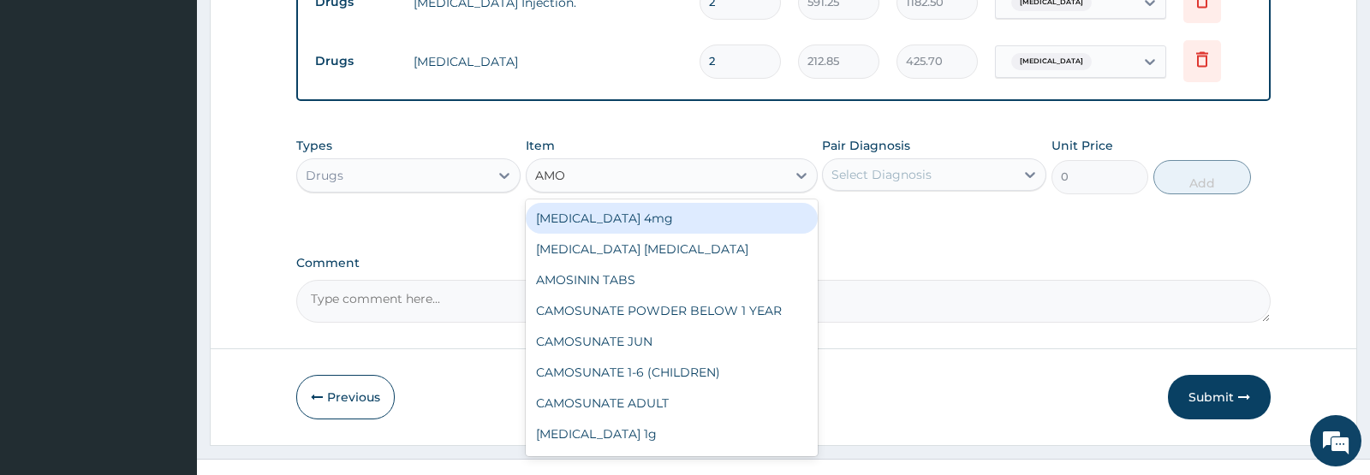
type input "AMOX"
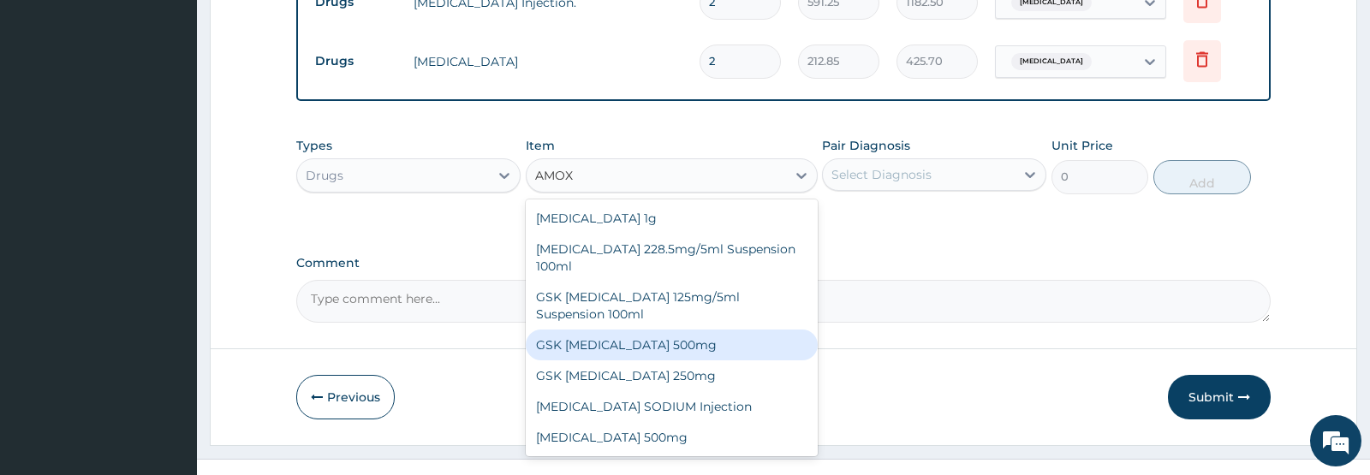
click at [610, 361] on div "GSK AMOXIL 500mg" at bounding box center [672, 345] width 292 height 31
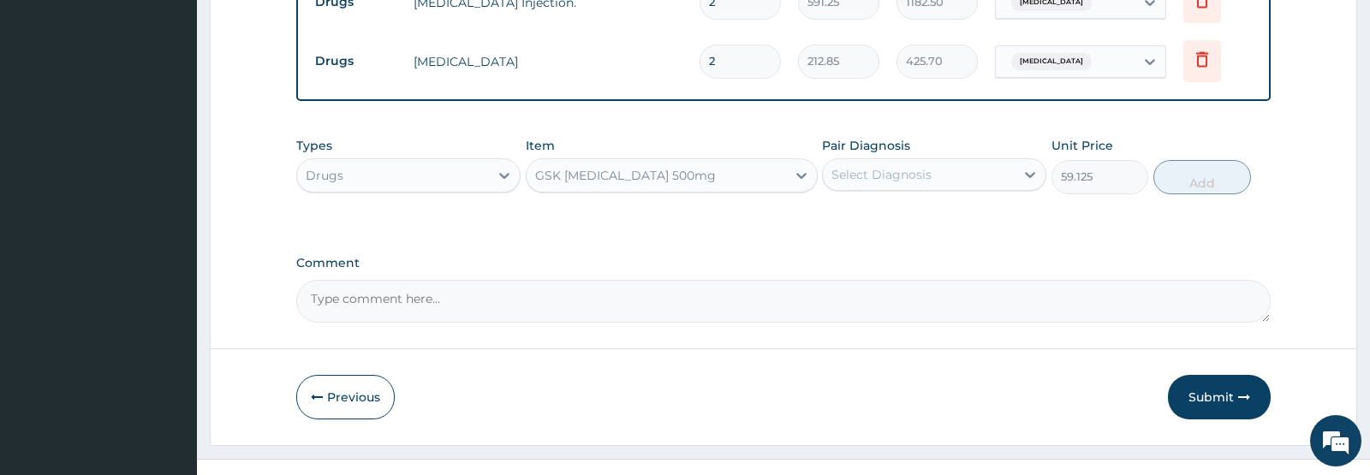
click at [772, 189] on div "GSK AMOXIL 500mg" at bounding box center [656, 175] width 259 height 27
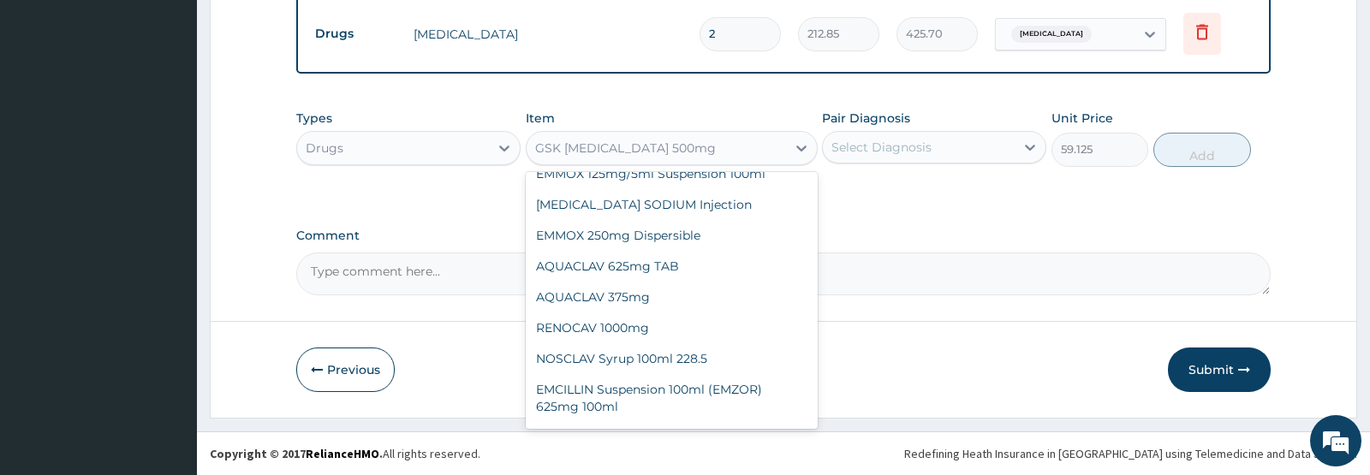
scroll to position [20107, 0]
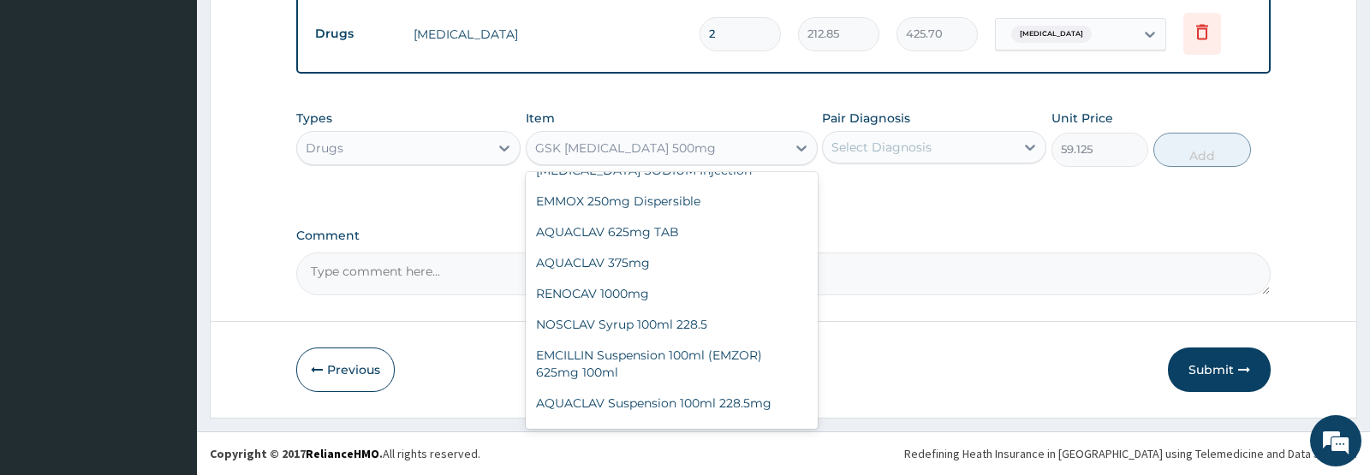
click at [599, 450] on div "AMOXICILLIN 500mg" at bounding box center [672, 465] width 292 height 31
type input "70.95"
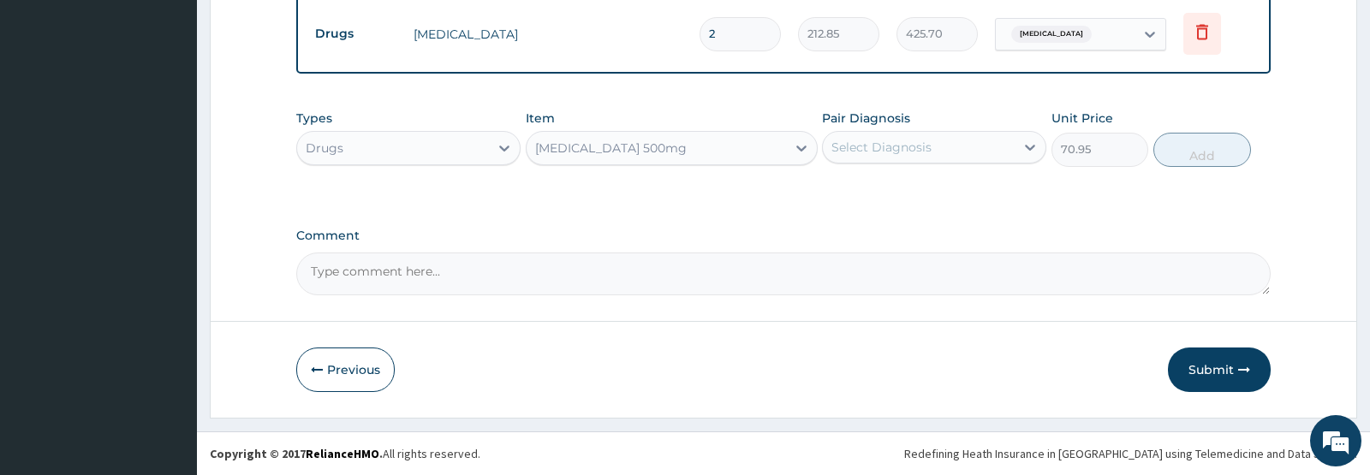
click at [941, 152] on div "Select Diagnosis" at bounding box center [919, 147] width 192 height 27
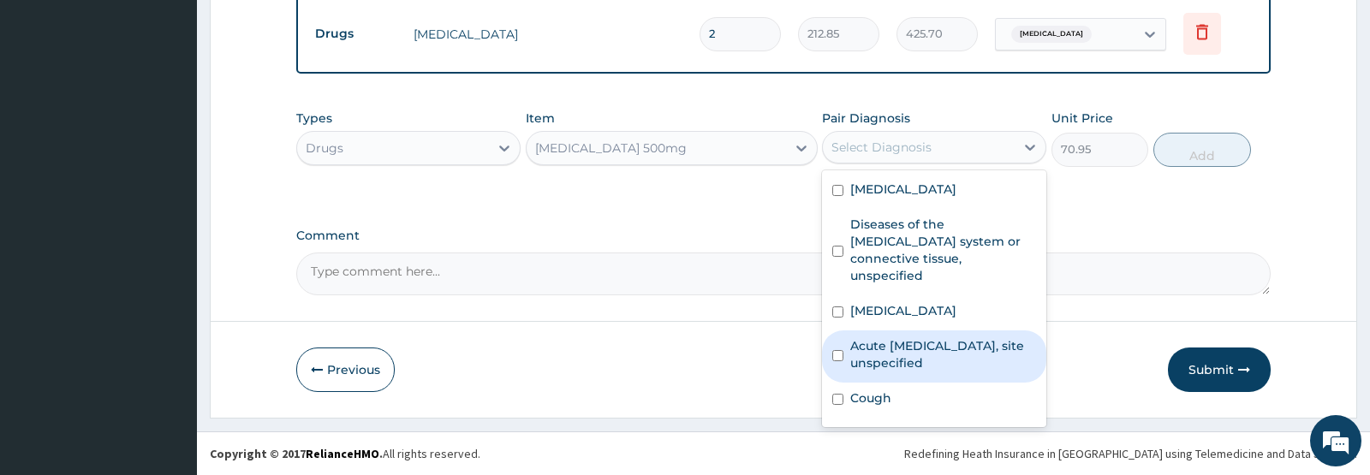
click at [896, 361] on label "Acute upper respiratory infection, site unspecified" at bounding box center [943, 354] width 186 height 34
checkbox input "true"
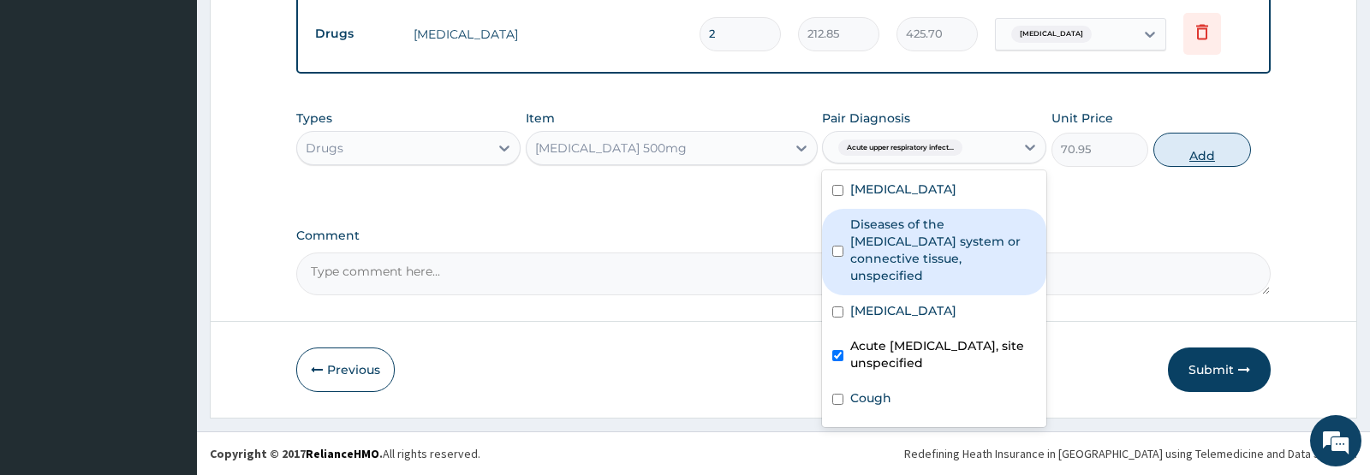
click at [1183, 155] on button "Add" at bounding box center [1202, 150] width 98 height 34
type input "0"
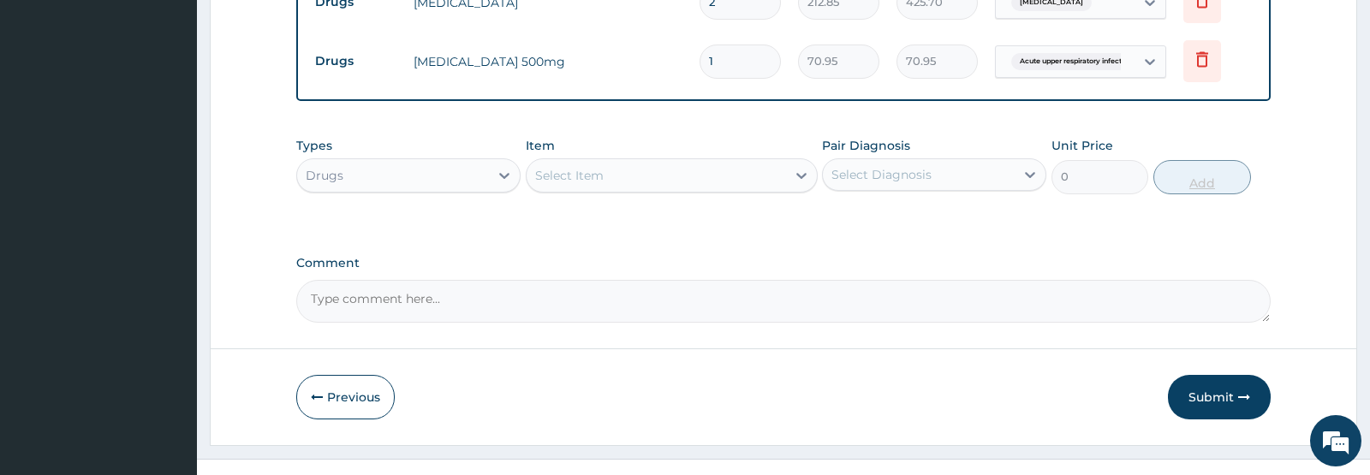
type input "10"
type input "709.50"
type input "10"
click at [645, 189] on div "Select Item" at bounding box center [656, 175] width 259 height 27
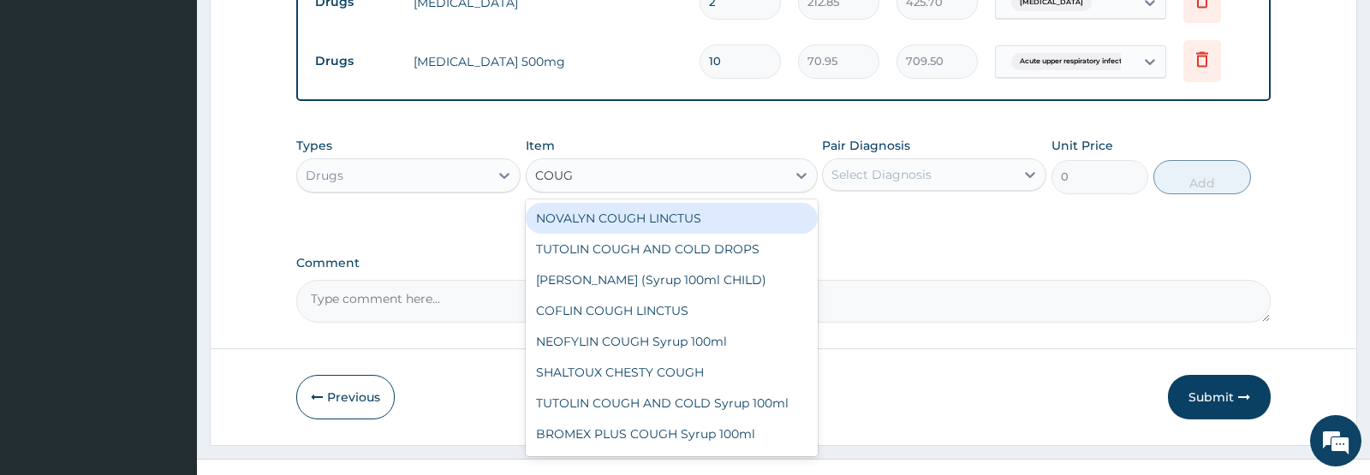
type input "COUGH"
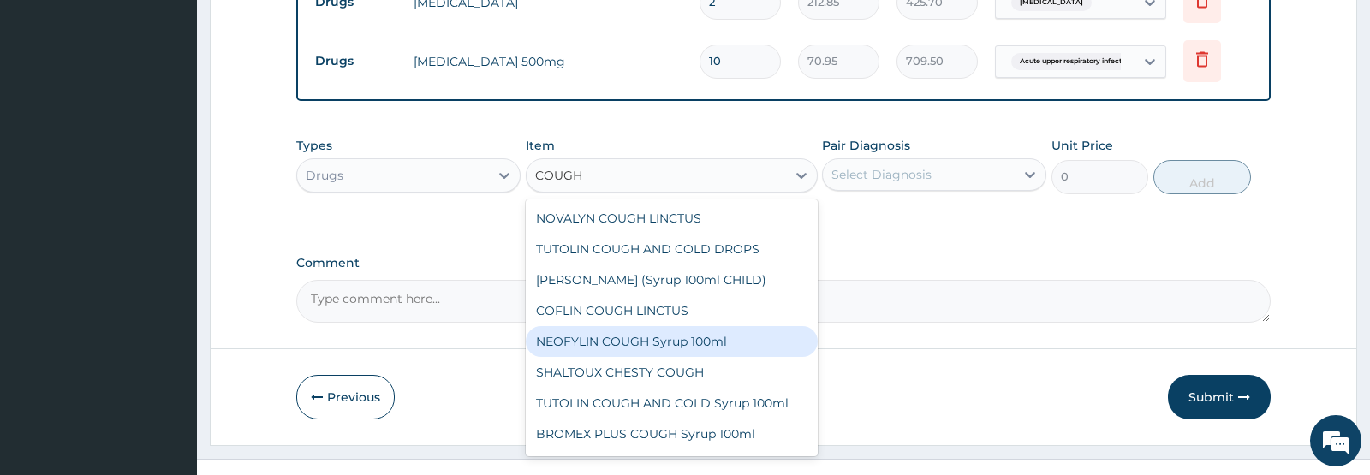
click at [625, 357] on div "NEOFYLIN COUGH Syrup 100ml" at bounding box center [672, 341] width 292 height 31
type input "1419"
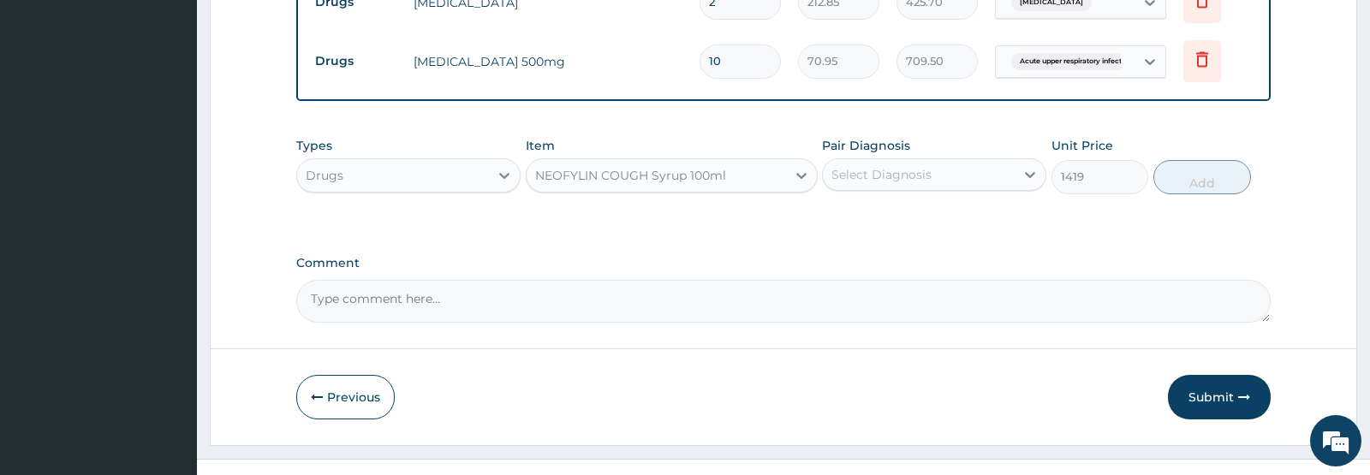
click at [999, 188] on div "Select Diagnosis" at bounding box center [919, 174] width 192 height 27
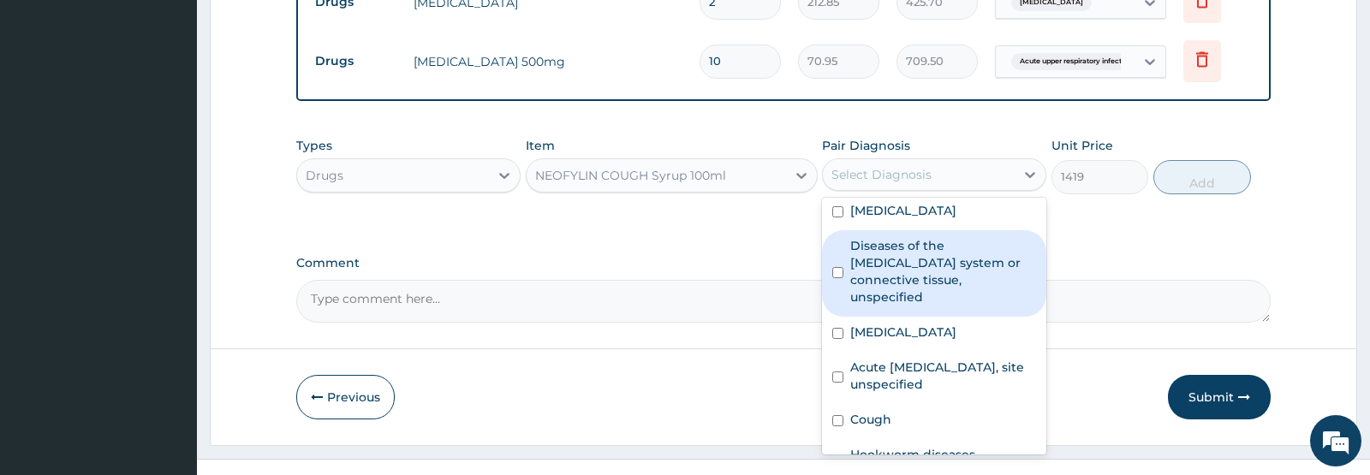
scroll to position [15, 0]
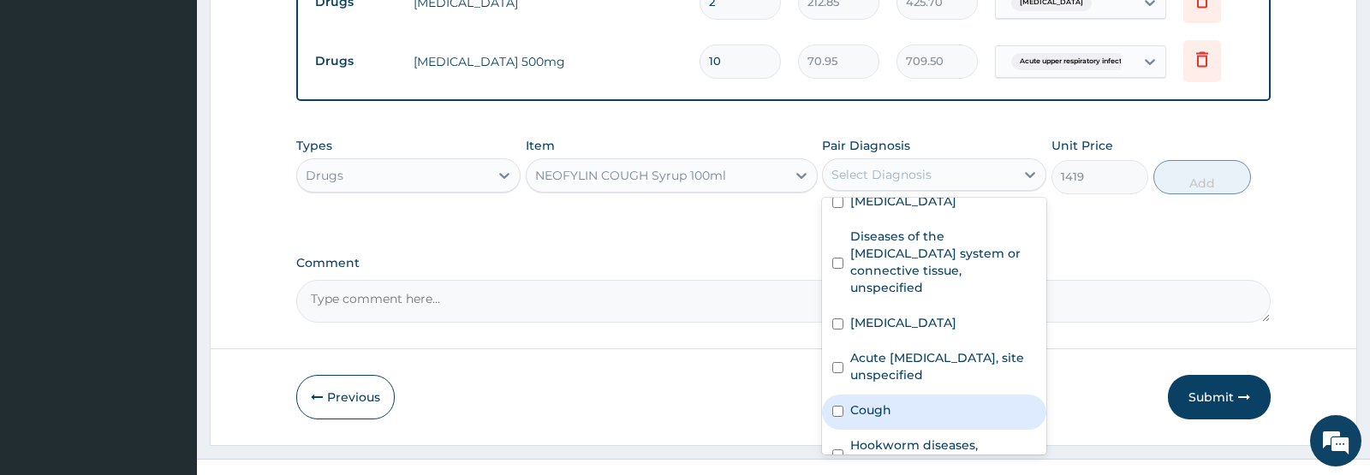
click at [874, 419] on label "Cough" at bounding box center [870, 410] width 41 height 17
checkbox input "true"
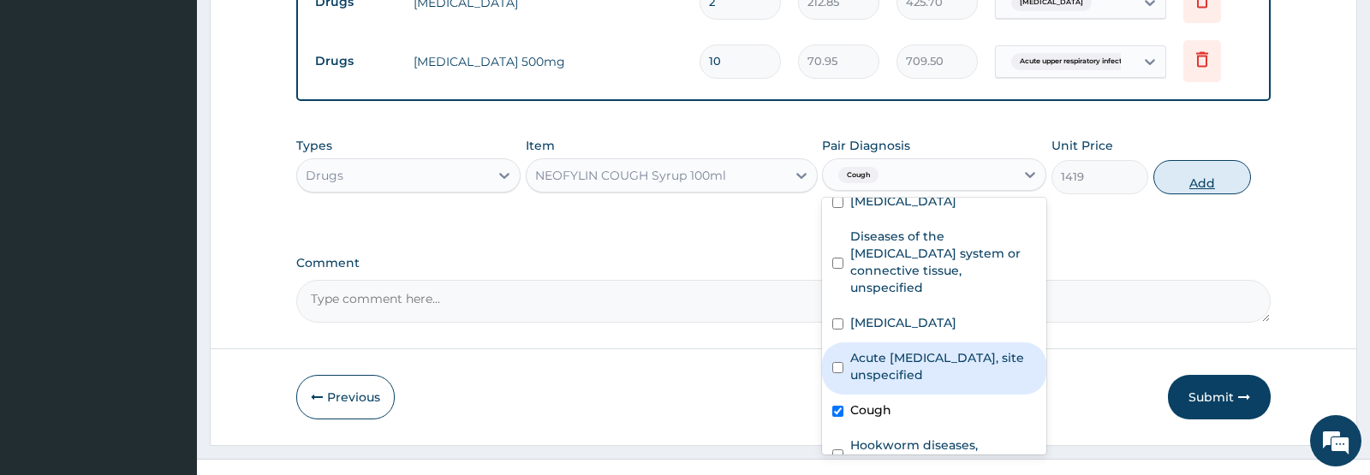
click at [1218, 194] on button "Add" at bounding box center [1202, 177] width 98 height 34
type input "0"
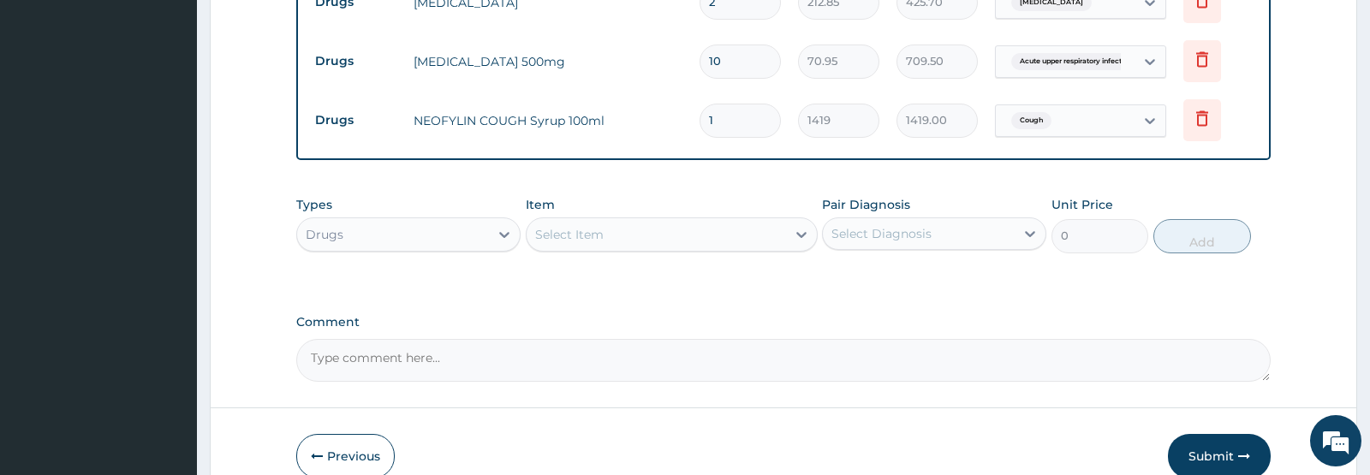
click at [642, 248] on div "Select Item" at bounding box center [656, 234] width 259 height 27
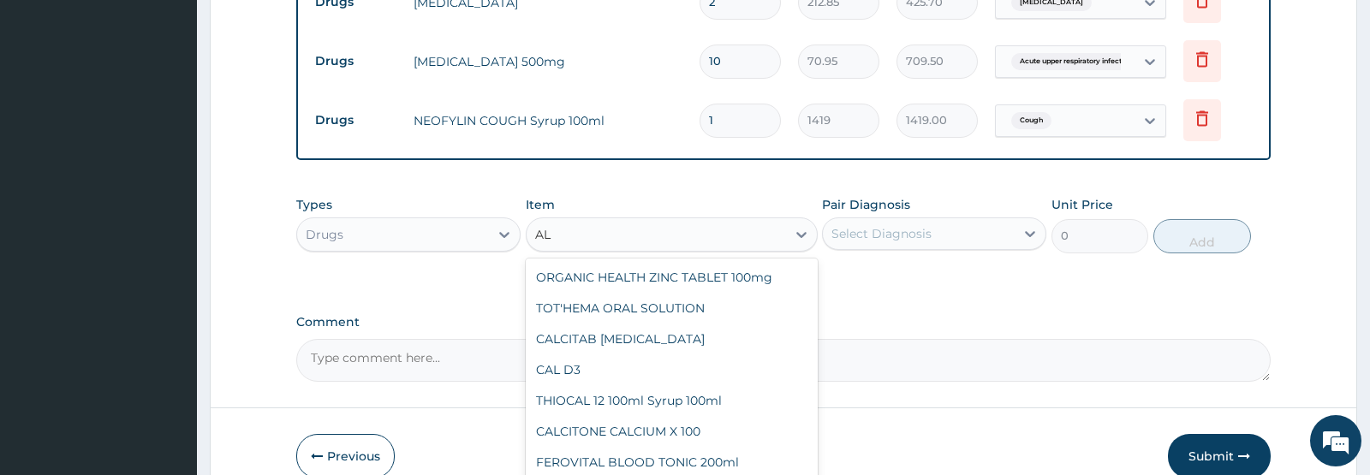
type input "A"
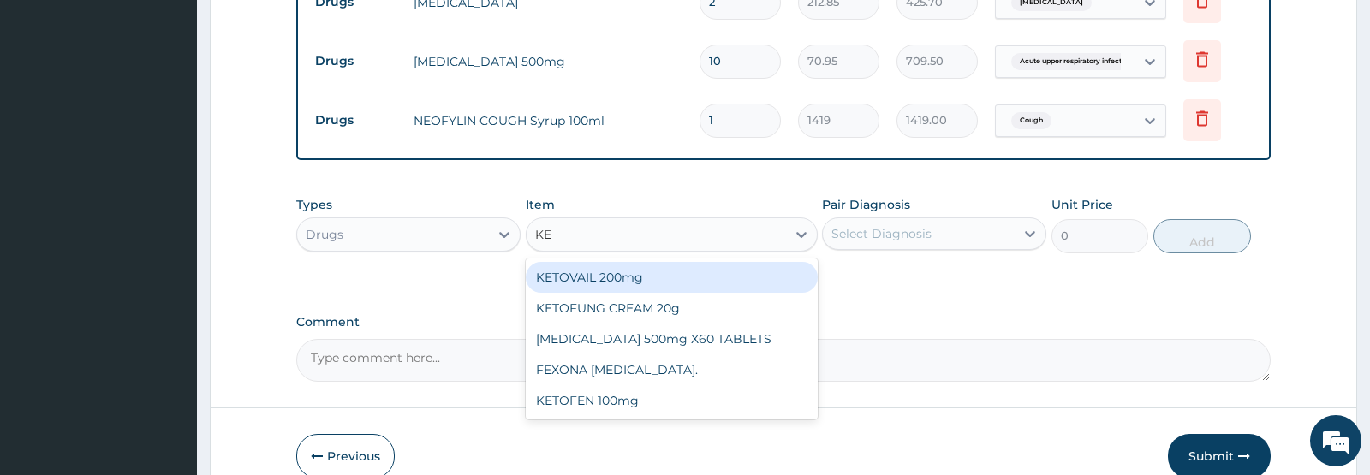
type input "K"
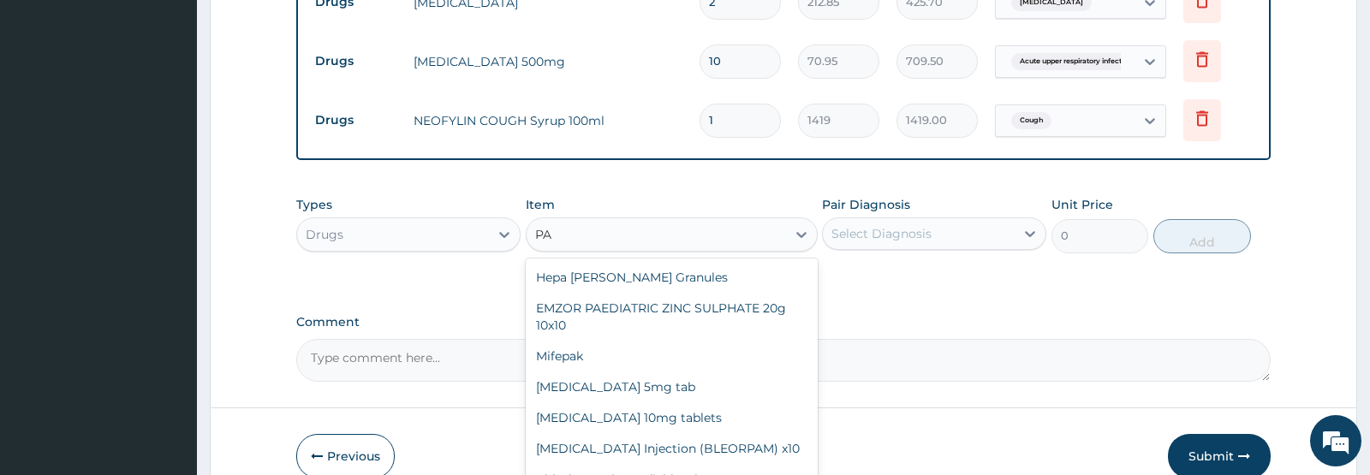
type input "P"
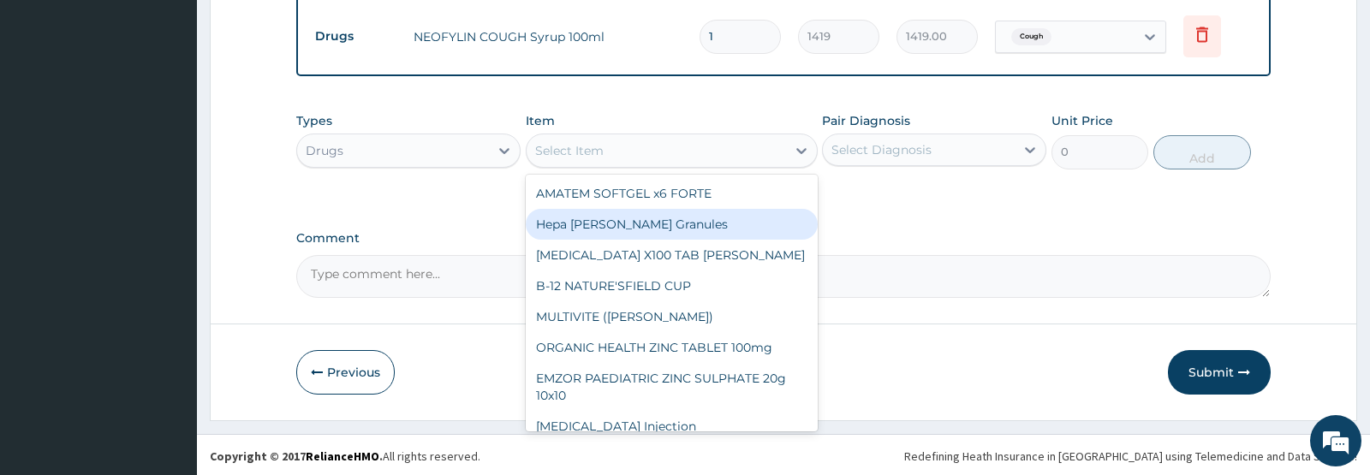
scroll to position [1028, 0]
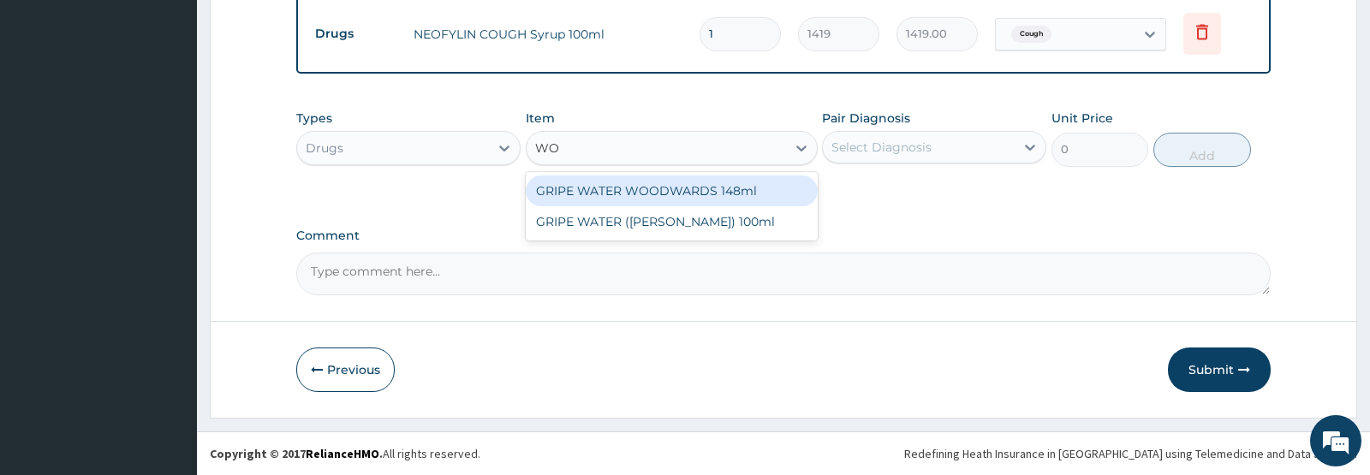
type input "W"
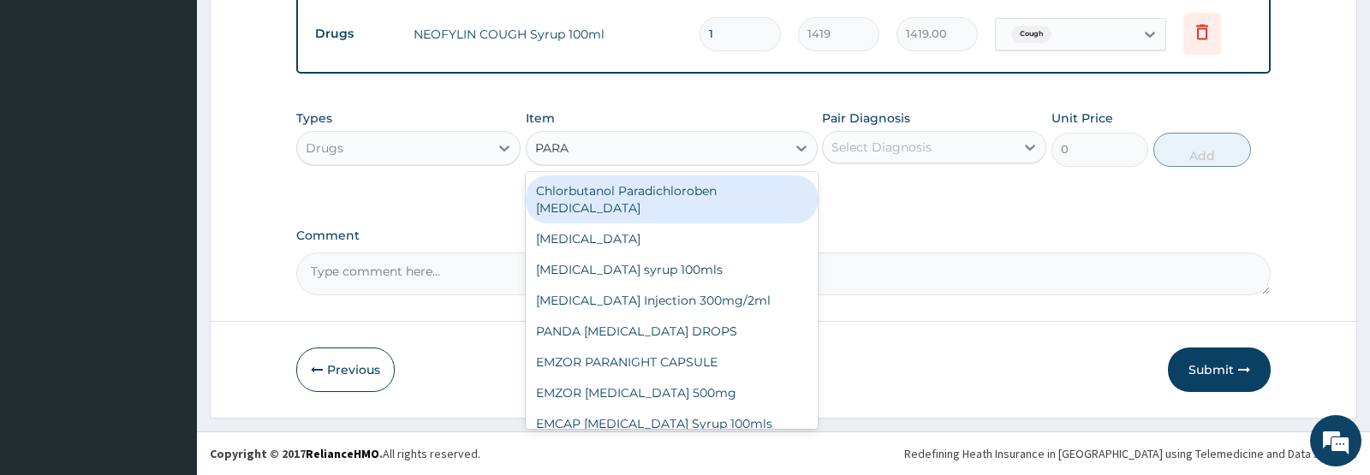
type input "PARAC"
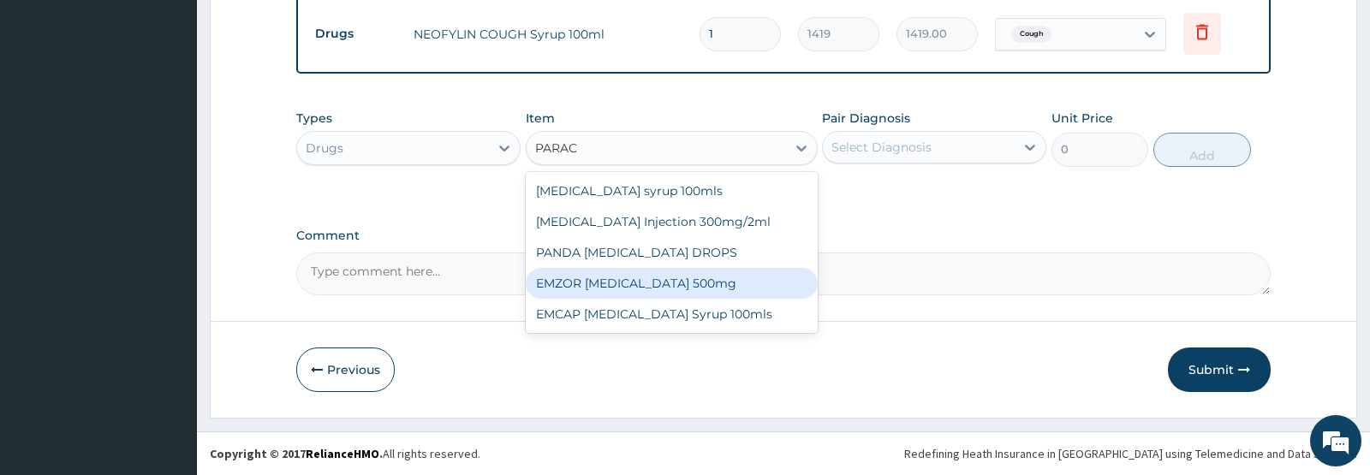
click at [589, 285] on div "EMZOR PARACETAMOL 500mg" at bounding box center [672, 283] width 292 height 31
type input "23.65"
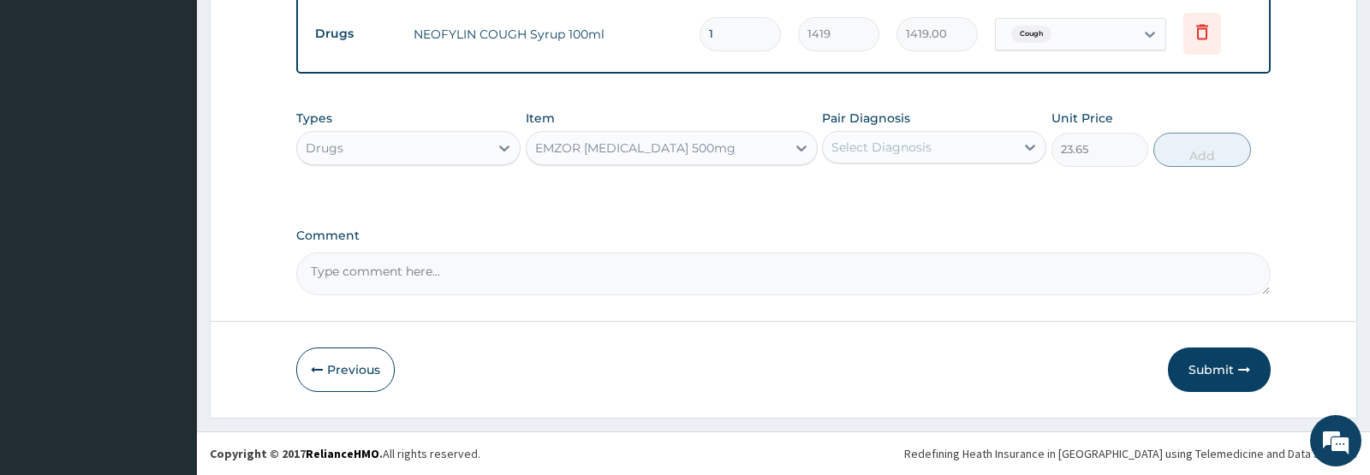
click at [987, 161] on div "Select Diagnosis" at bounding box center [919, 147] width 192 height 27
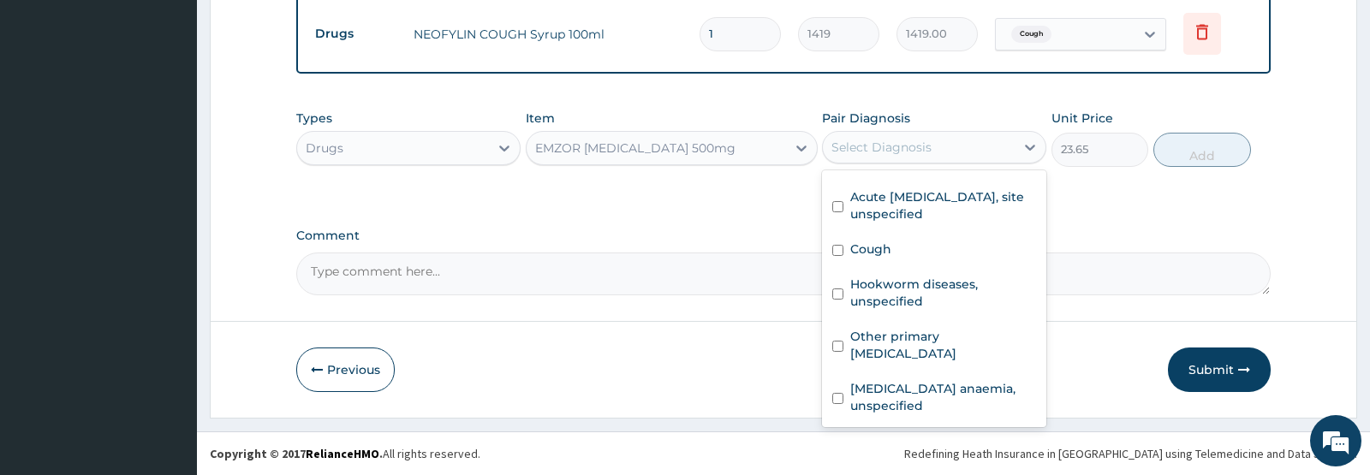
scroll to position [151, 0]
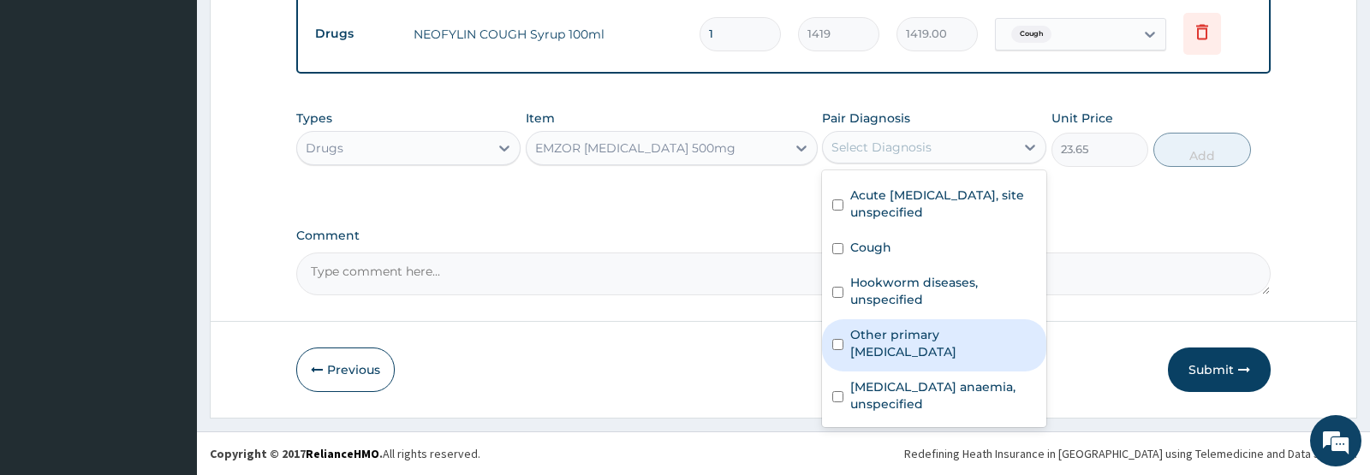
click at [913, 348] on label "Other primary headache disorder" at bounding box center [943, 343] width 186 height 34
checkbox input "true"
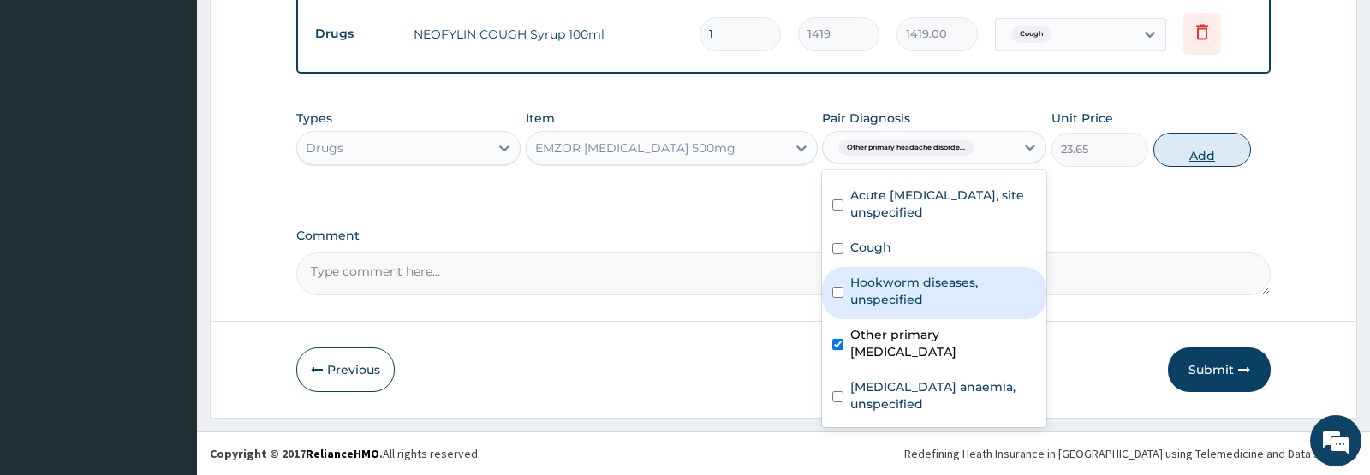
click at [1192, 160] on button "Add" at bounding box center [1202, 150] width 98 height 34
type input "0"
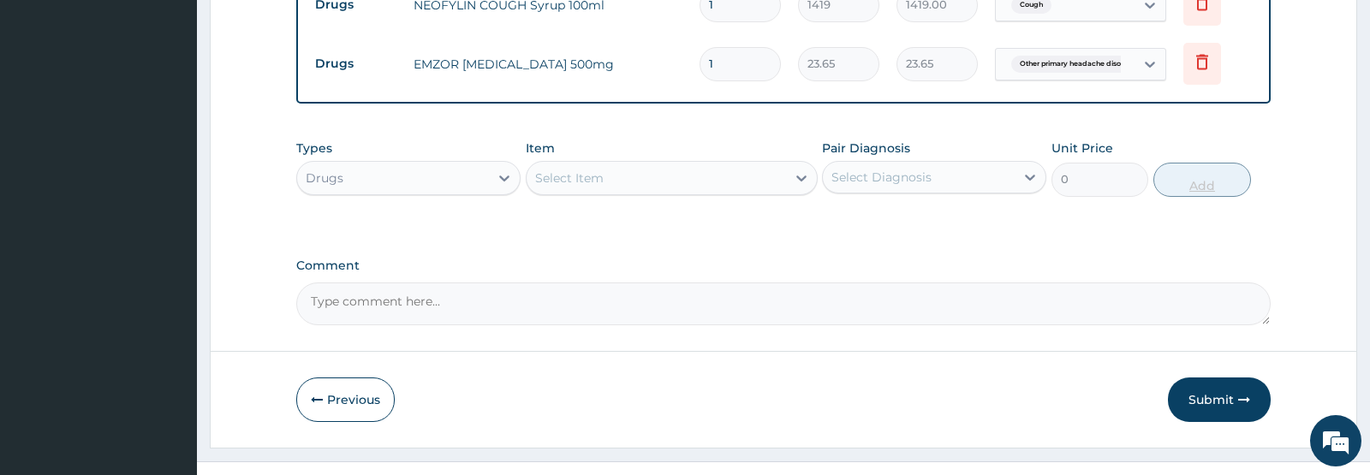
type input "15"
type input "354.75"
type input "15"
click at [623, 192] on div "Select Item" at bounding box center [656, 177] width 259 height 27
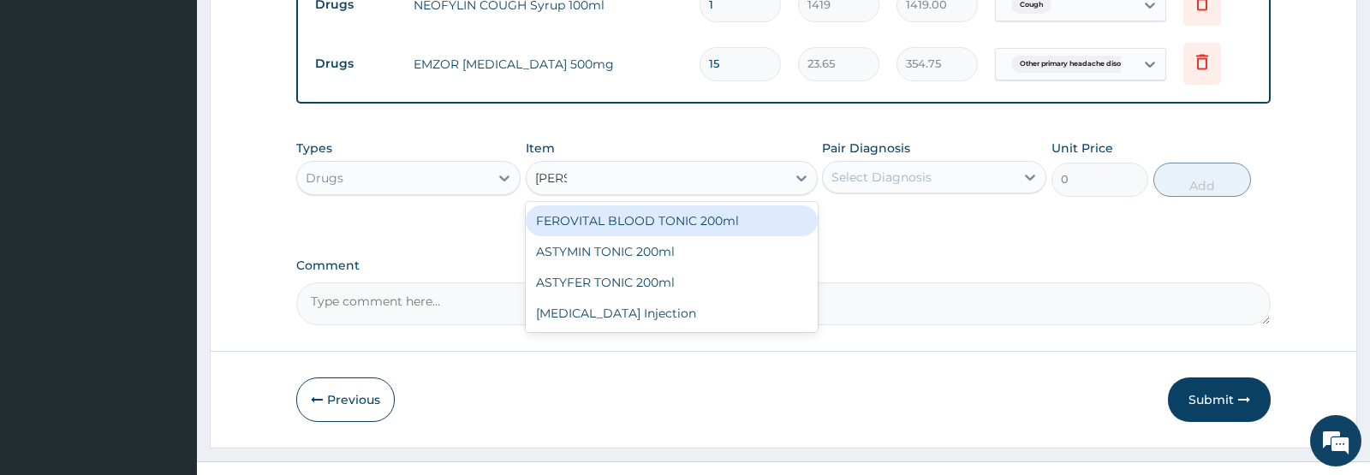
type input "TONIC"
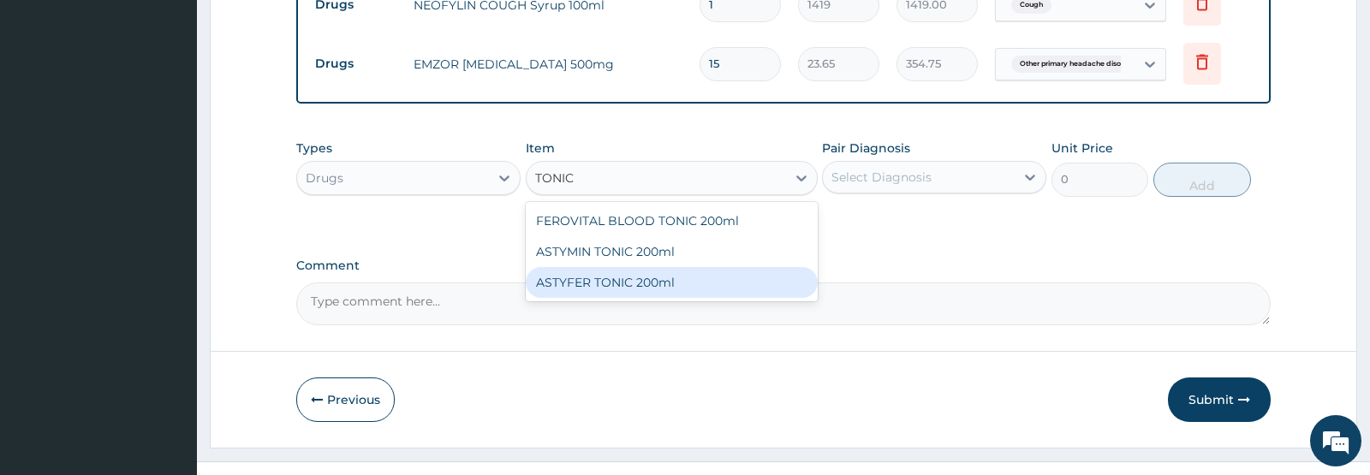
click at [587, 298] on div "ASTYFER TONIC 200ml" at bounding box center [672, 282] width 292 height 31
type input "2956.25"
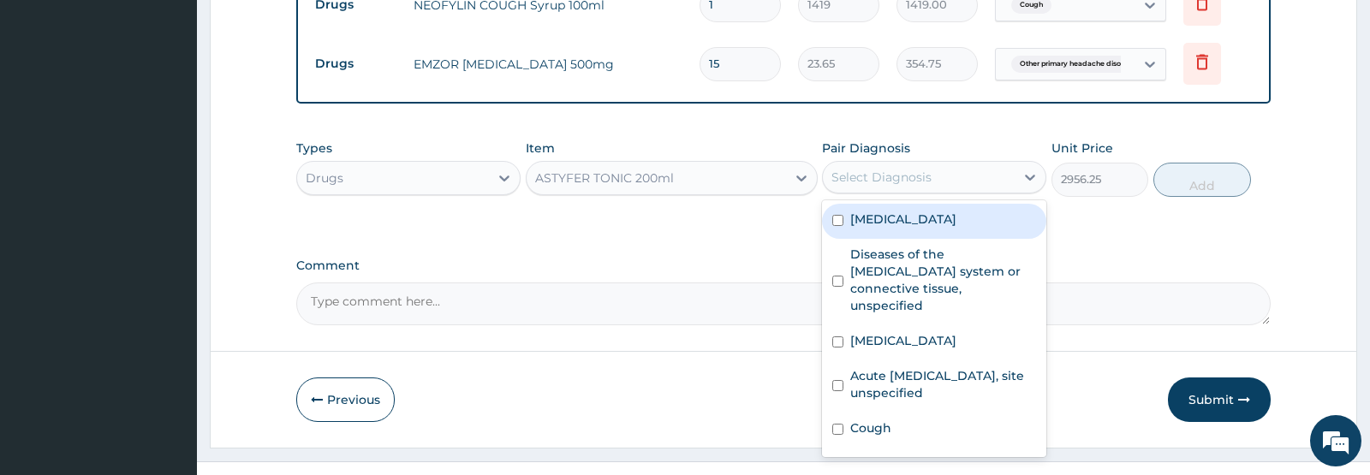
click at [925, 186] on div "Select Diagnosis" at bounding box center [882, 177] width 100 height 17
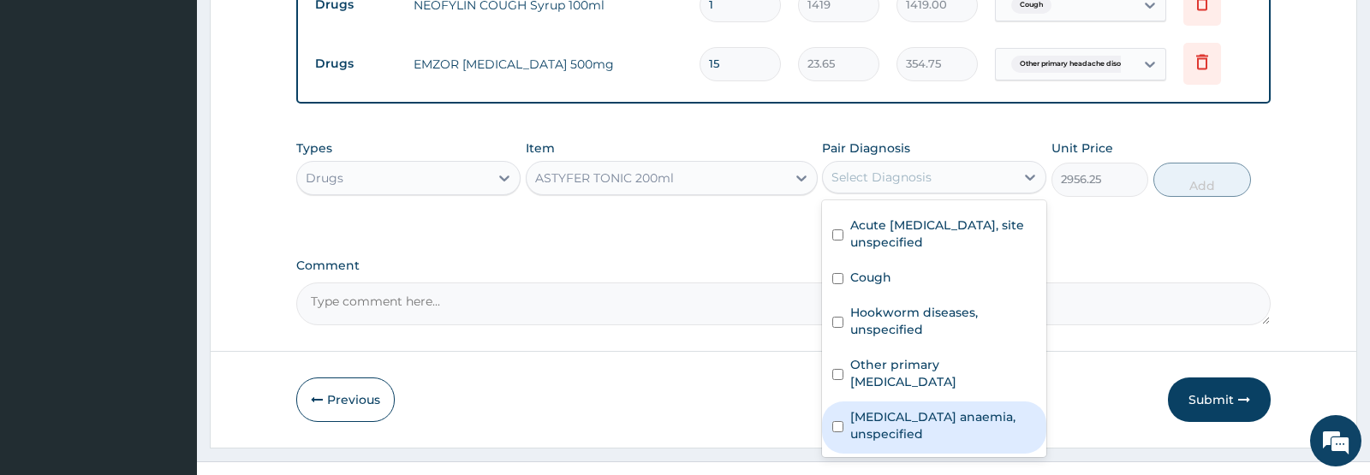
click at [893, 443] on label "Iron deficiency anaemia, unspecified" at bounding box center [943, 425] width 186 height 34
checkbox input "true"
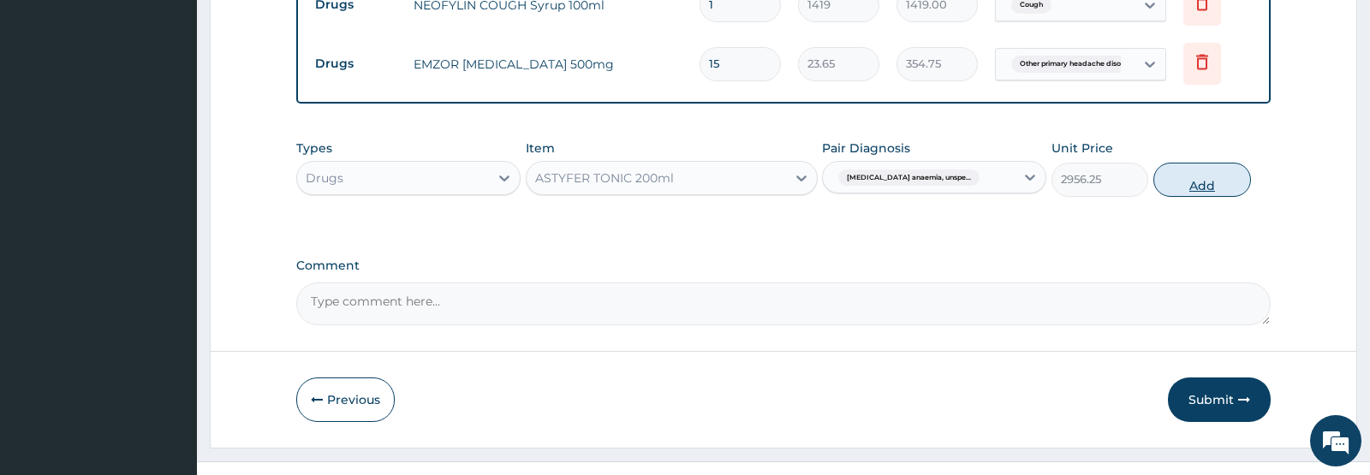
click at [1198, 197] on button "Add" at bounding box center [1202, 180] width 98 height 34
type input "0"
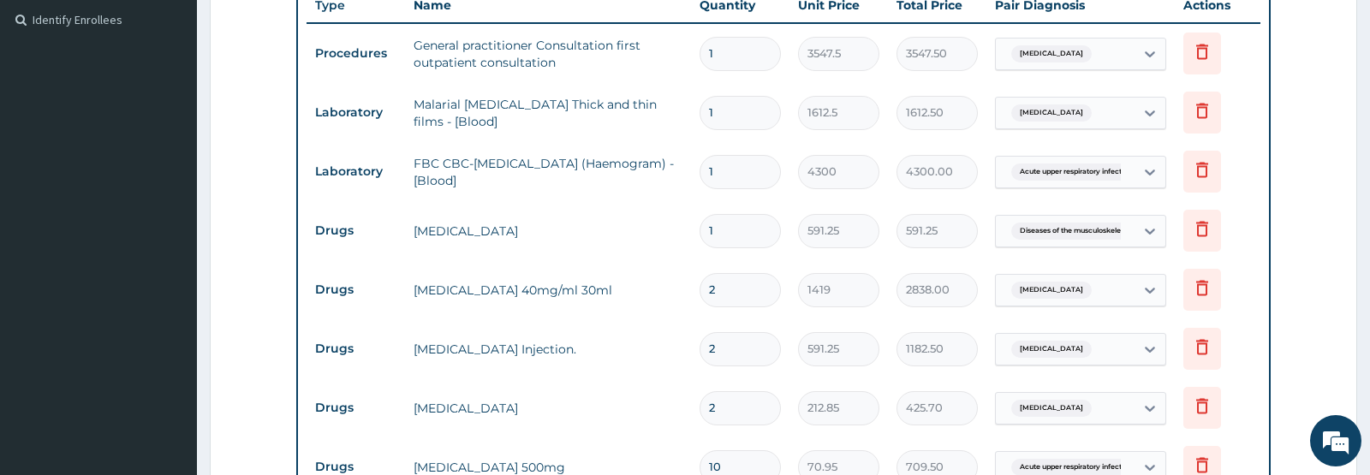
scroll to position [1148, 0]
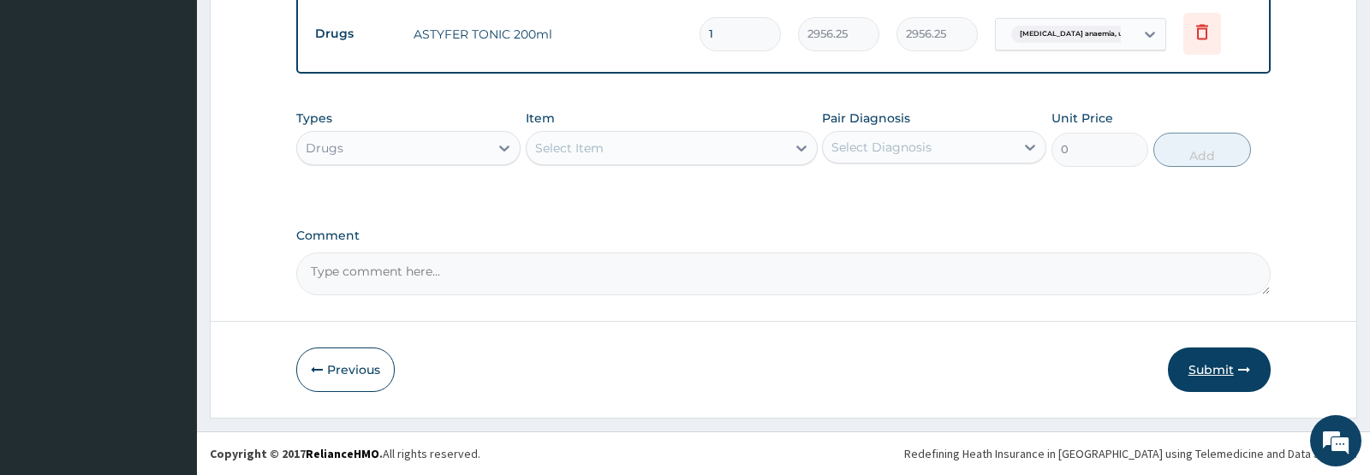
click at [1214, 369] on button "Submit" at bounding box center [1219, 370] width 103 height 45
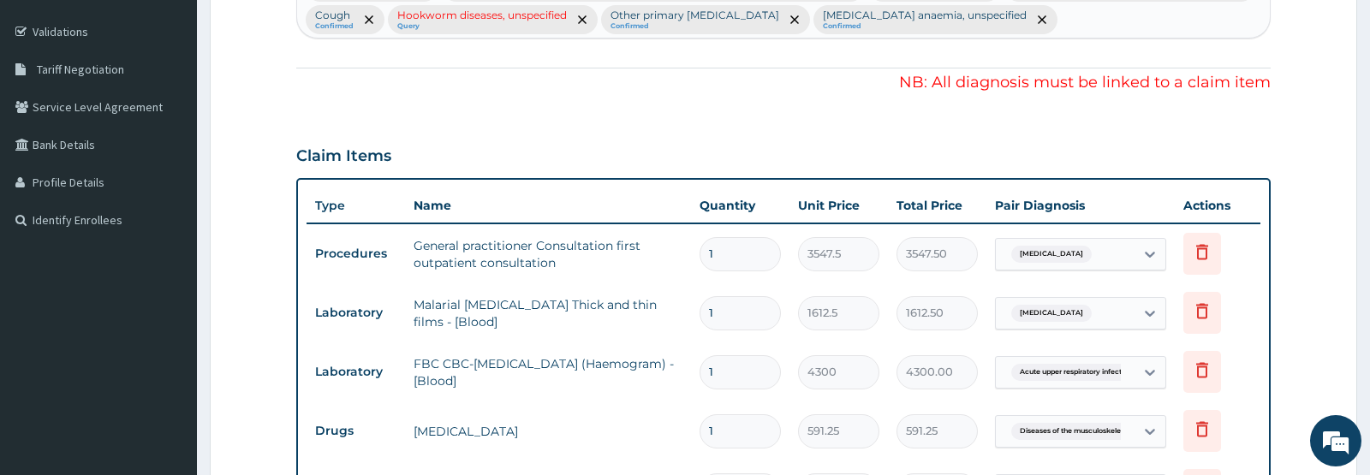
scroll to position [262, 0]
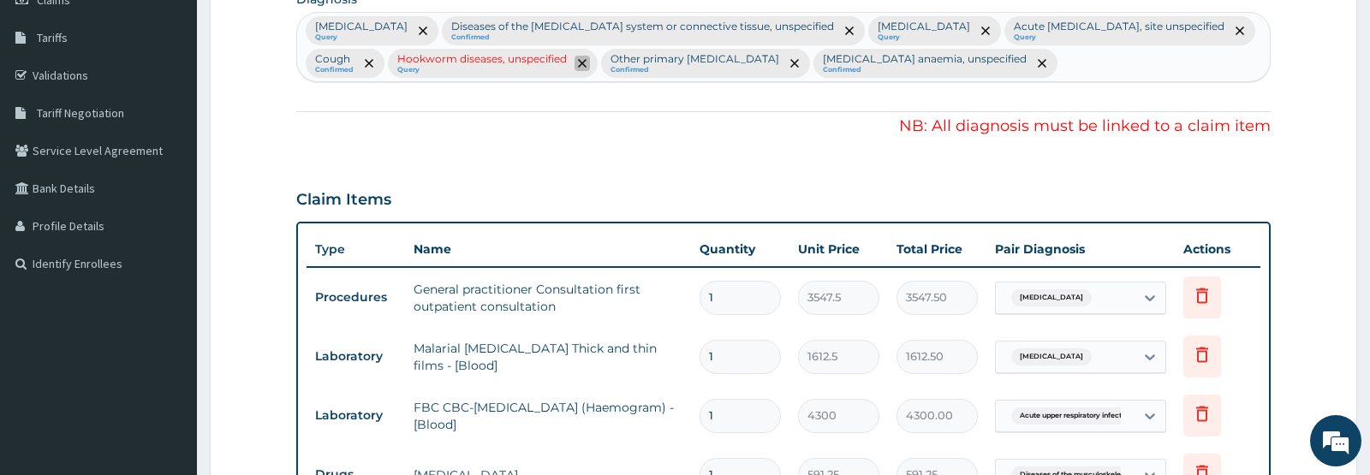
click at [587, 62] on icon "remove selection option" at bounding box center [582, 63] width 9 height 9
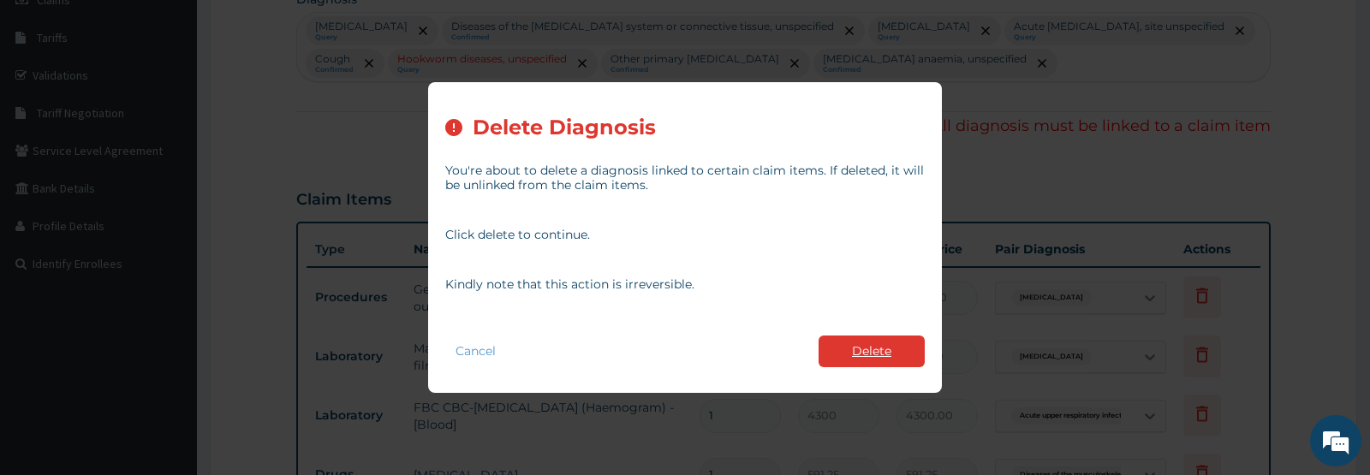
click at [867, 355] on button "Delete" at bounding box center [872, 352] width 106 height 32
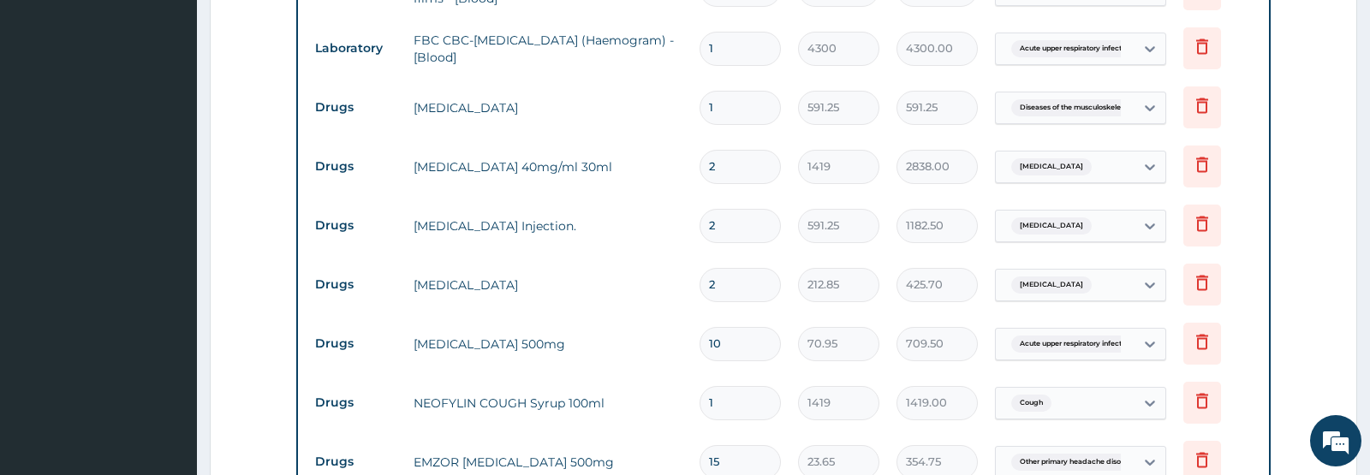
scroll to position [1117, 0]
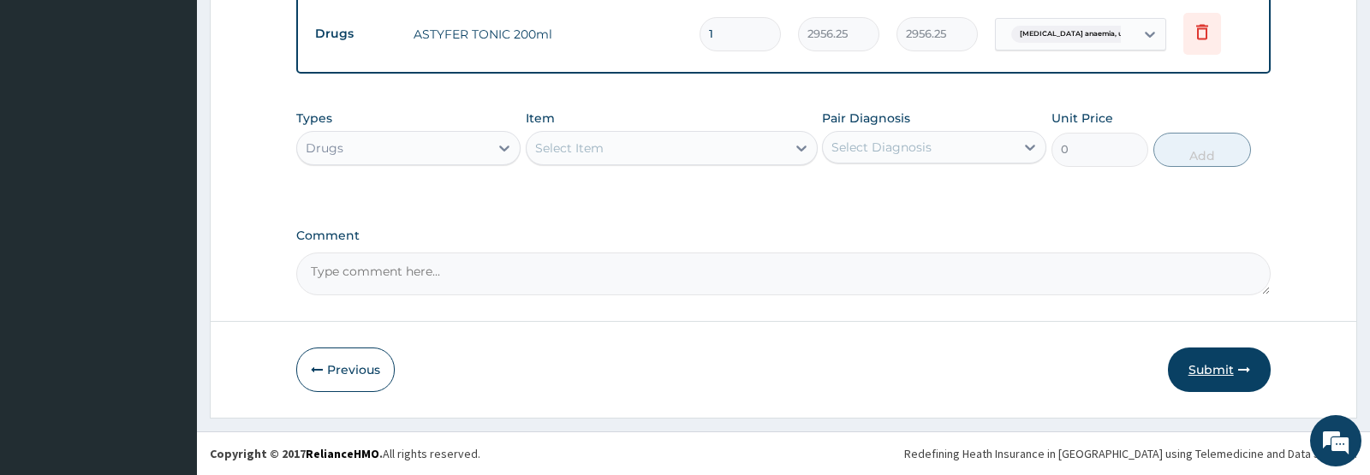
click at [1211, 372] on button "Submit" at bounding box center [1219, 370] width 103 height 45
